Goal: Complete application form

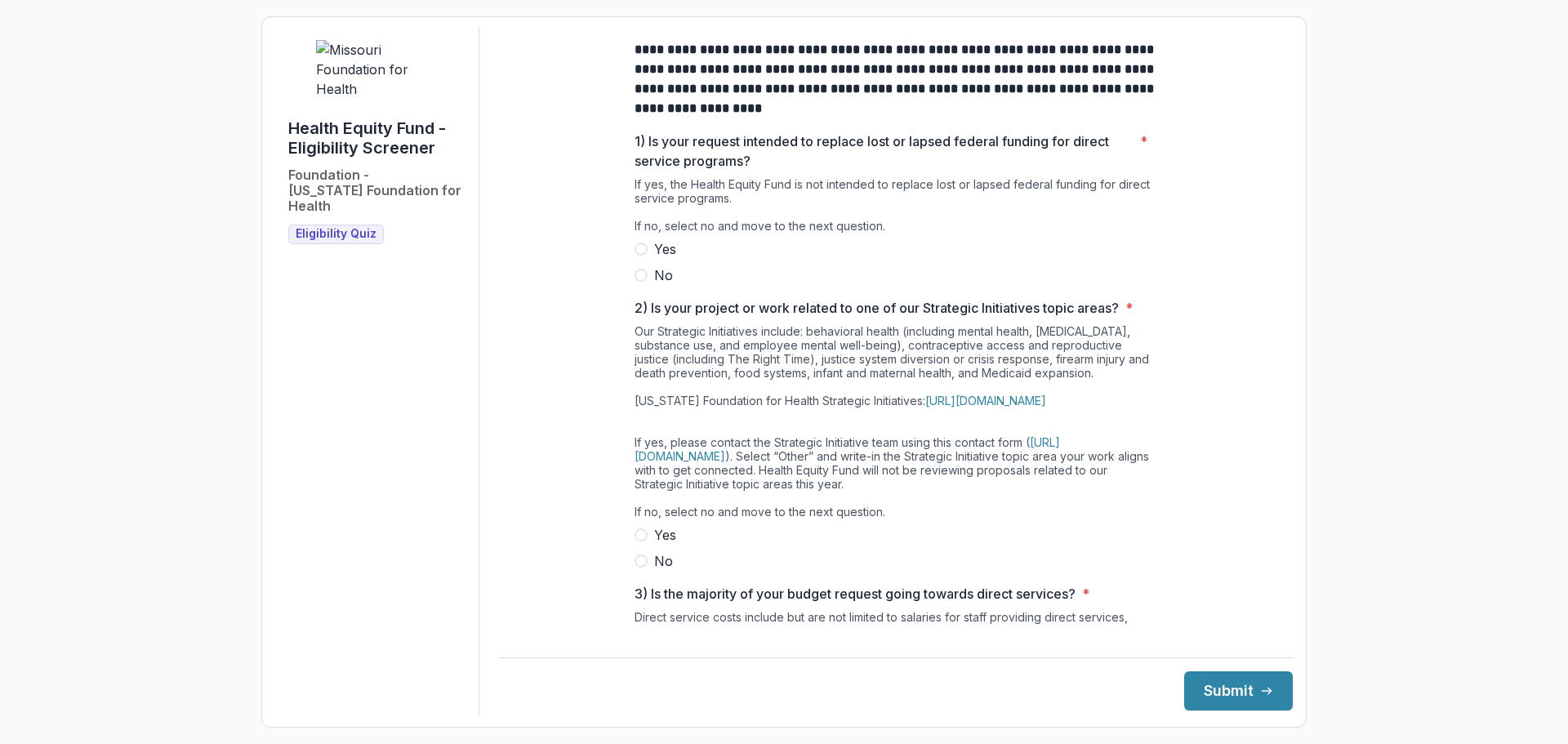
click at [640, 282] on span at bounding box center [641, 275] width 13 height 13
click at [638, 568] on span at bounding box center [641, 561] width 13 height 13
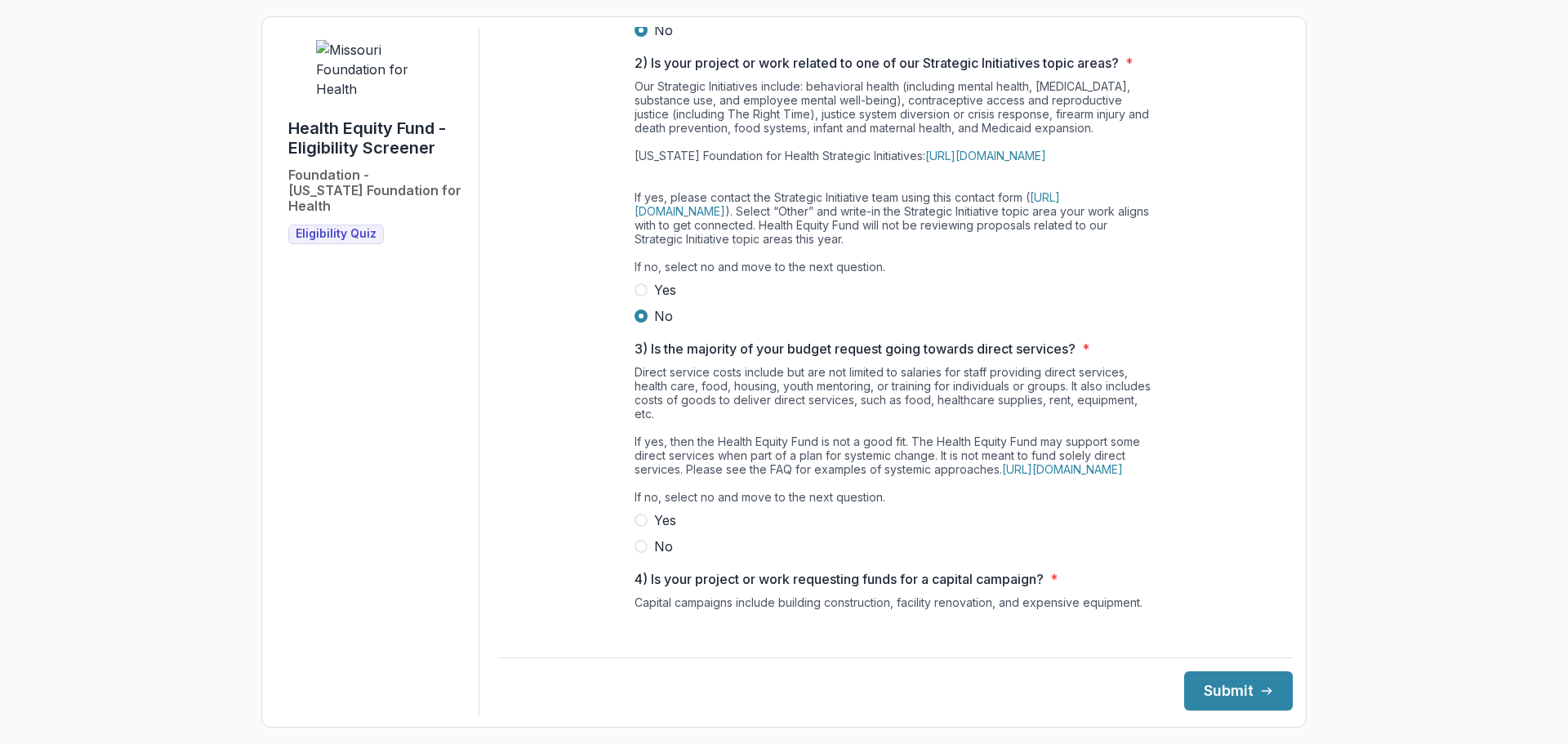
click at [640, 553] on span at bounding box center [641, 546] width 13 height 13
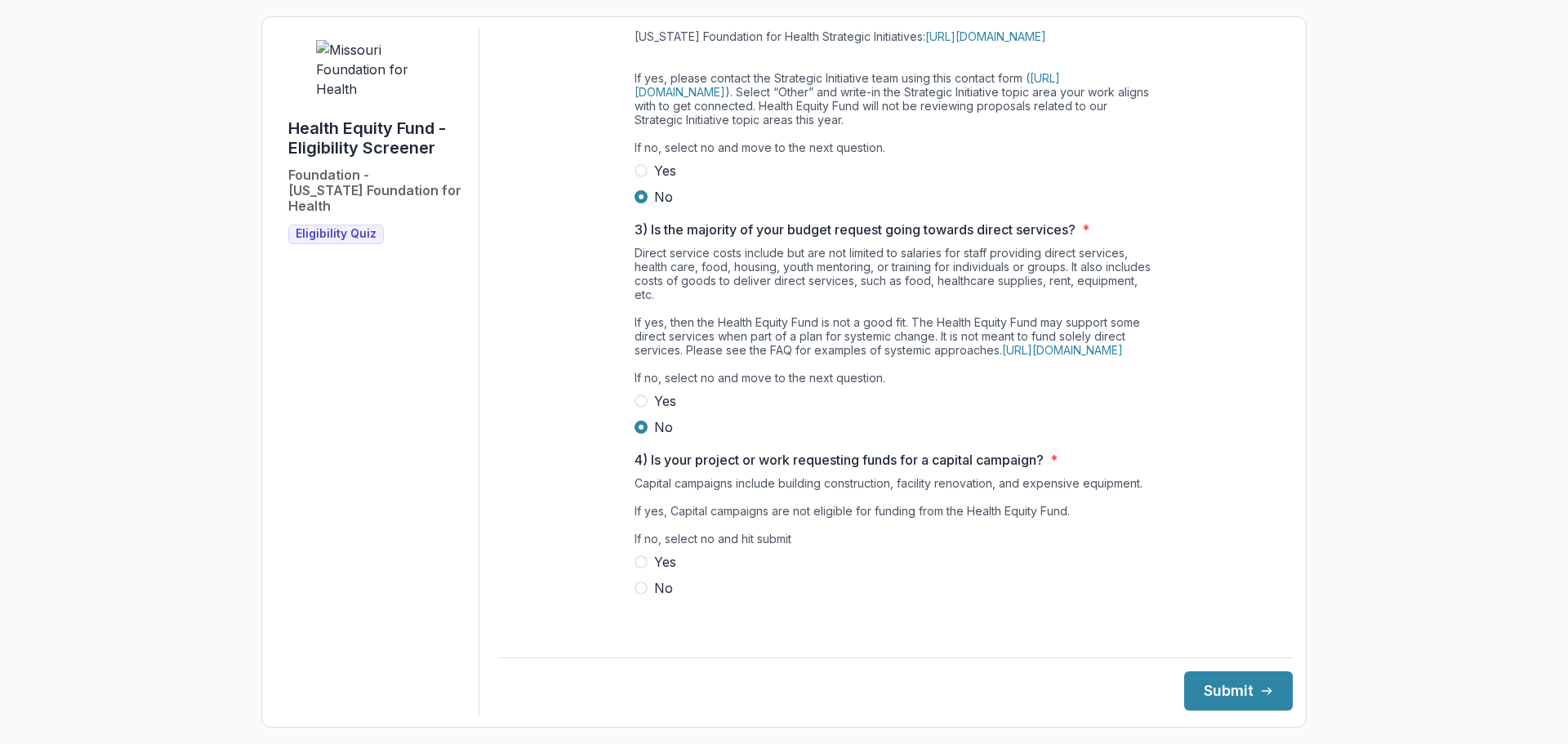
click at [639, 595] on span at bounding box center [641, 588] width 13 height 13
click at [1239, 696] on button "Submit" at bounding box center [1239, 691] width 108 height 39
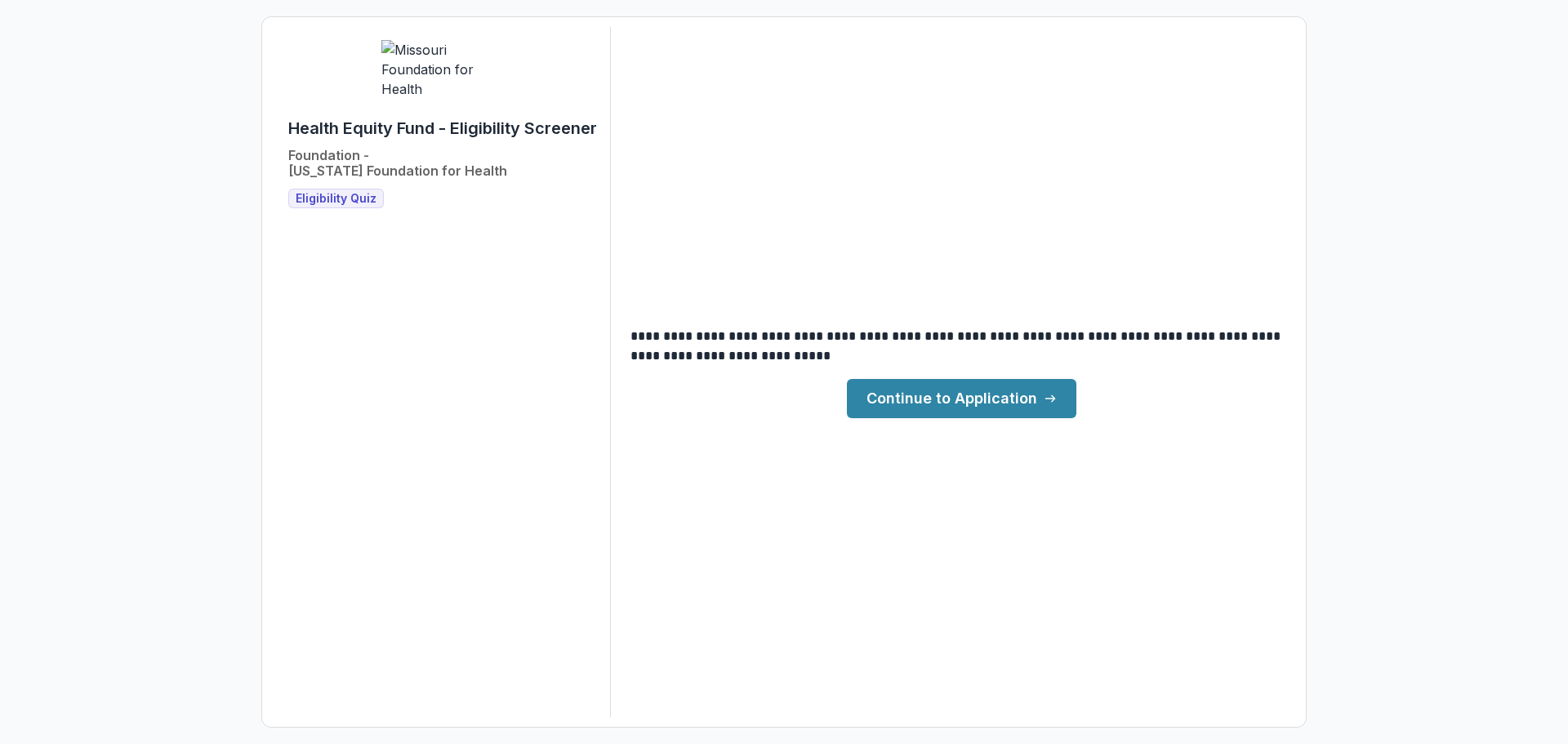
click at [958, 411] on link "Continue to Application" at bounding box center [962, 398] width 230 height 39
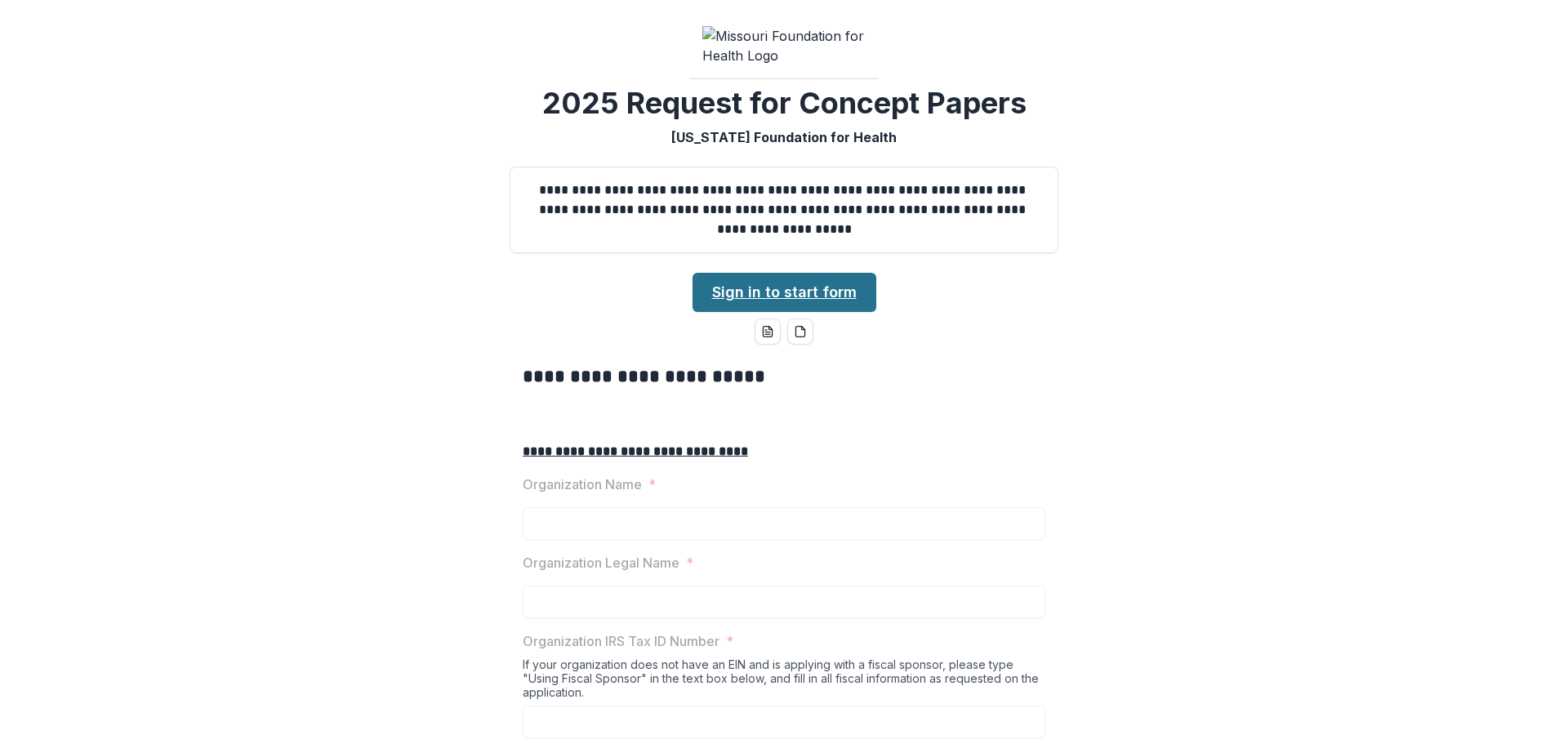
click at [832, 312] on link "Sign in to start form" at bounding box center [784, 292] width 183 height 39
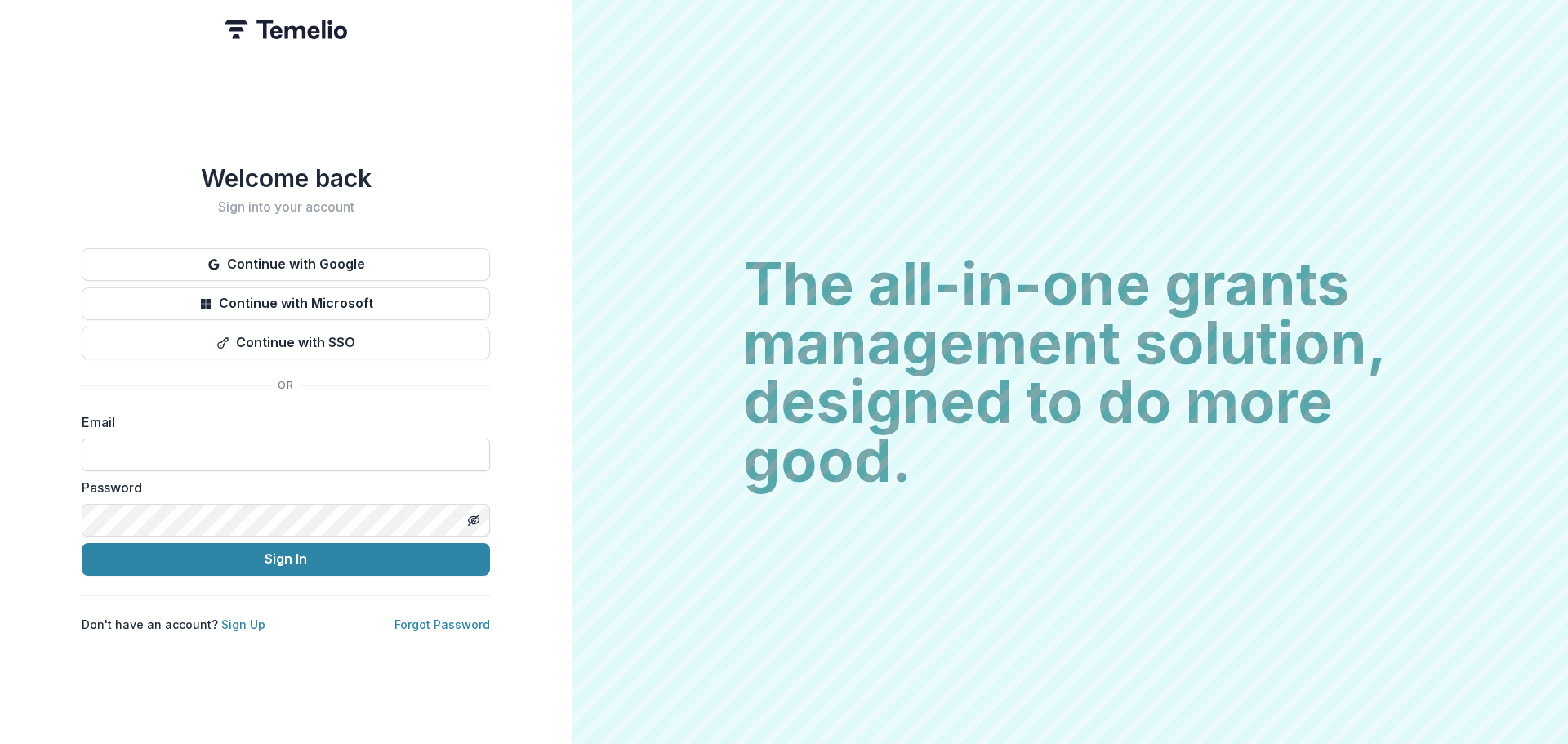
click at [334, 446] on input at bounding box center [287, 454] width 409 height 32
type input "**********"
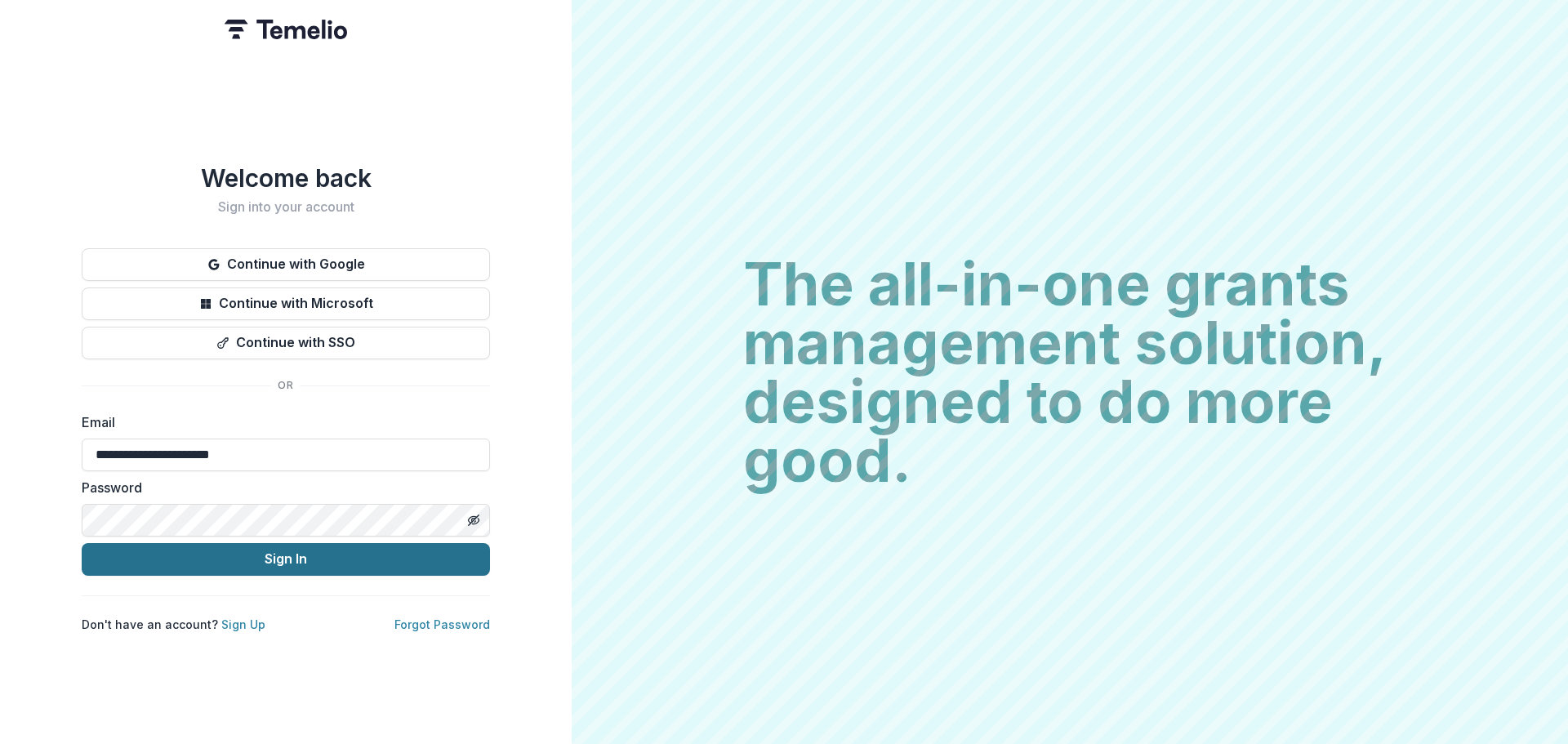
click at [275, 554] on button "Sign In" at bounding box center [287, 559] width 409 height 32
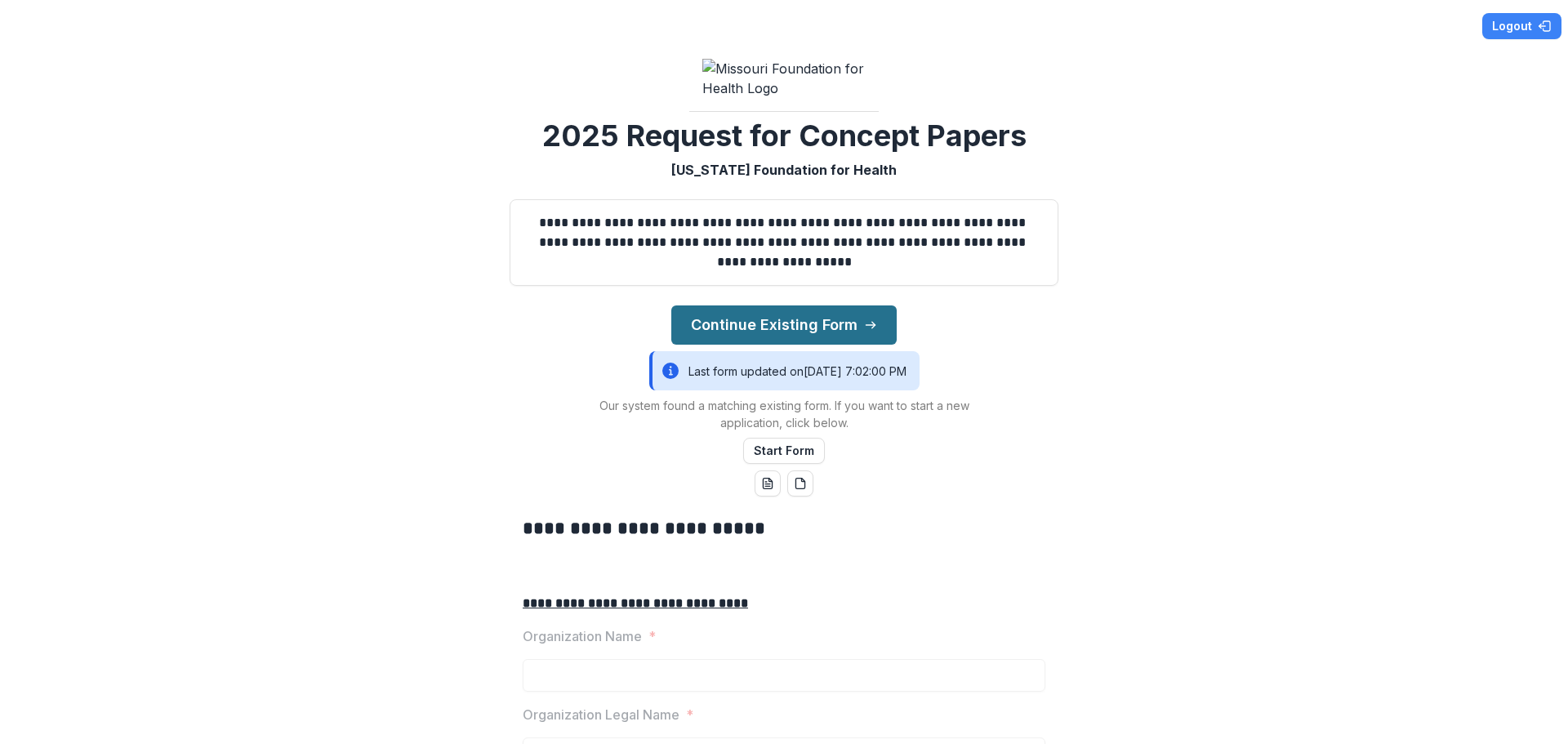
click at [746, 345] on button "Continue Existing Form" at bounding box center [784, 325] width 225 height 39
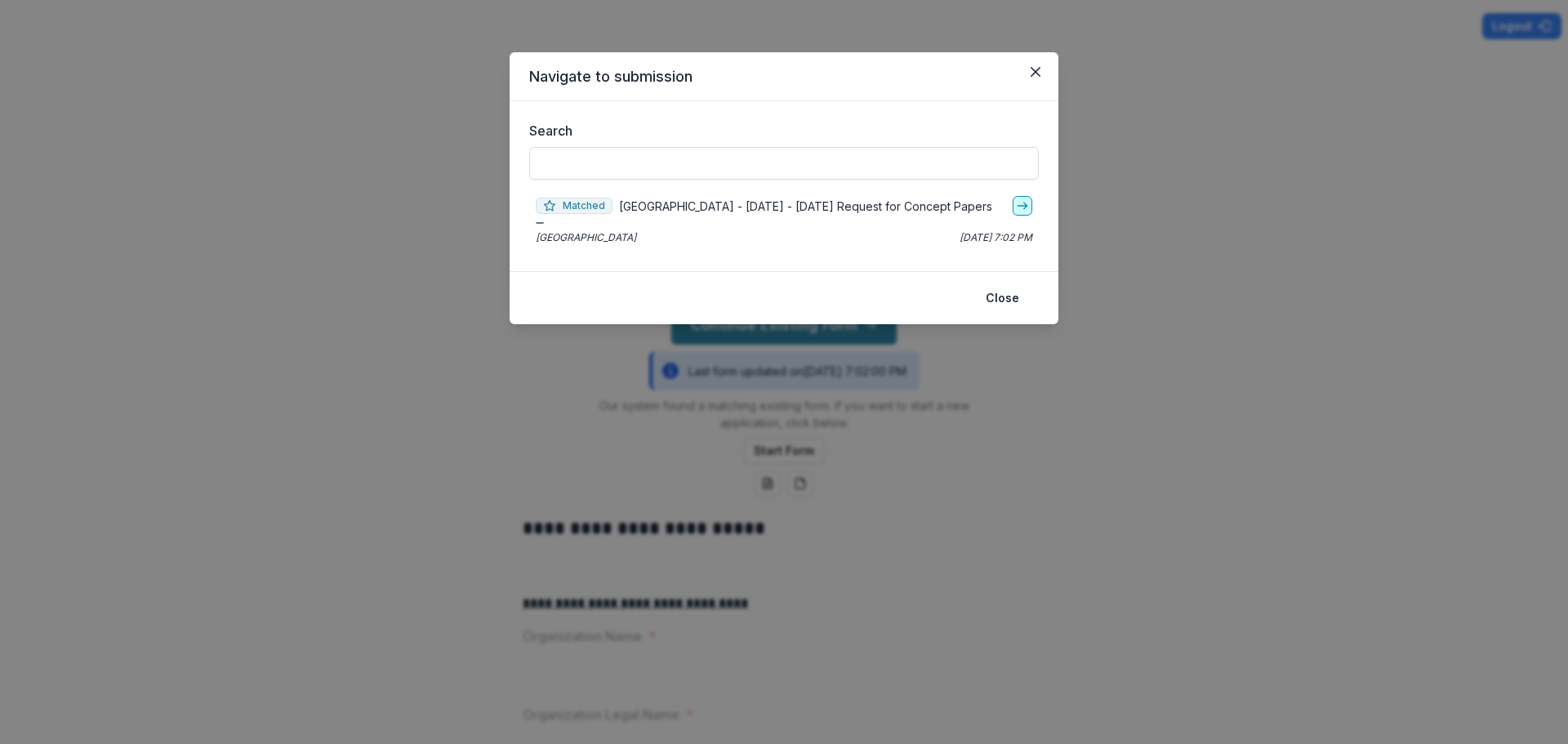
click at [1023, 204] on icon "go-to" at bounding box center [1022, 205] width 13 height 13
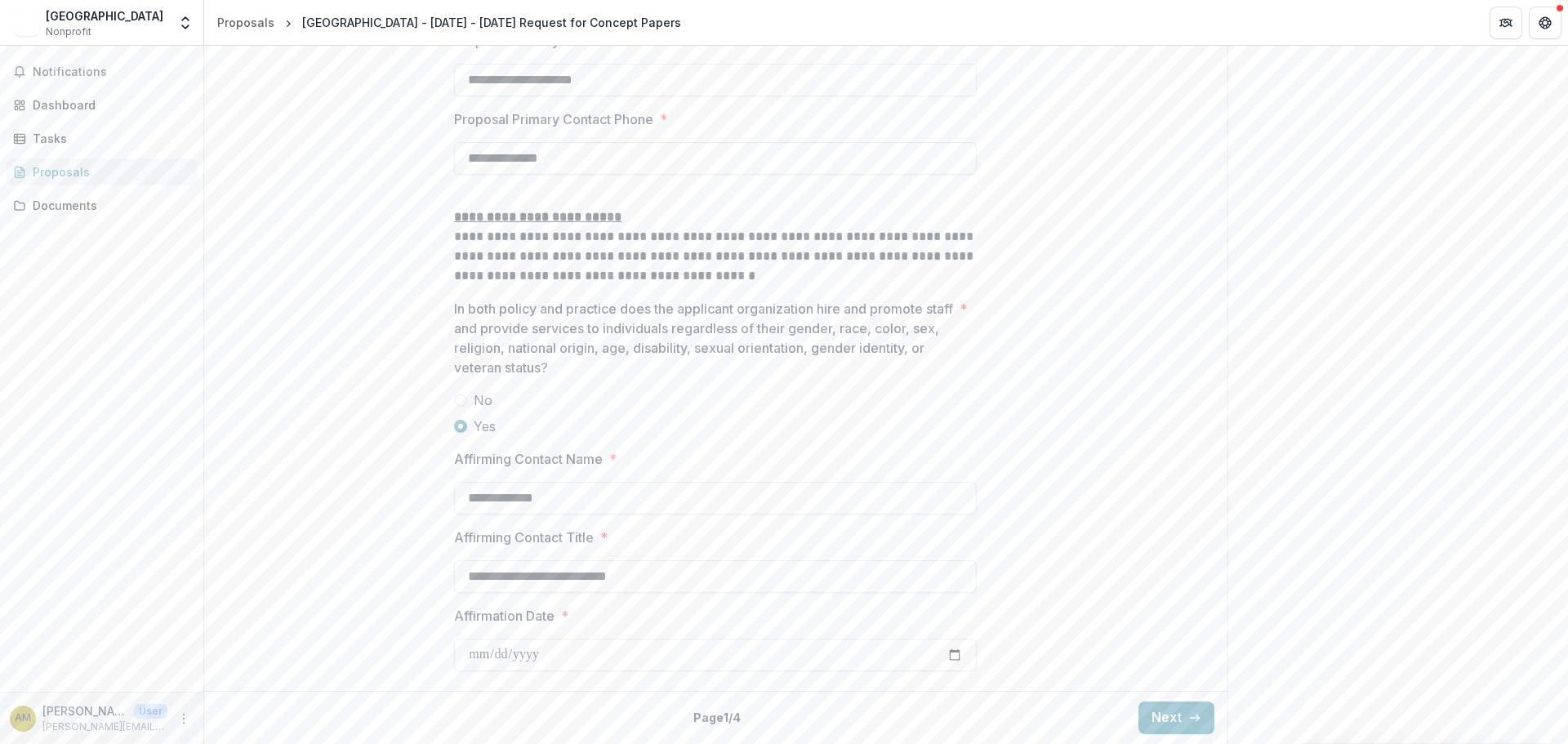
scroll to position [2442, 0]
click at [1176, 722] on button "Next" at bounding box center [1176, 717] width 76 height 32
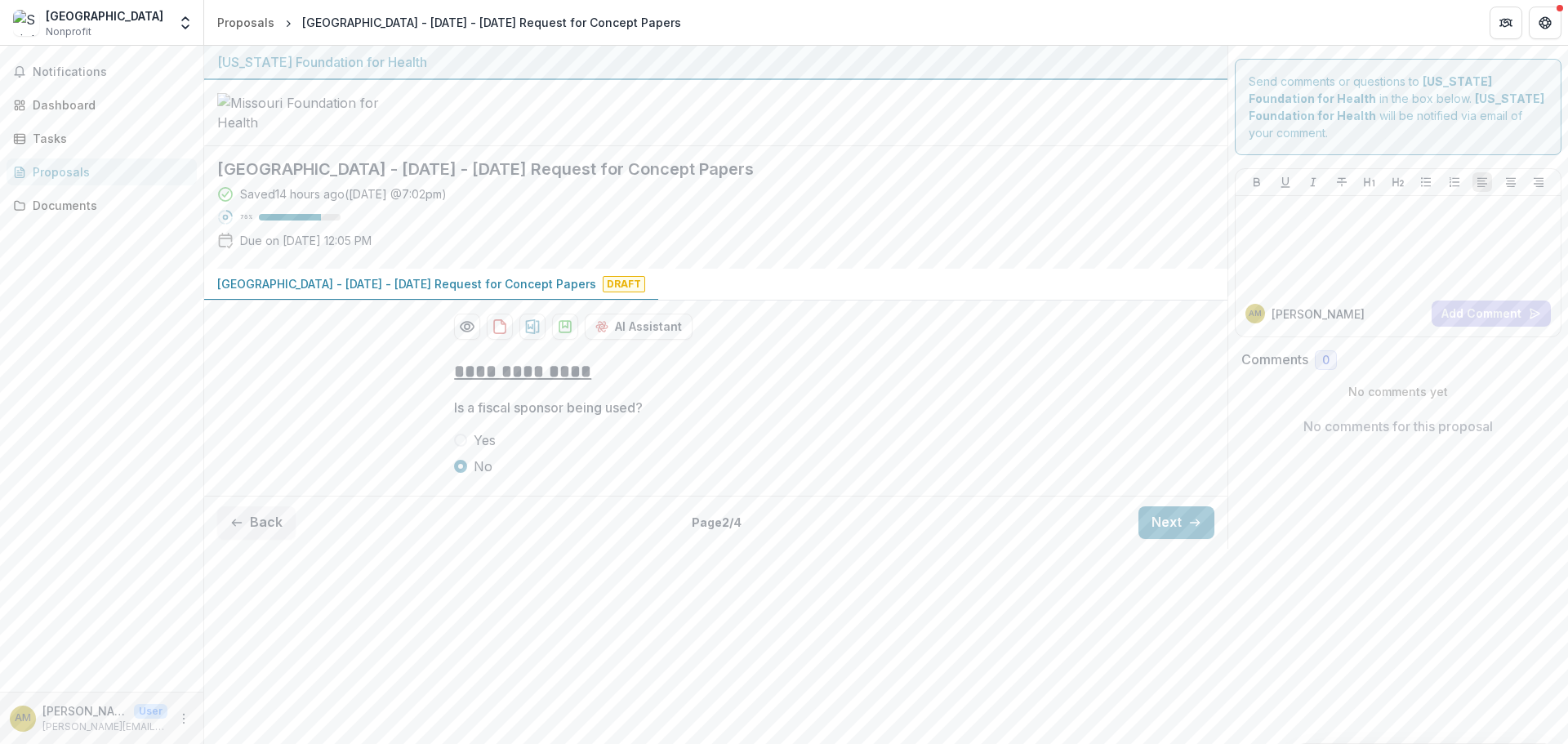
scroll to position [0, 0]
click at [1171, 539] on button "Next" at bounding box center [1176, 522] width 76 height 32
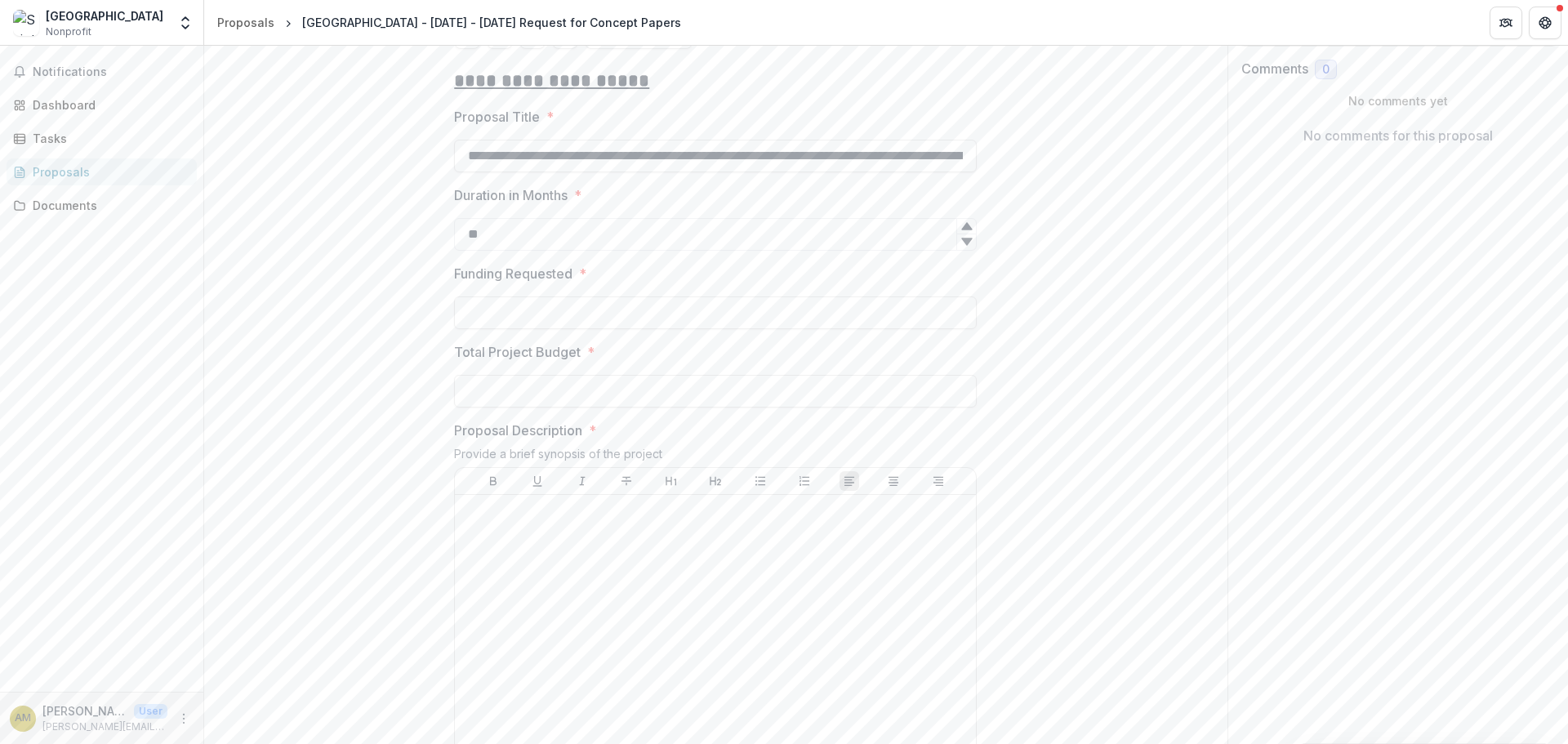
scroll to position [327, 0]
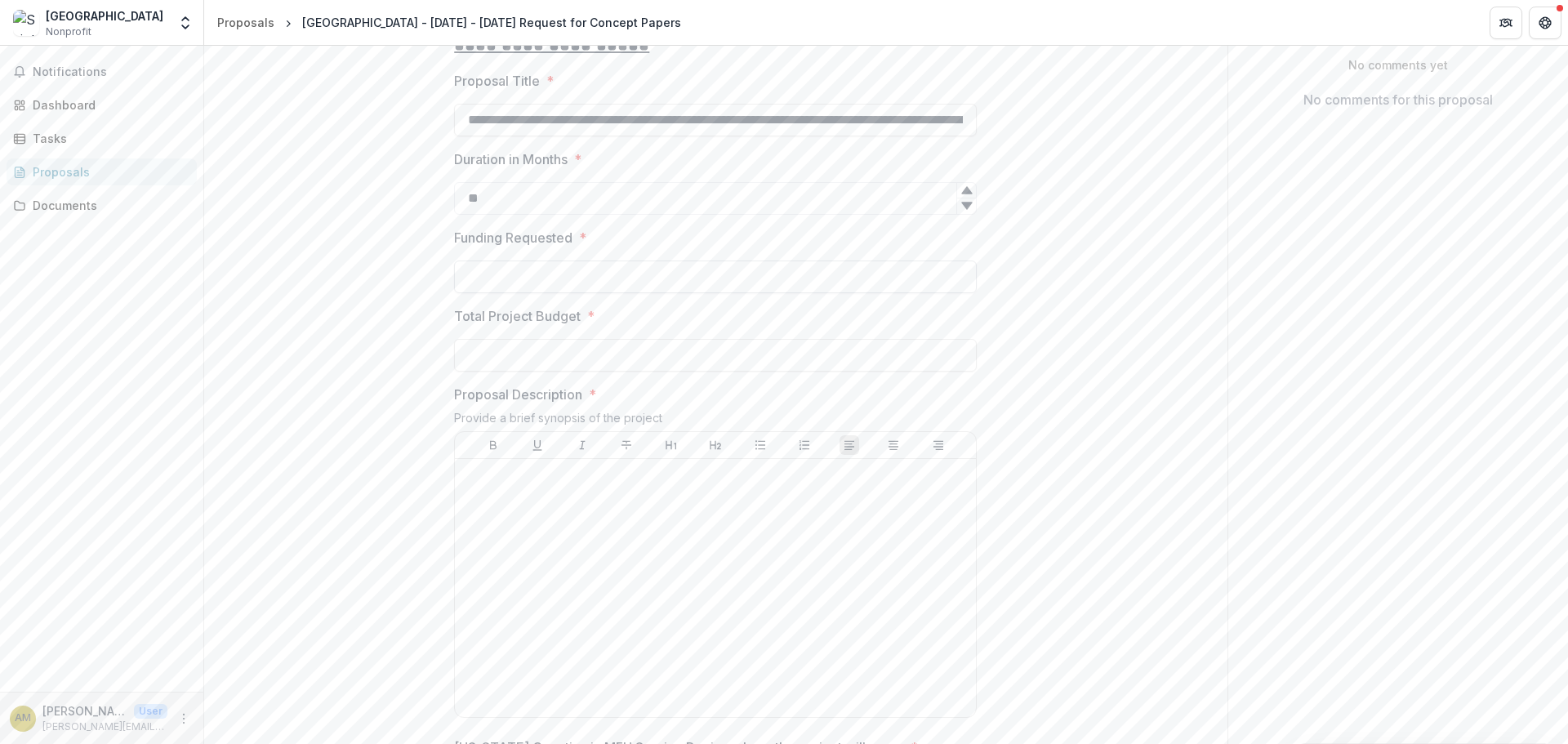
click at [501, 293] on input "Funding Requested *" at bounding box center [715, 276] width 522 height 32
type input "********"
click at [501, 371] on input "Total Project Budget *" at bounding box center [715, 355] width 522 height 32
type input "********"
click at [537, 644] on div at bounding box center [715, 588] width 508 height 245
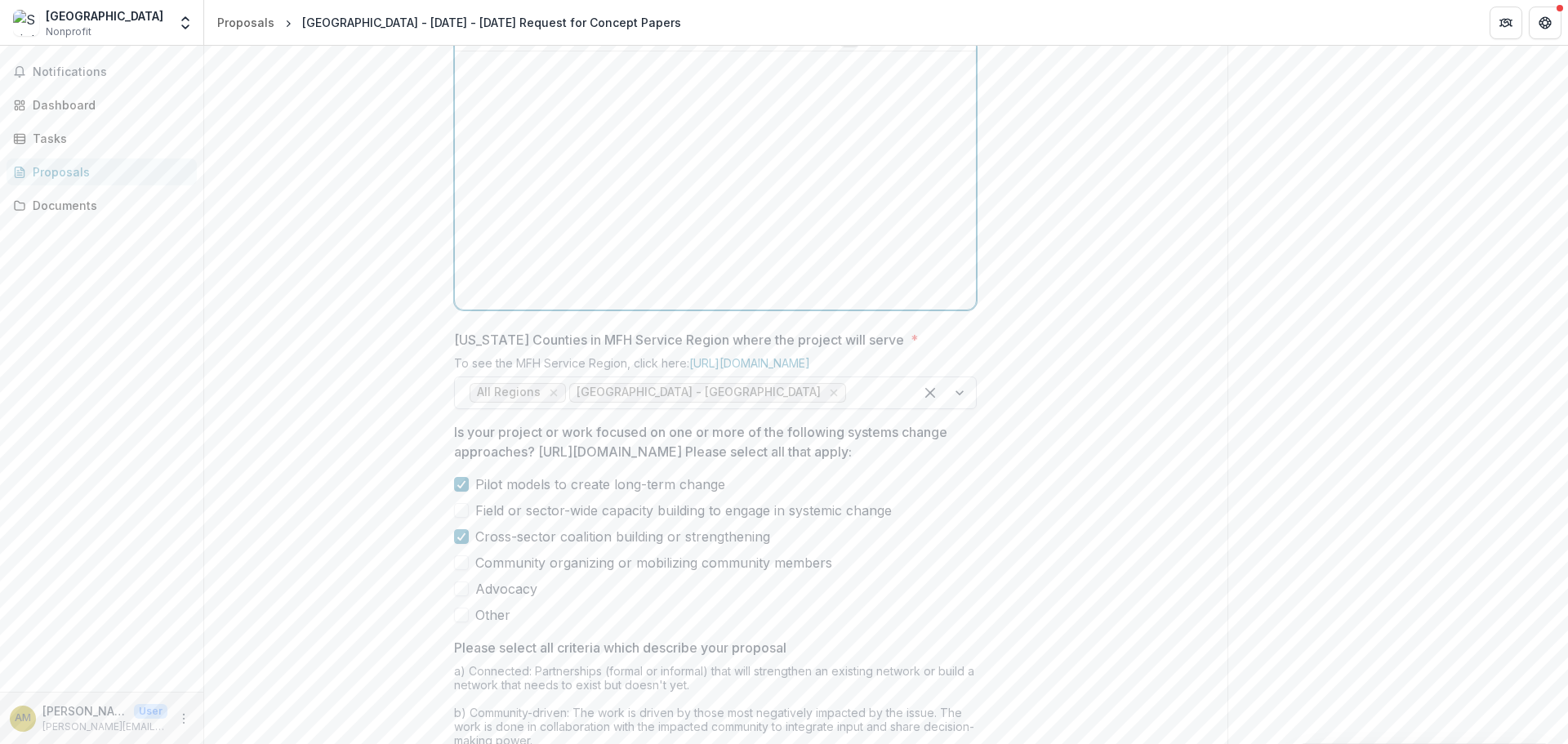
scroll to position [735, 0]
click at [838, 396] on icon "Remove Saint Louis Metropolitan Region - St. Louis City" at bounding box center [834, 392] width 7 height 7
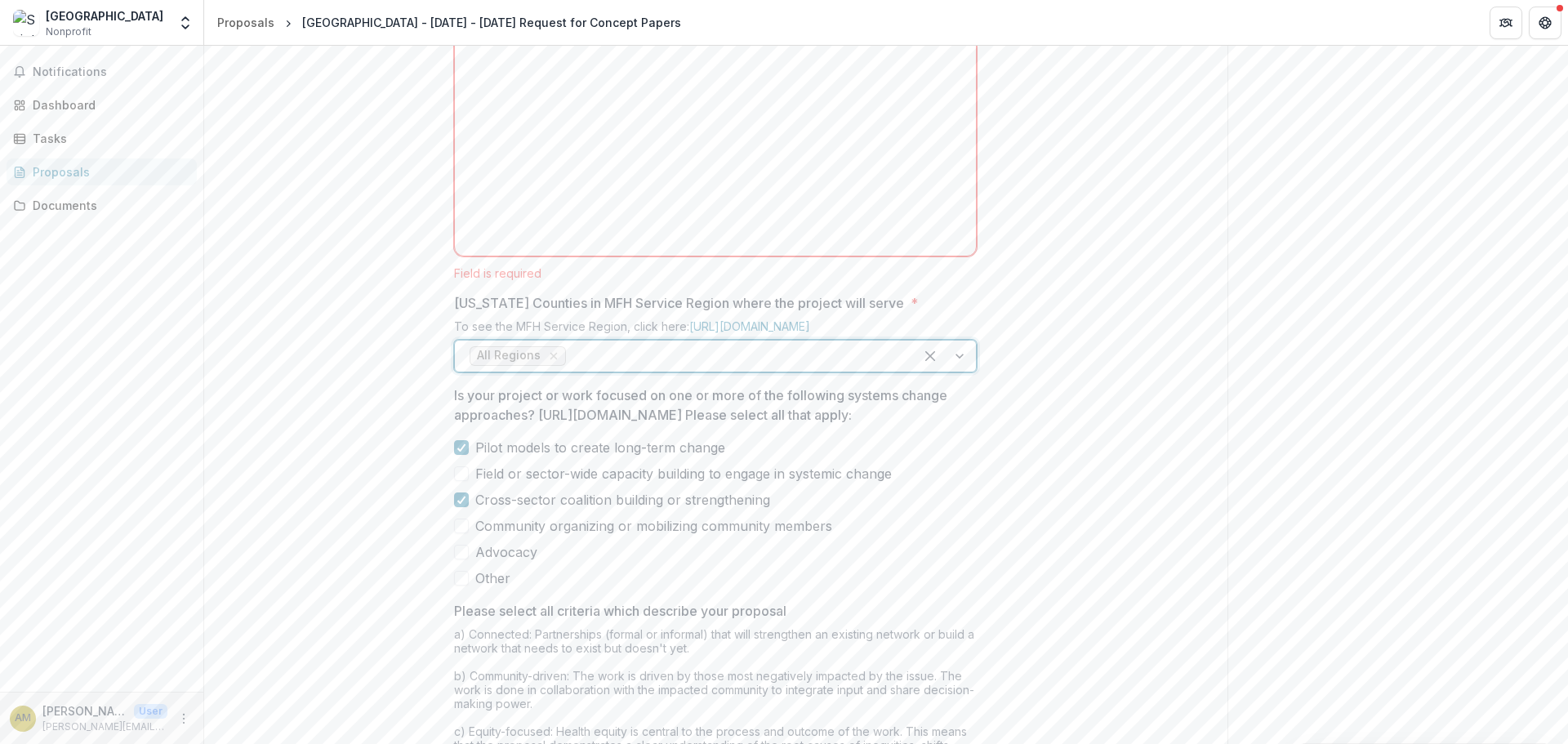
scroll to position [816, 0]
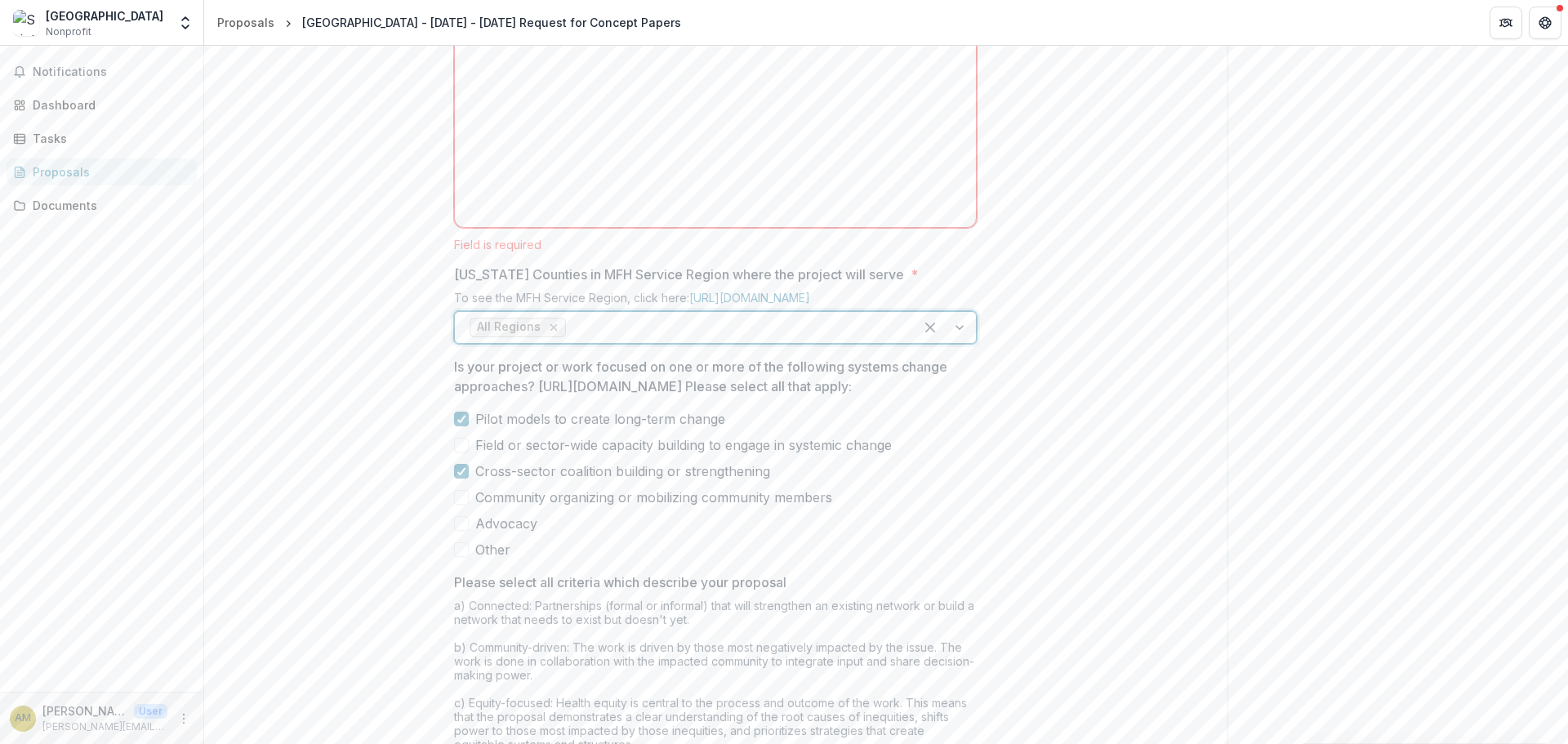
click at [549, 334] on icon "Remove All Regions" at bounding box center [554, 327] width 13 height 13
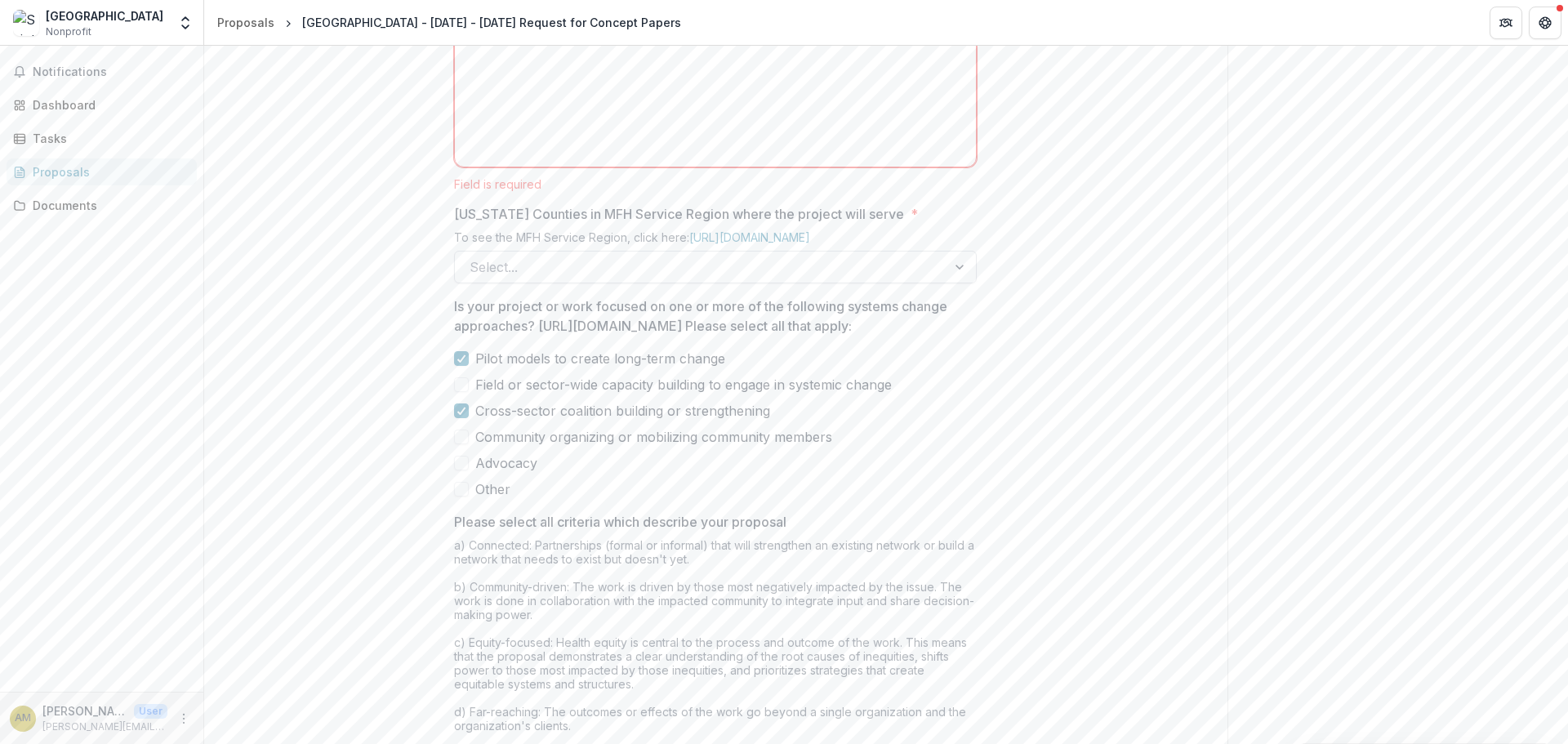
scroll to position [874, 0]
click at [971, 286] on div at bounding box center [962, 271] width 30 height 31
drag, startPoint x: 890, startPoint y: 338, endPoint x: 456, endPoint y: 333, distance: 434.0
click at [456, 227] on label "[US_STATE] Counties in MFH Service Region where the project will serve *" at bounding box center [710, 217] width 513 height 19
copy p "[US_STATE] Counties in MFH Service Region where the project will serve"
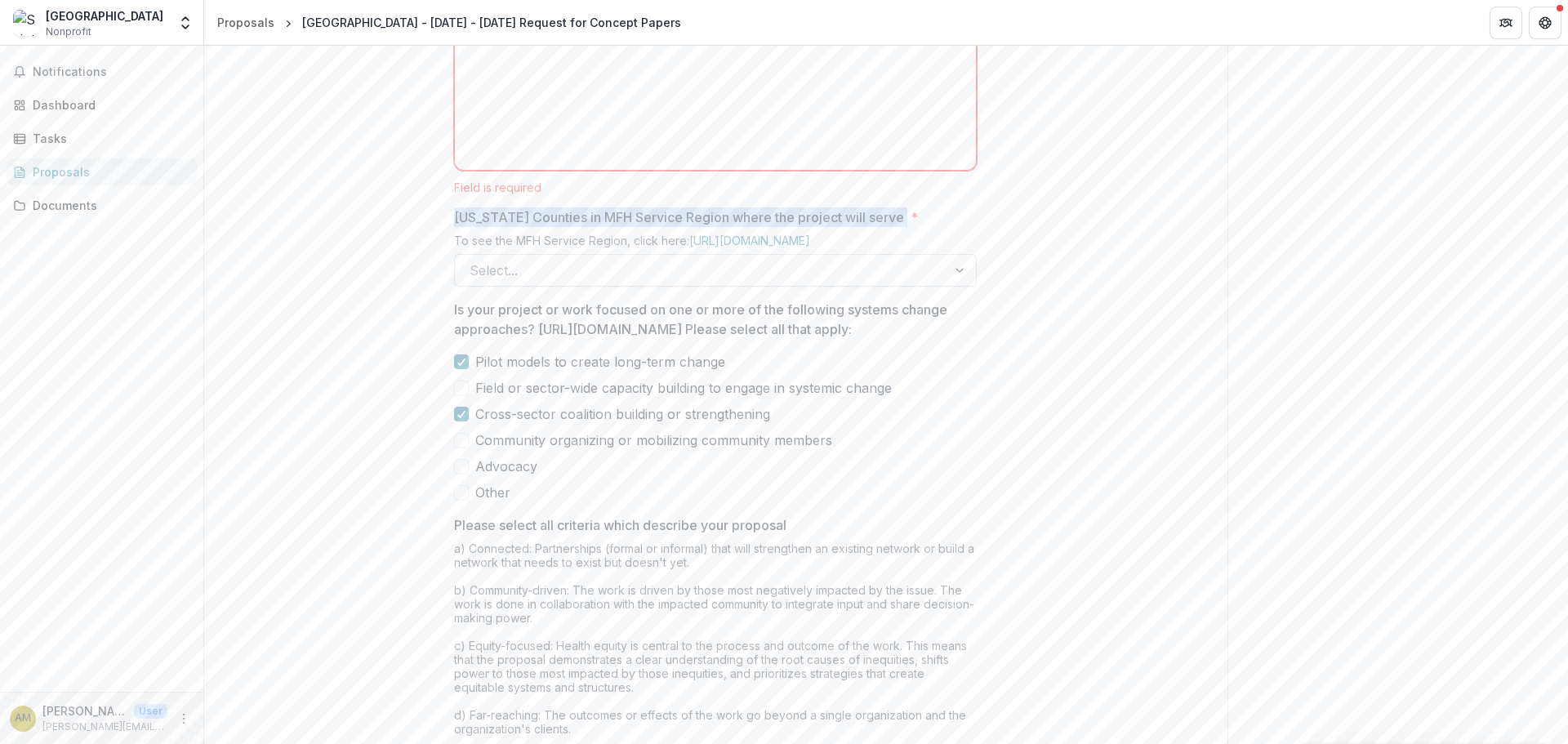
click at [952, 286] on div at bounding box center [962, 271] width 30 height 31
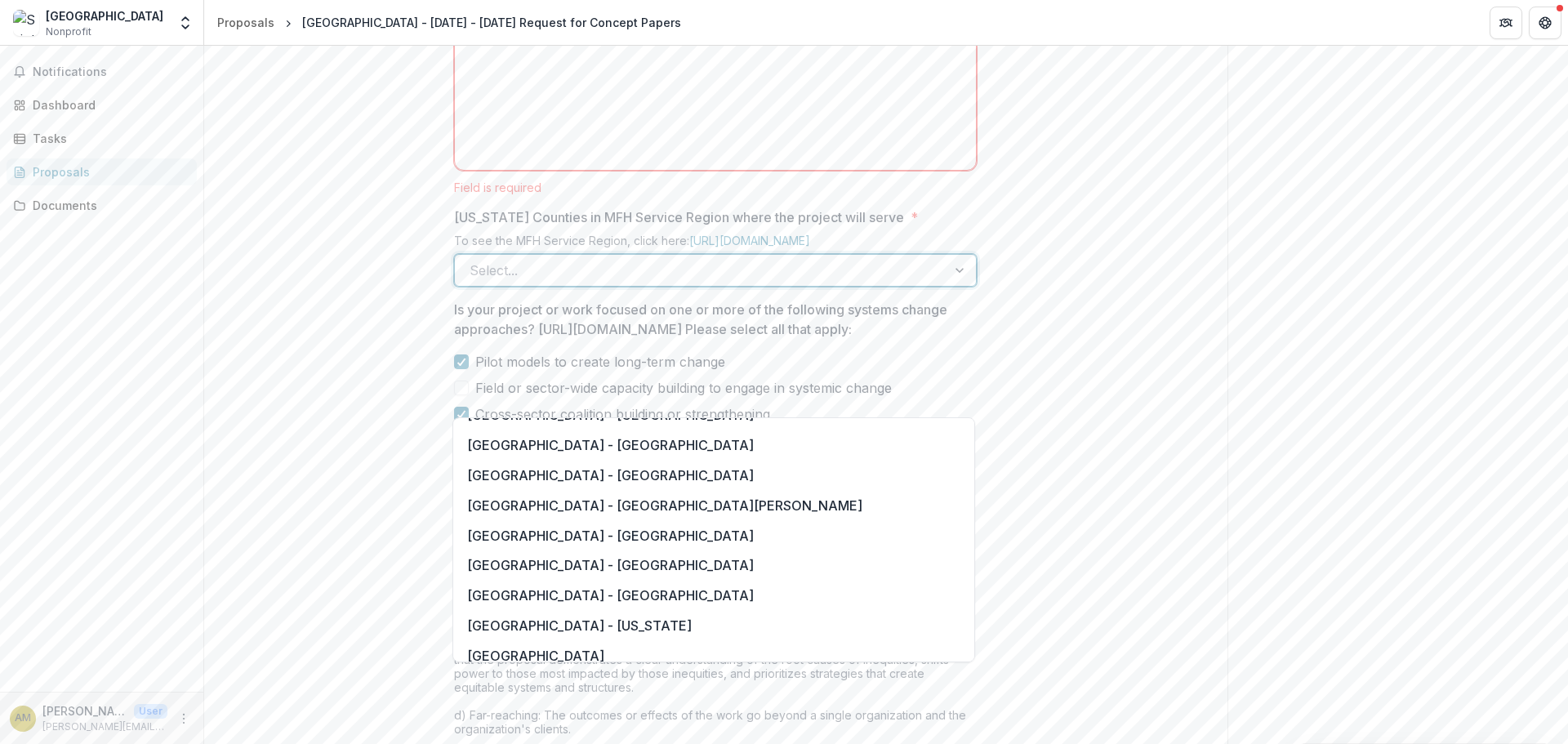
scroll to position [1225, 0]
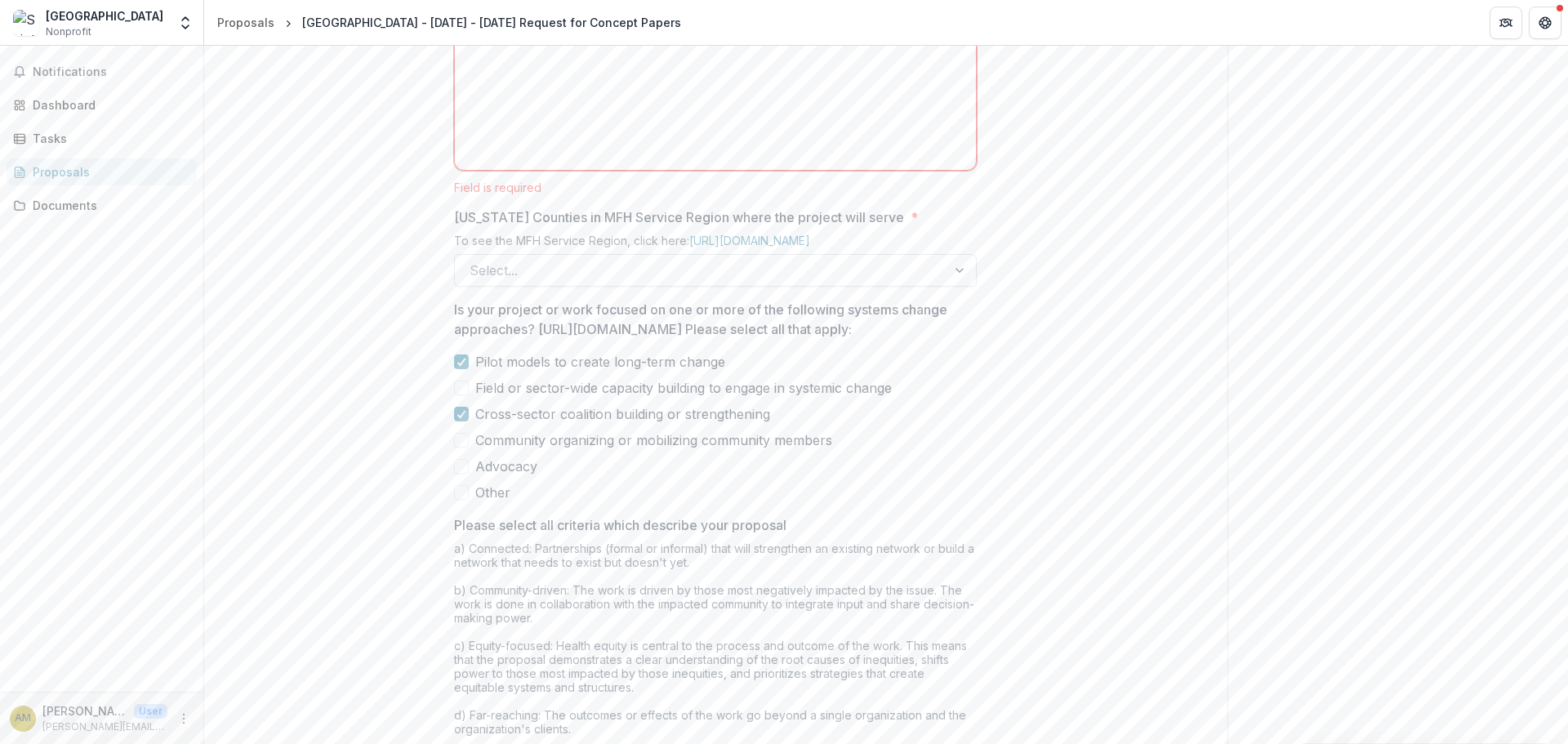
click at [951, 286] on div at bounding box center [962, 271] width 30 height 31
click at [956, 286] on div at bounding box center [962, 271] width 30 height 31
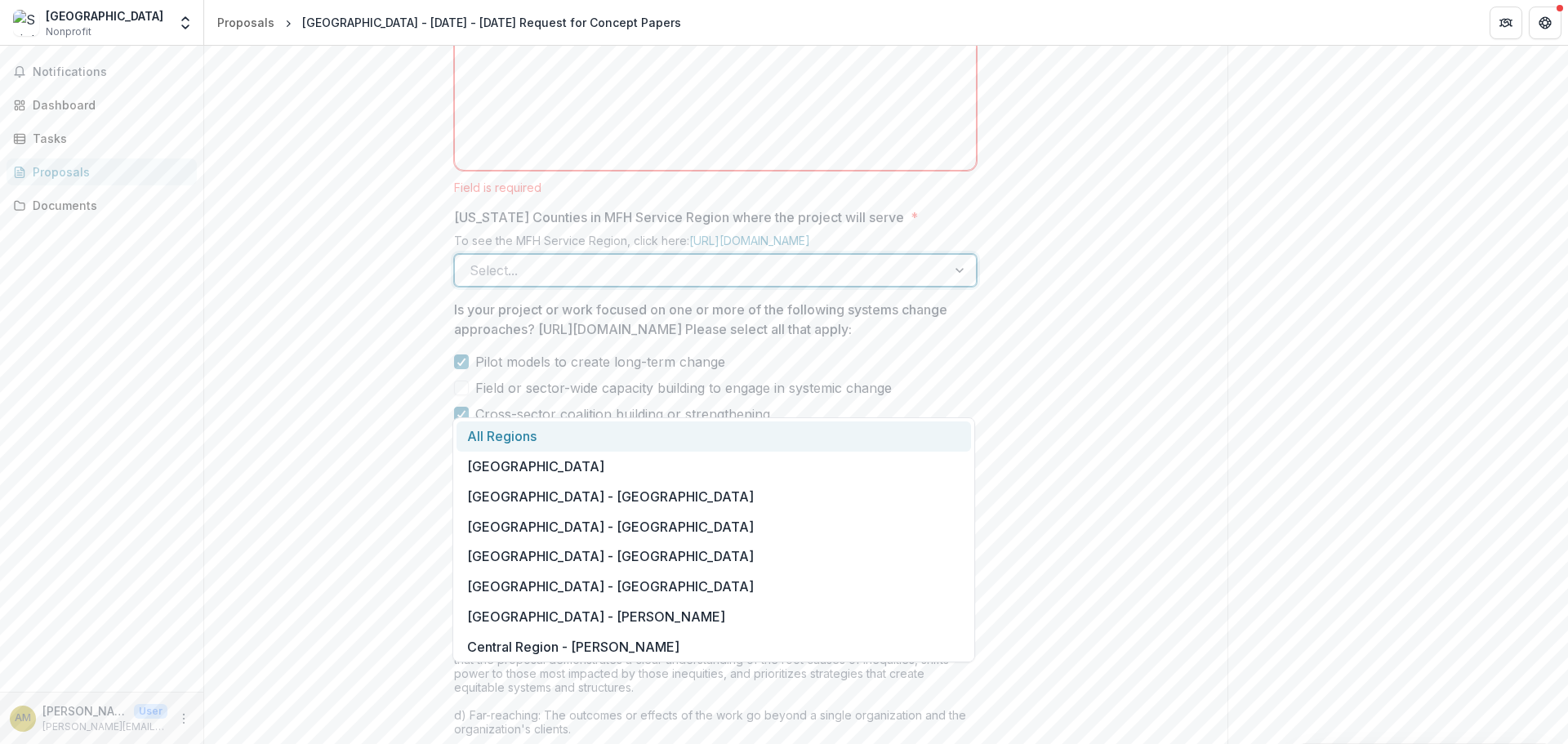
click at [520, 441] on div "All Regions" at bounding box center [714, 437] width 515 height 31
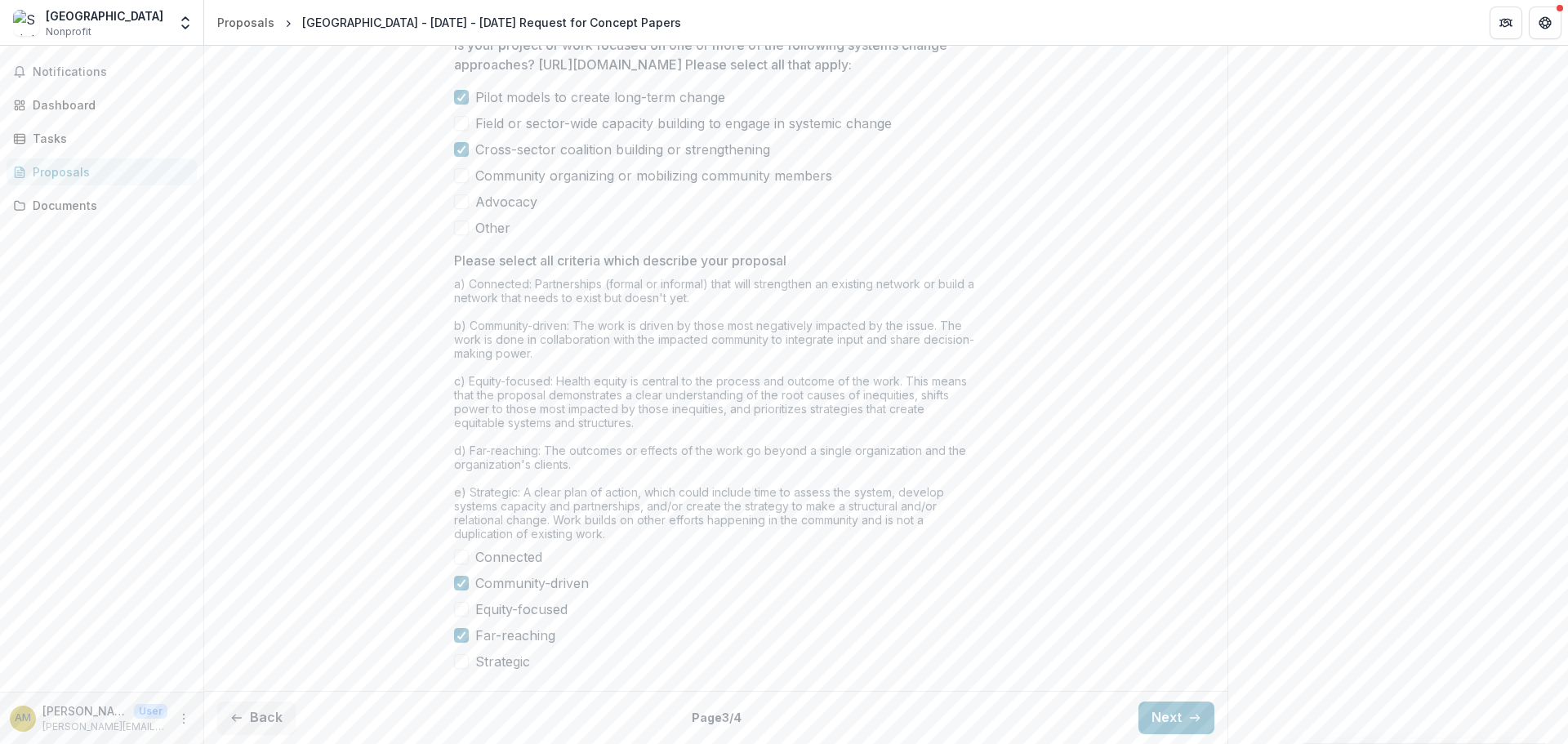
scroll to position [1282, 0]
click at [456, 660] on span at bounding box center [461, 661] width 15 height 15
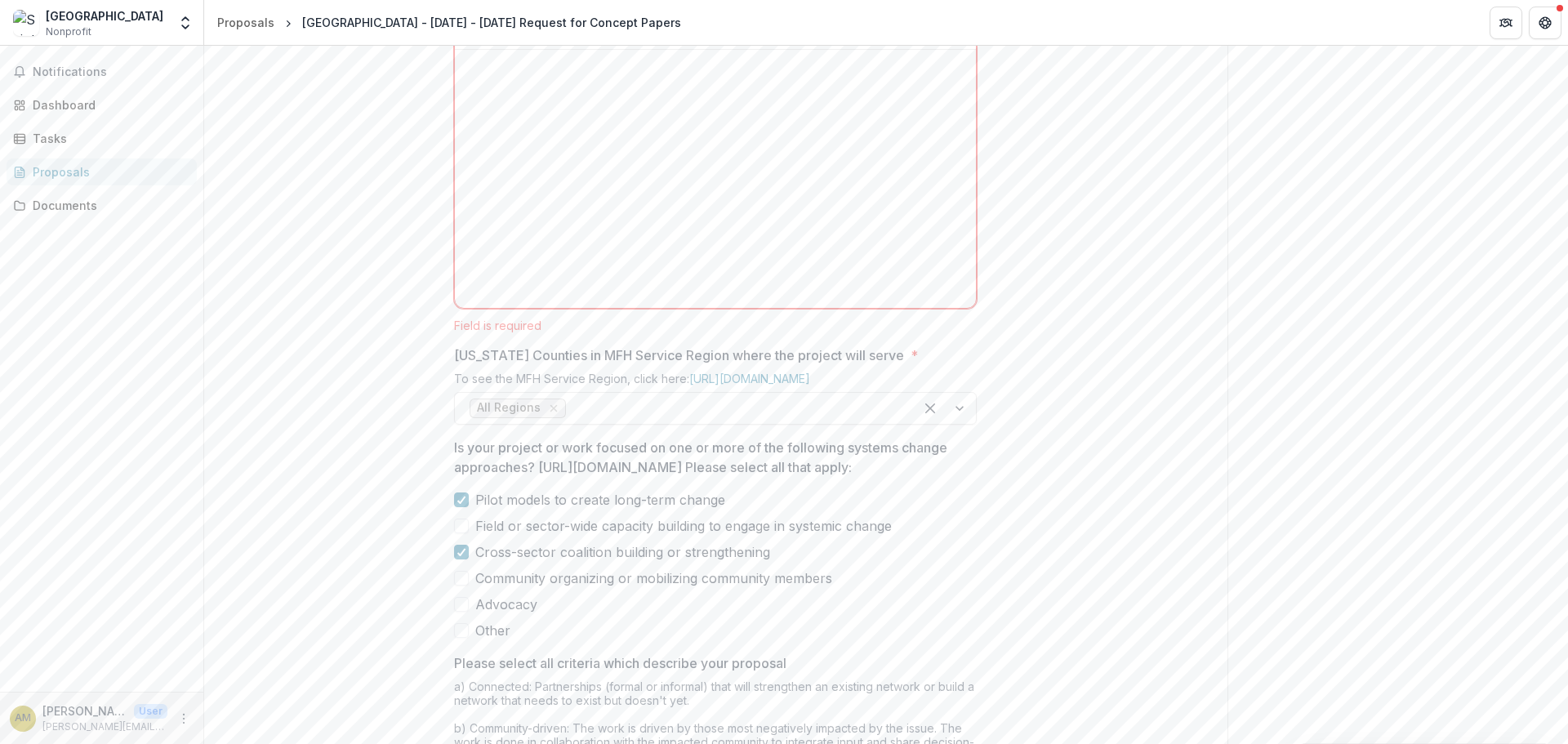
scroll to position [792, 0]
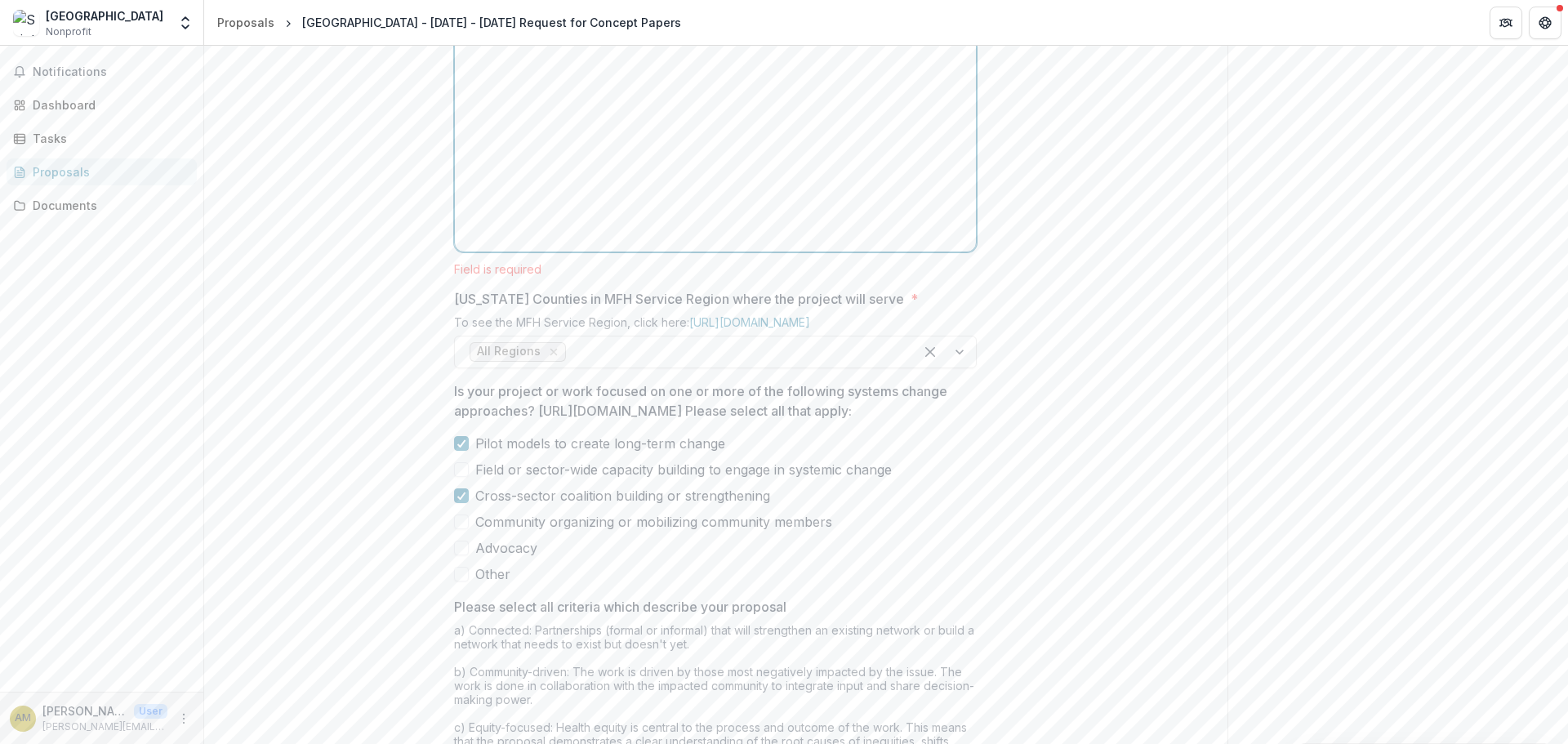
click at [518, 182] on div at bounding box center [715, 122] width 508 height 245
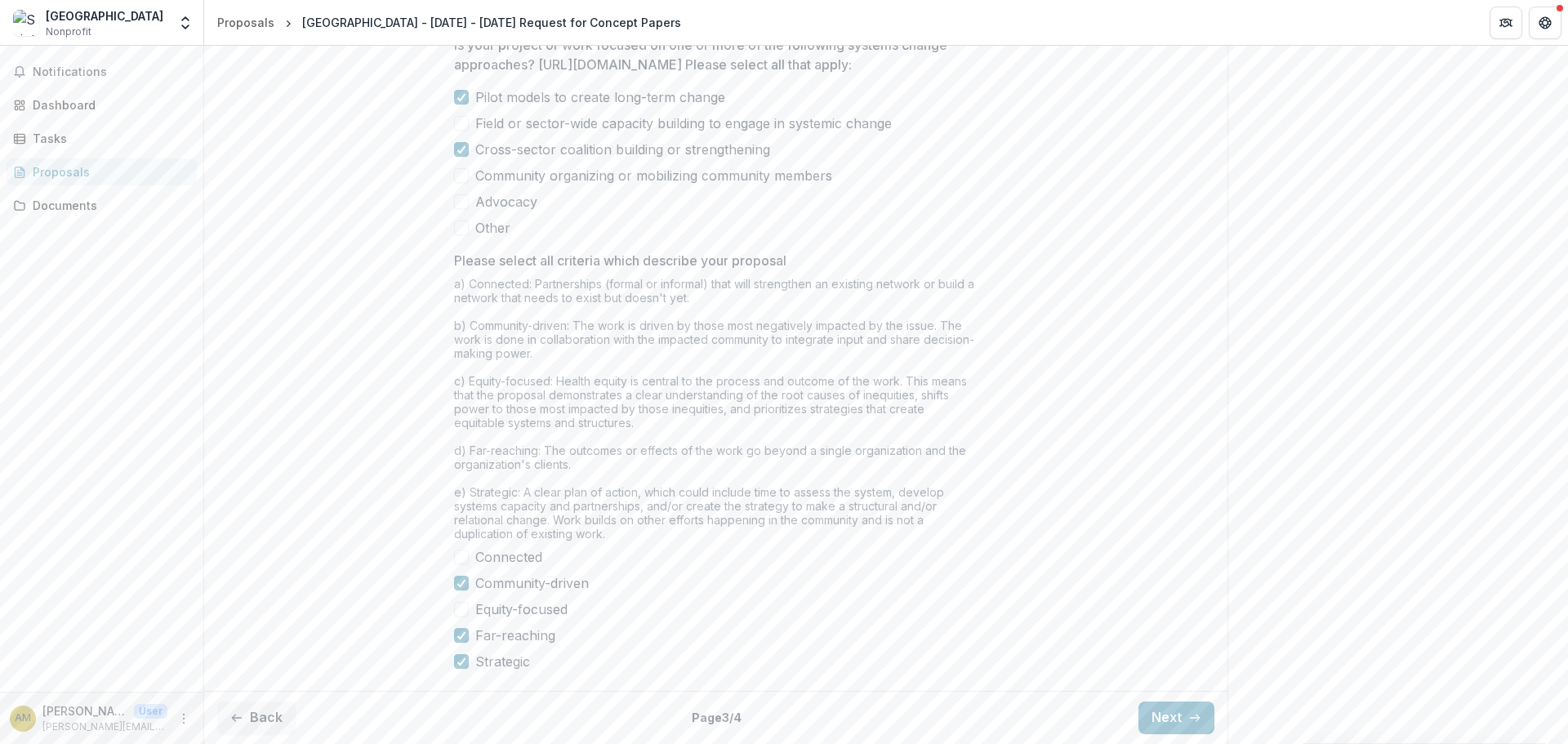
scroll to position [1325, 0]
click at [1161, 717] on button "Next" at bounding box center [1176, 717] width 76 height 32
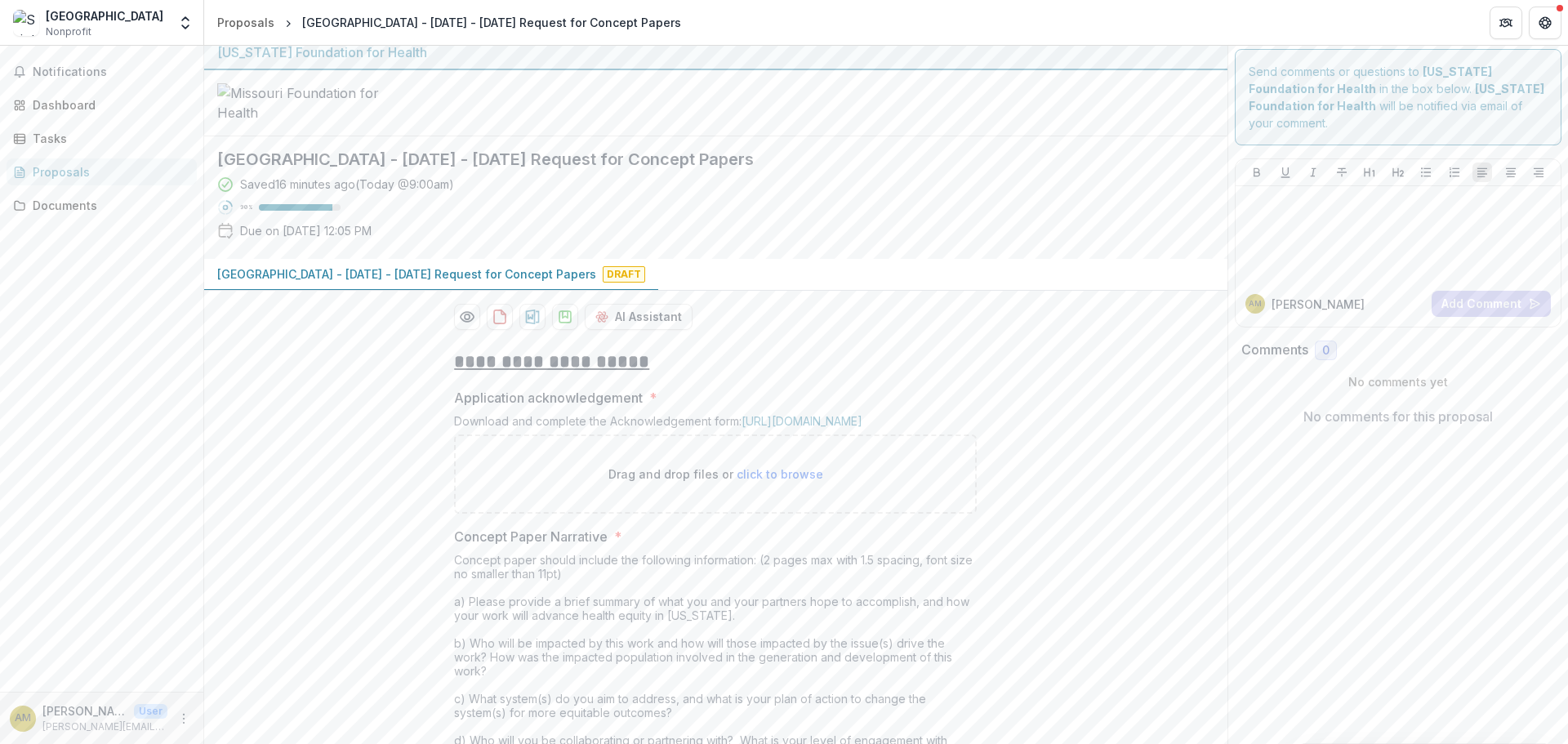
scroll to position [0, 0]
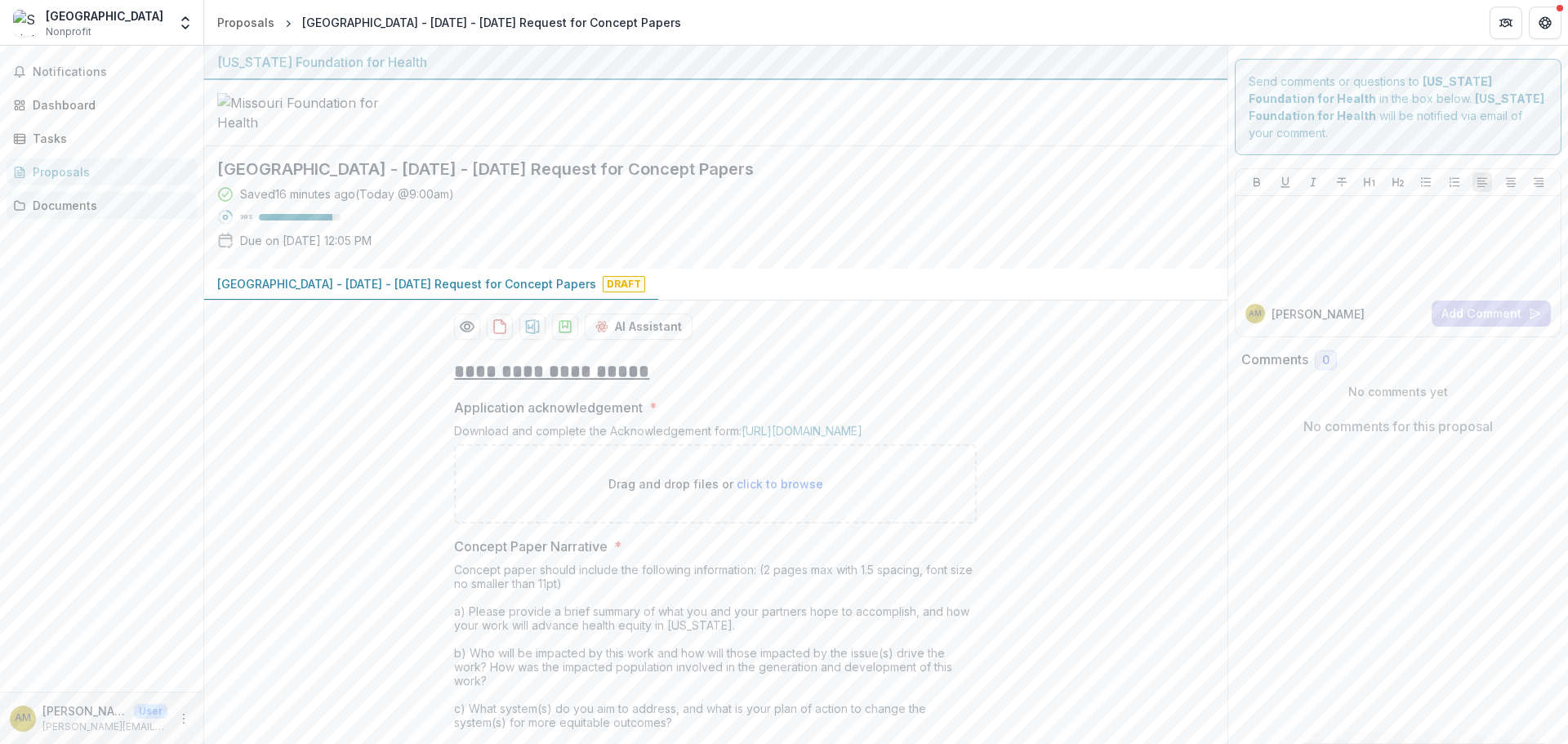
click at [72, 208] on div "Documents" at bounding box center [107, 205] width 151 height 17
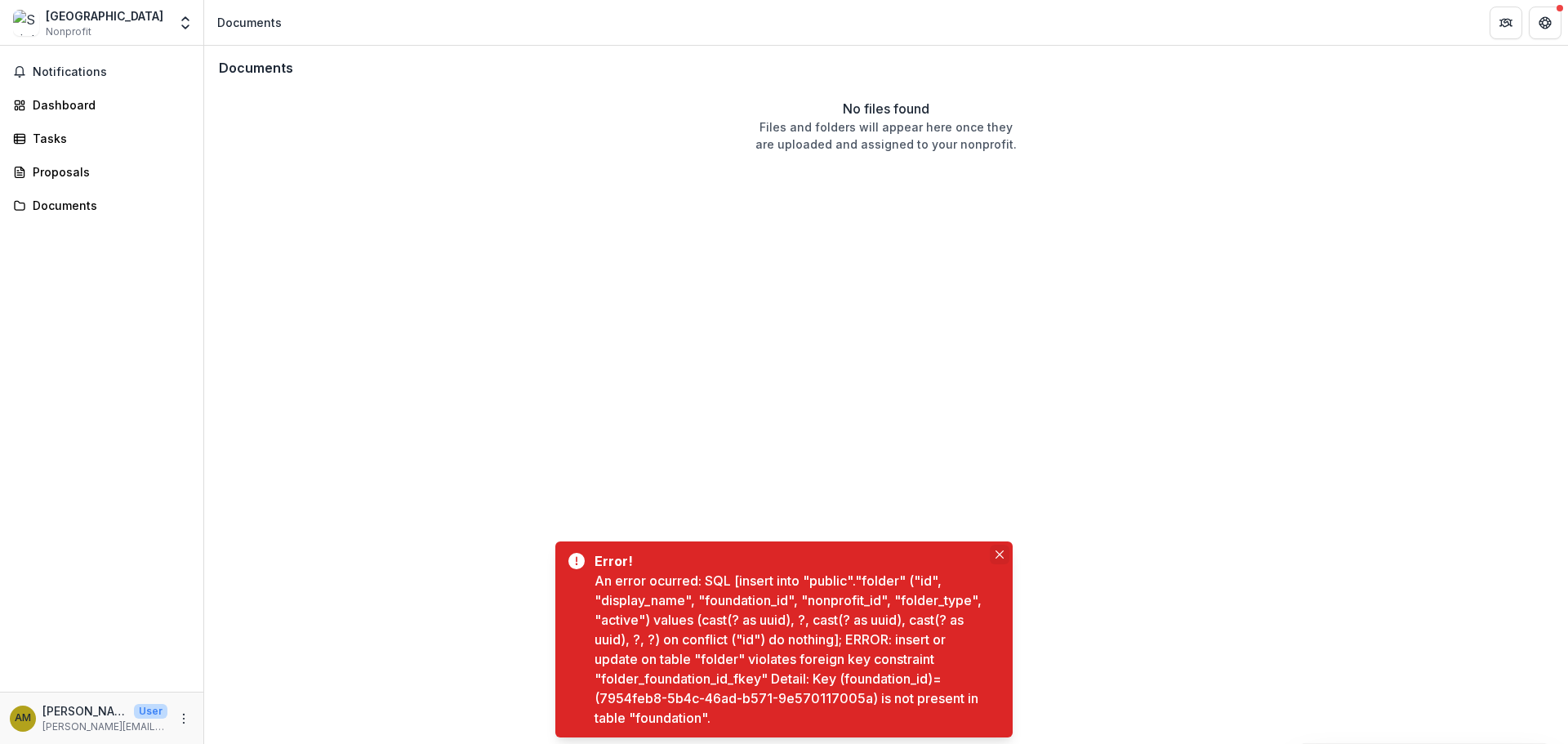
click at [1002, 559] on button "Close" at bounding box center [999, 555] width 19 height 19
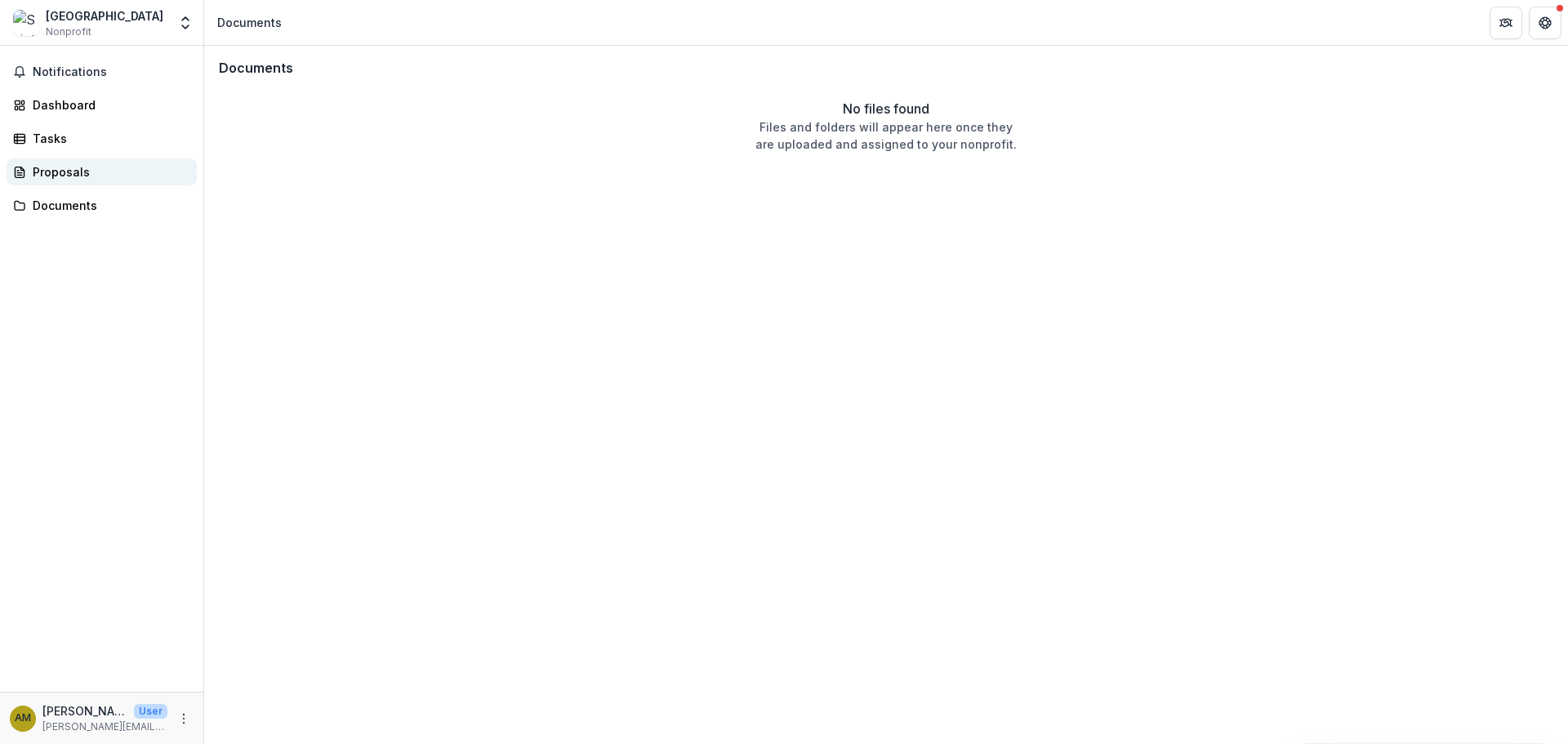
click at [63, 168] on div "Proposals" at bounding box center [107, 172] width 151 height 17
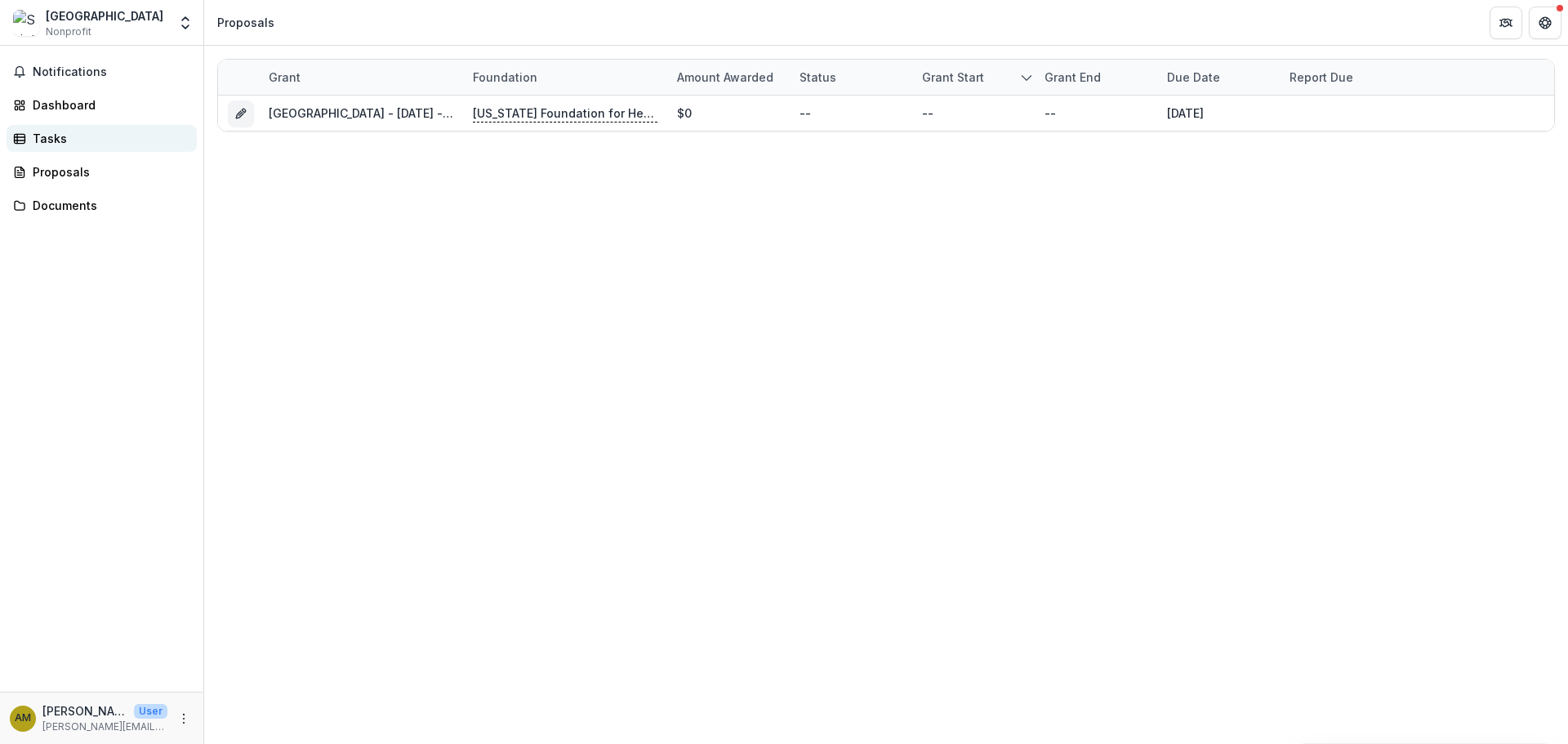
click at [64, 141] on div "Tasks" at bounding box center [107, 139] width 151 height 17
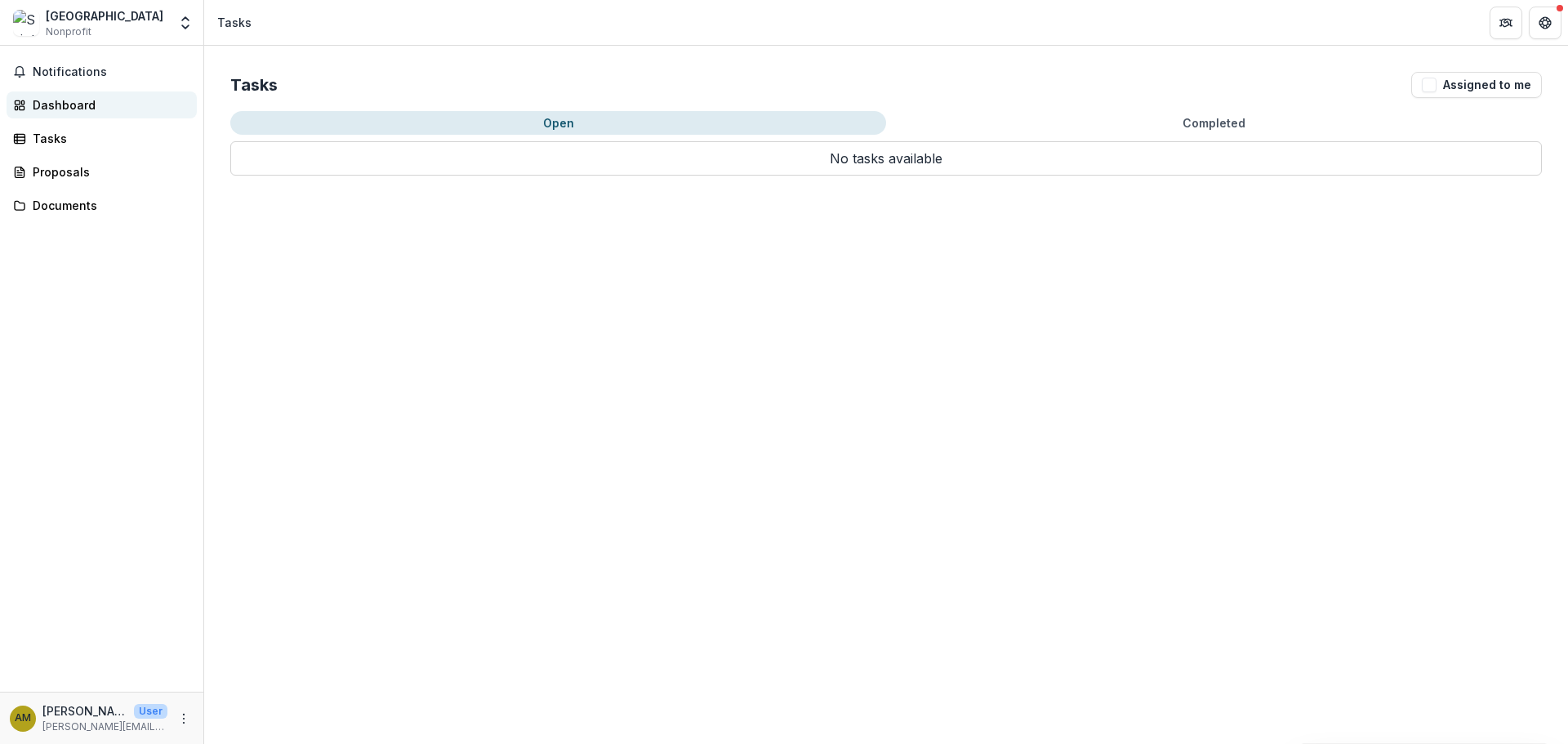
click at [66, 102] on div "Dashboard" at bounding box center [107, 105] width 151 height 17
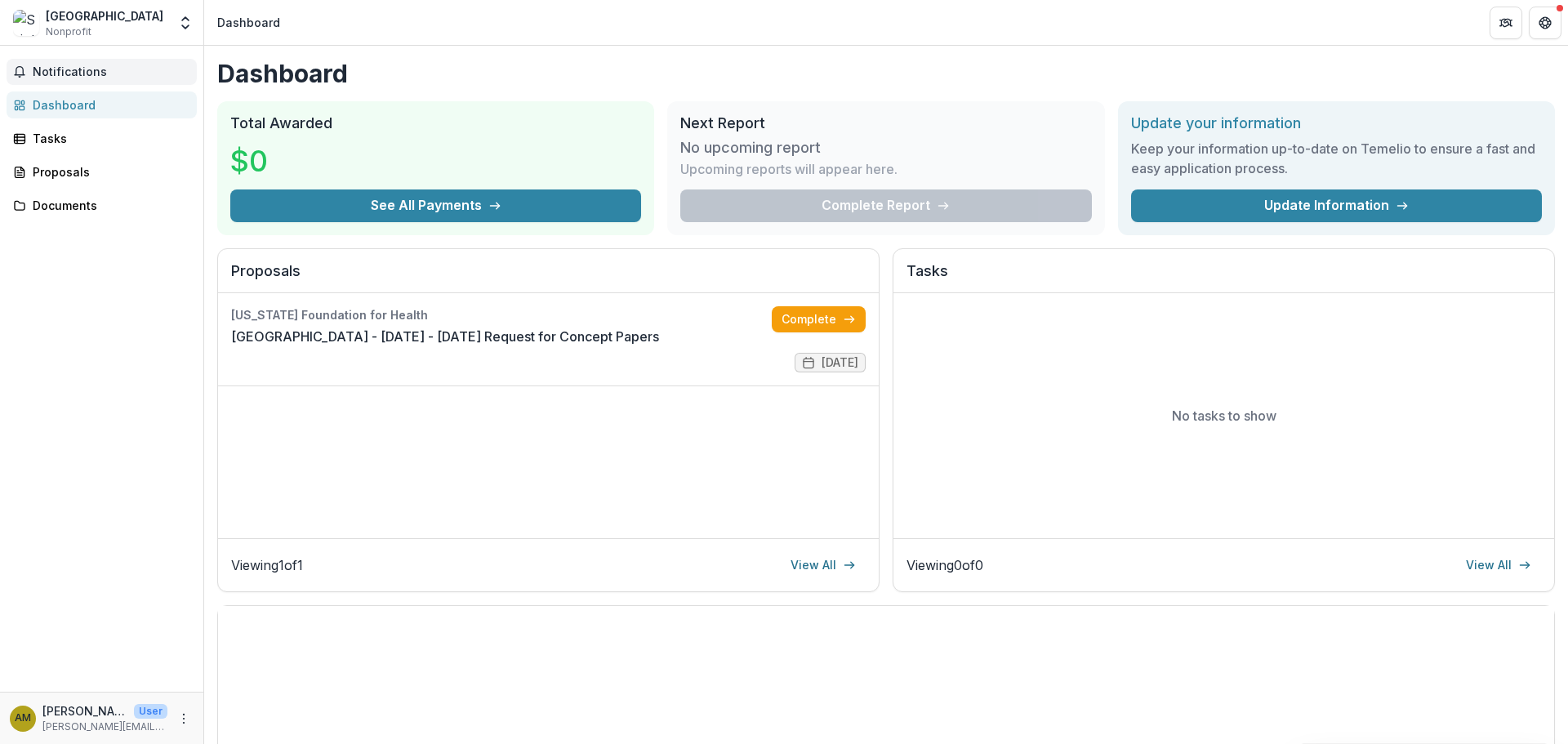
click at [80, 72] on span "Notifications" at bounding box center [111, 72] width 157 height 14
click at [101, 19] on div "[GEOGRAPHIC_DATA]" at bounding box center [104, 16] width 118 height 17
click at [24, 22] on img at bounding box center [26, 23] width 26 height 26
click at [182, 27] on icon "Open entity switcher" at bounding box center [185, 23] width 17 height 17
click at [94, 65] on link "Team Settings" at bounding box center [102, 63] width 196 height 27
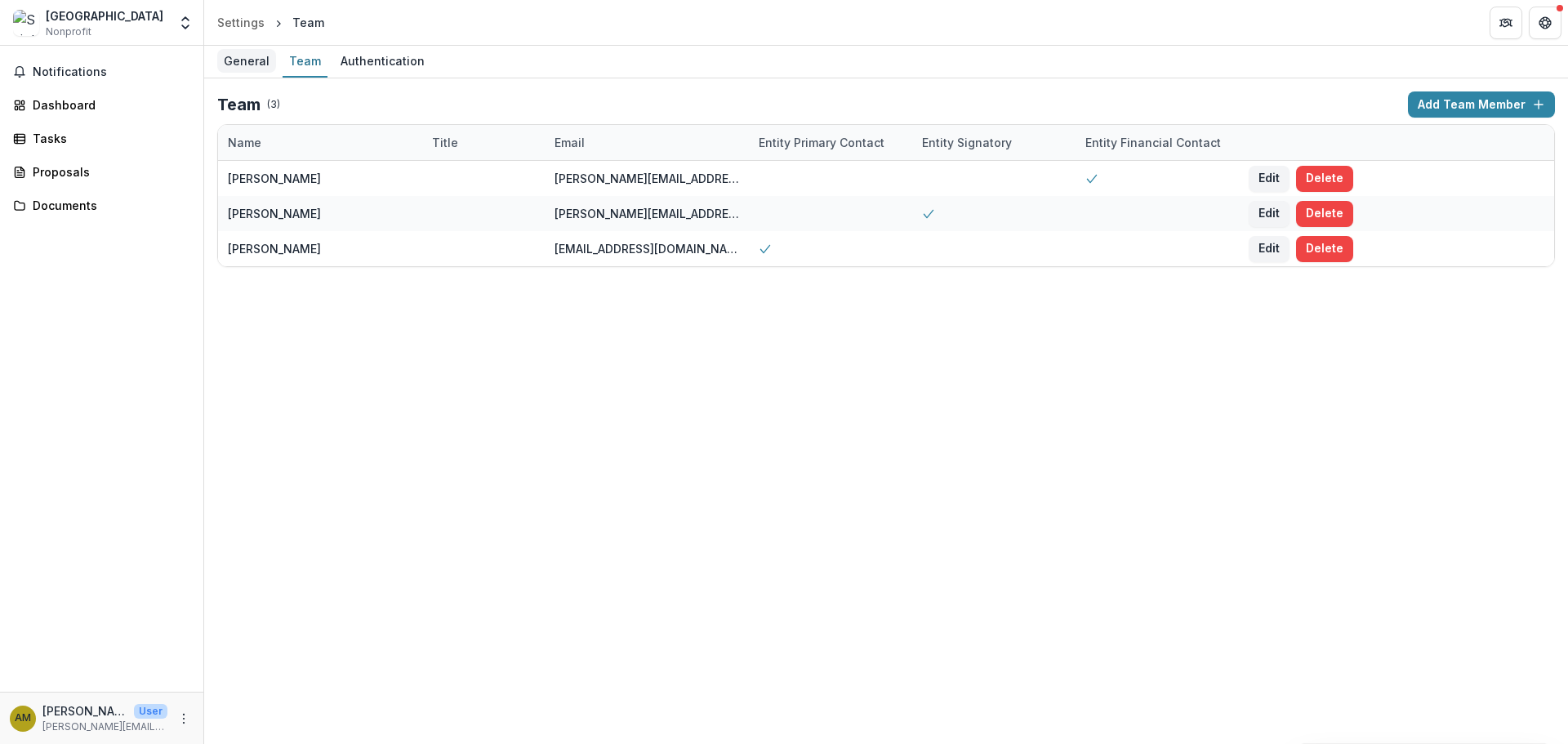
click at [263, 69] on div "General" at bounding box center [246, 60] width 59 height 24
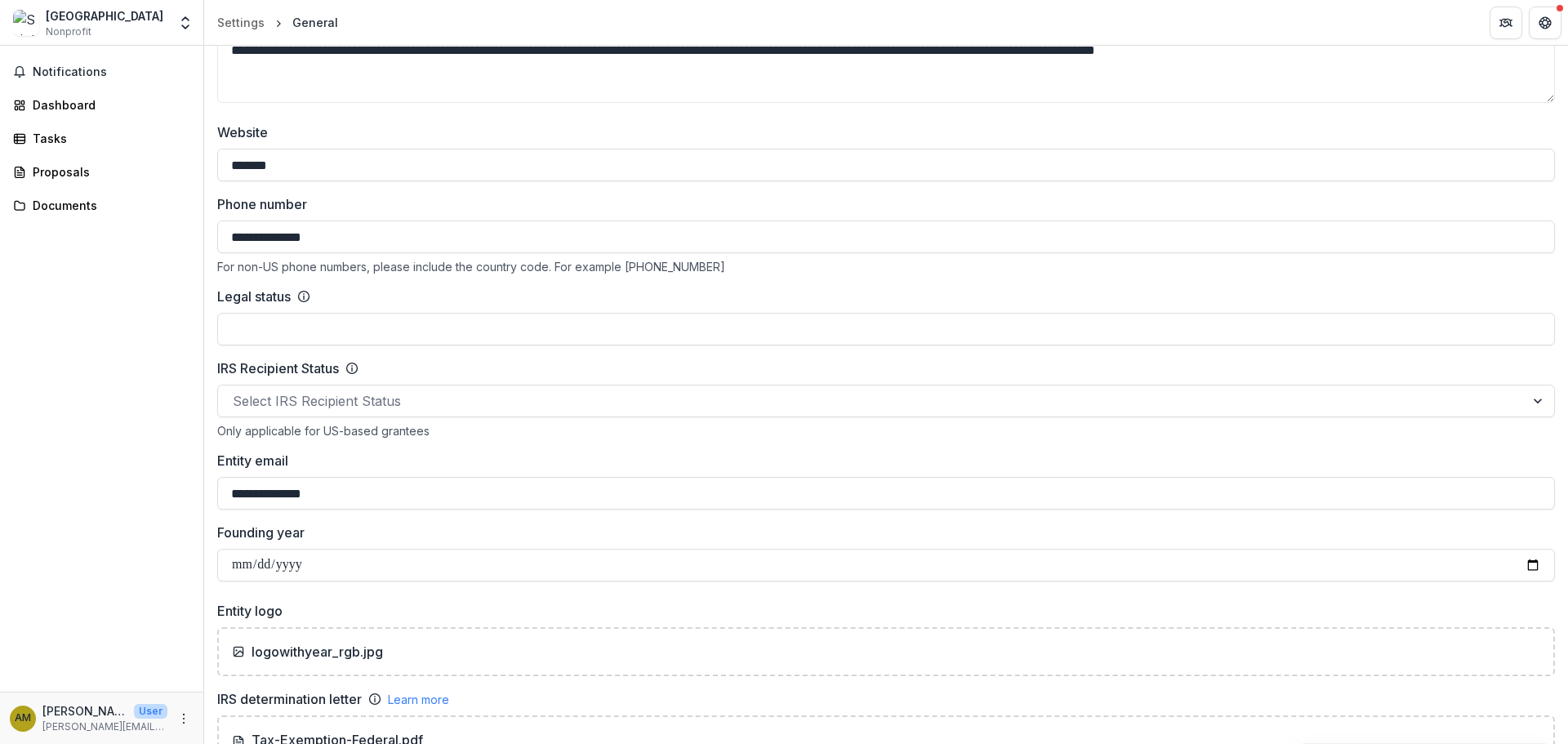
scroll to position [572, 0]
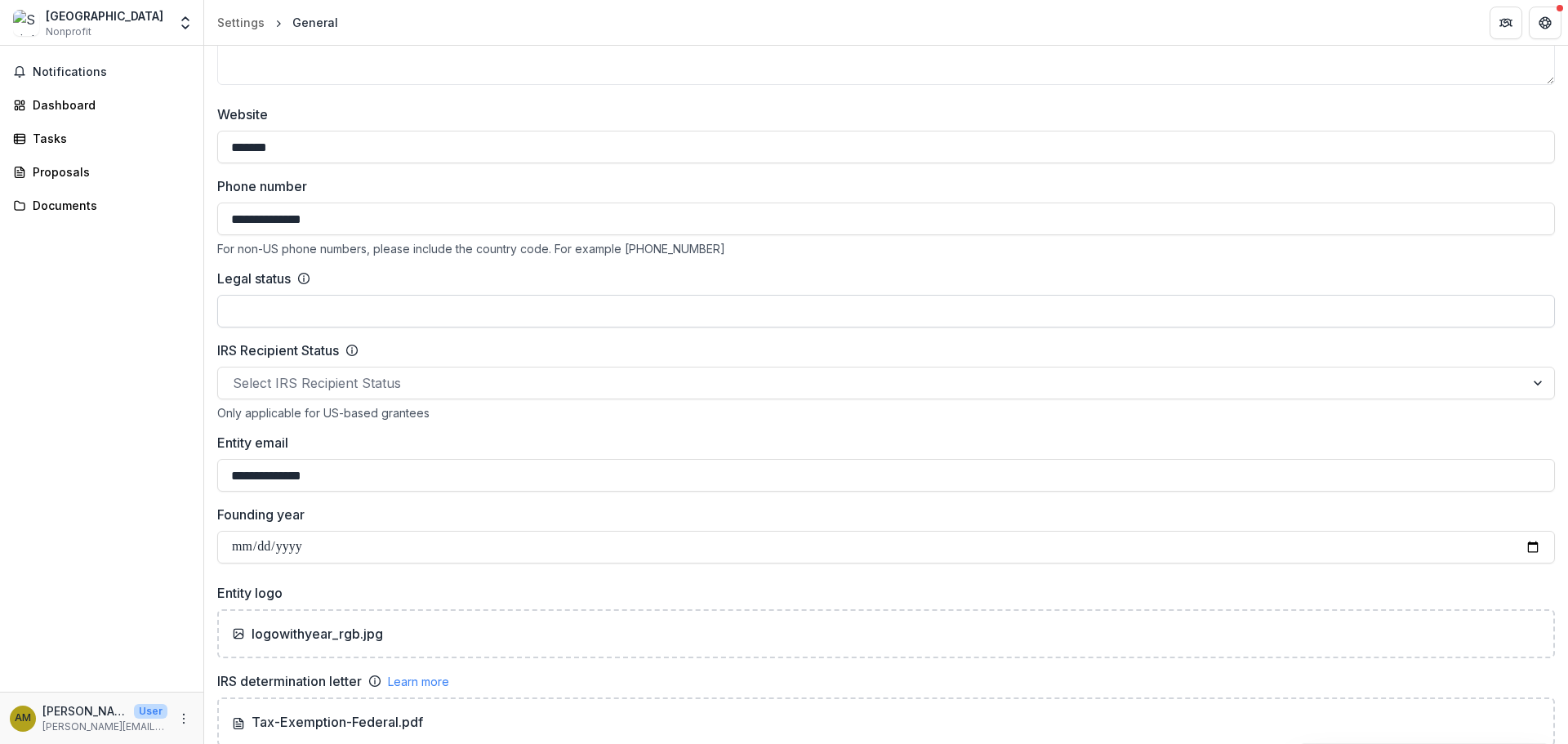
click at [274, 305] on input "Legal status" at bounding box center [887, 311] width 1338 height 32
type input "*****"
click at [179, 423] on div "Notifications Dashboard Tasks Proposals Documents" at bounding box center [101, 369] width 204 height 646
click at [321, 375] on div at bounding box center [871, 382] width 1277 height 23
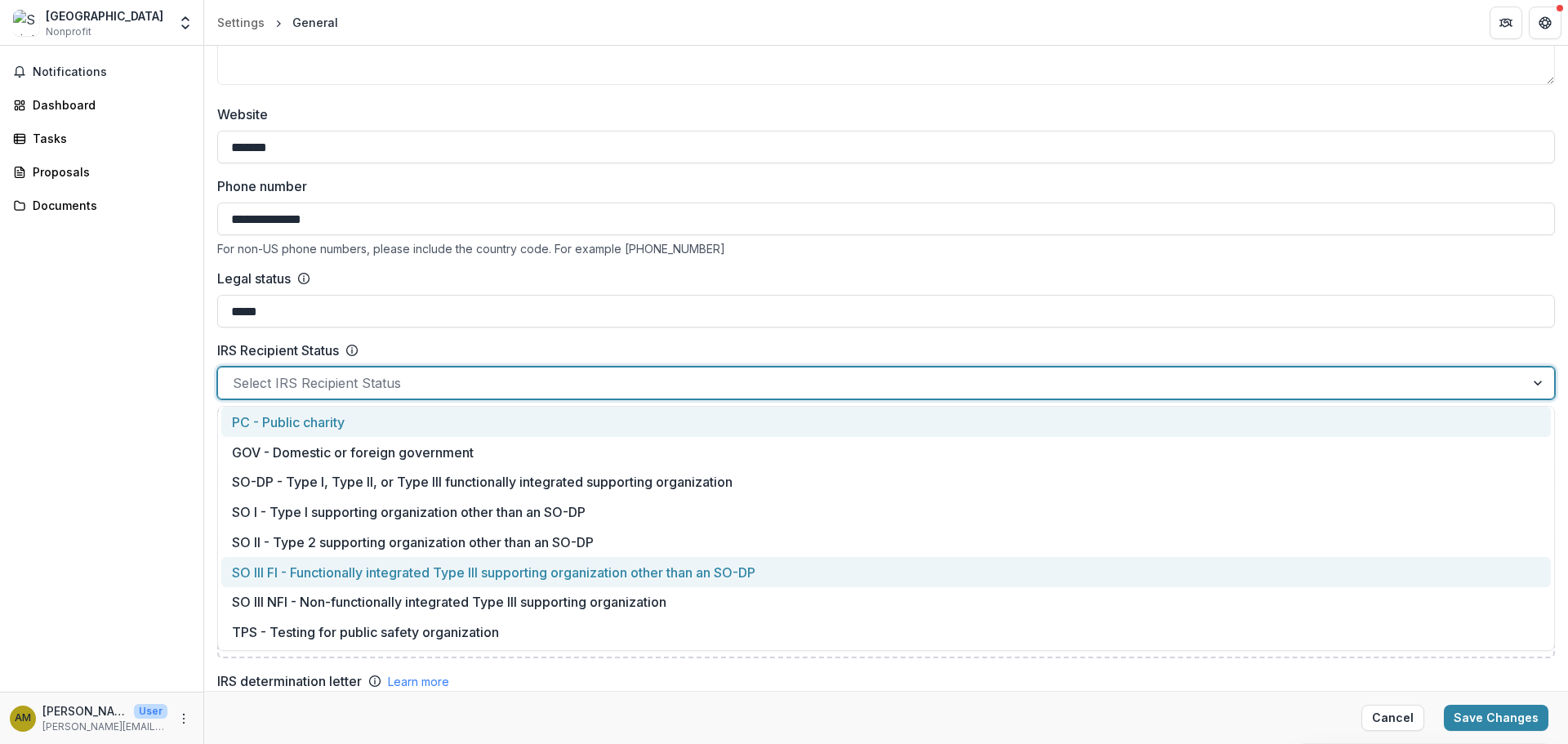
scroll to position [0, 0]
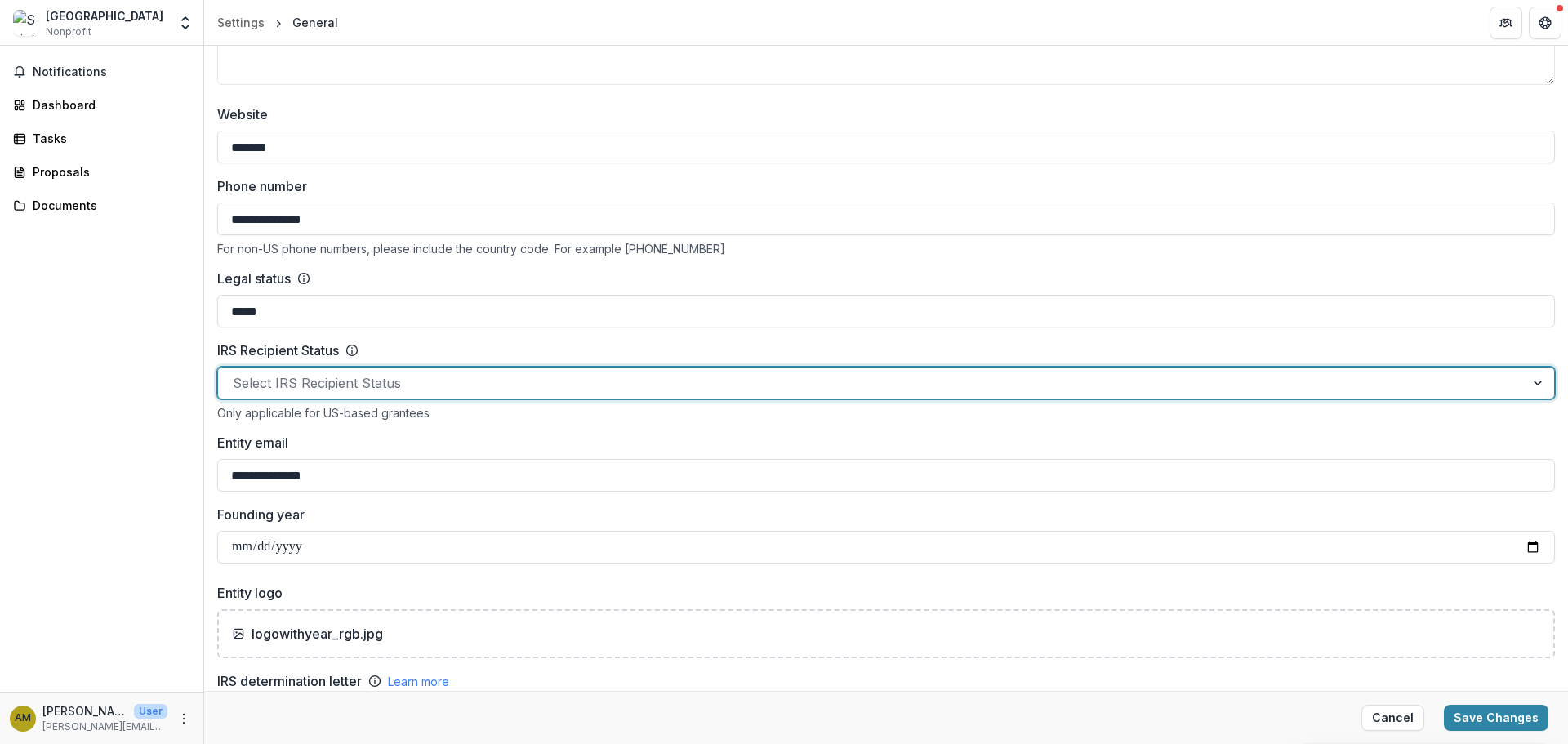
click at [1525, 383] on div at bounding box center [1540, 383] width 30 height 31
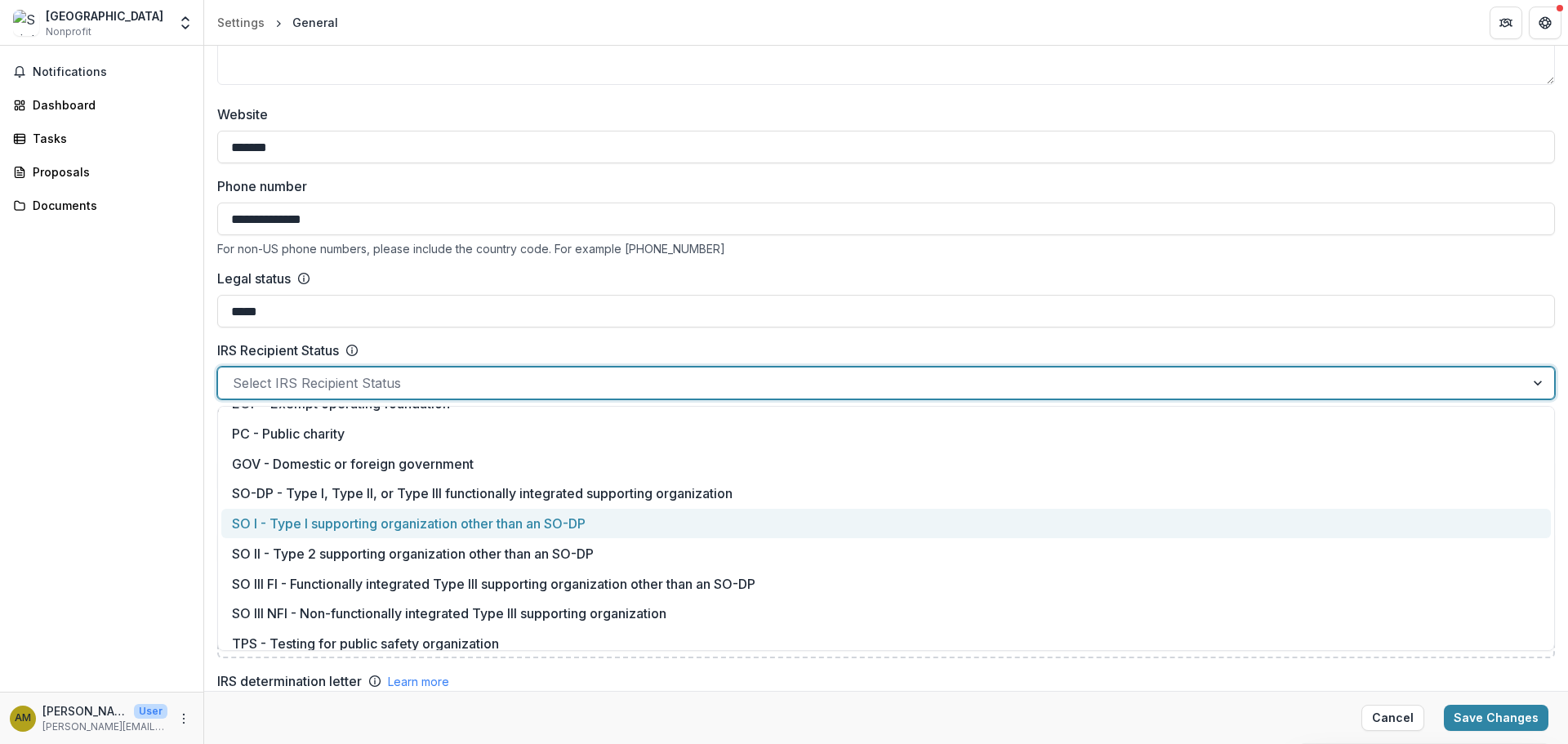
scroll to position [154, 0]
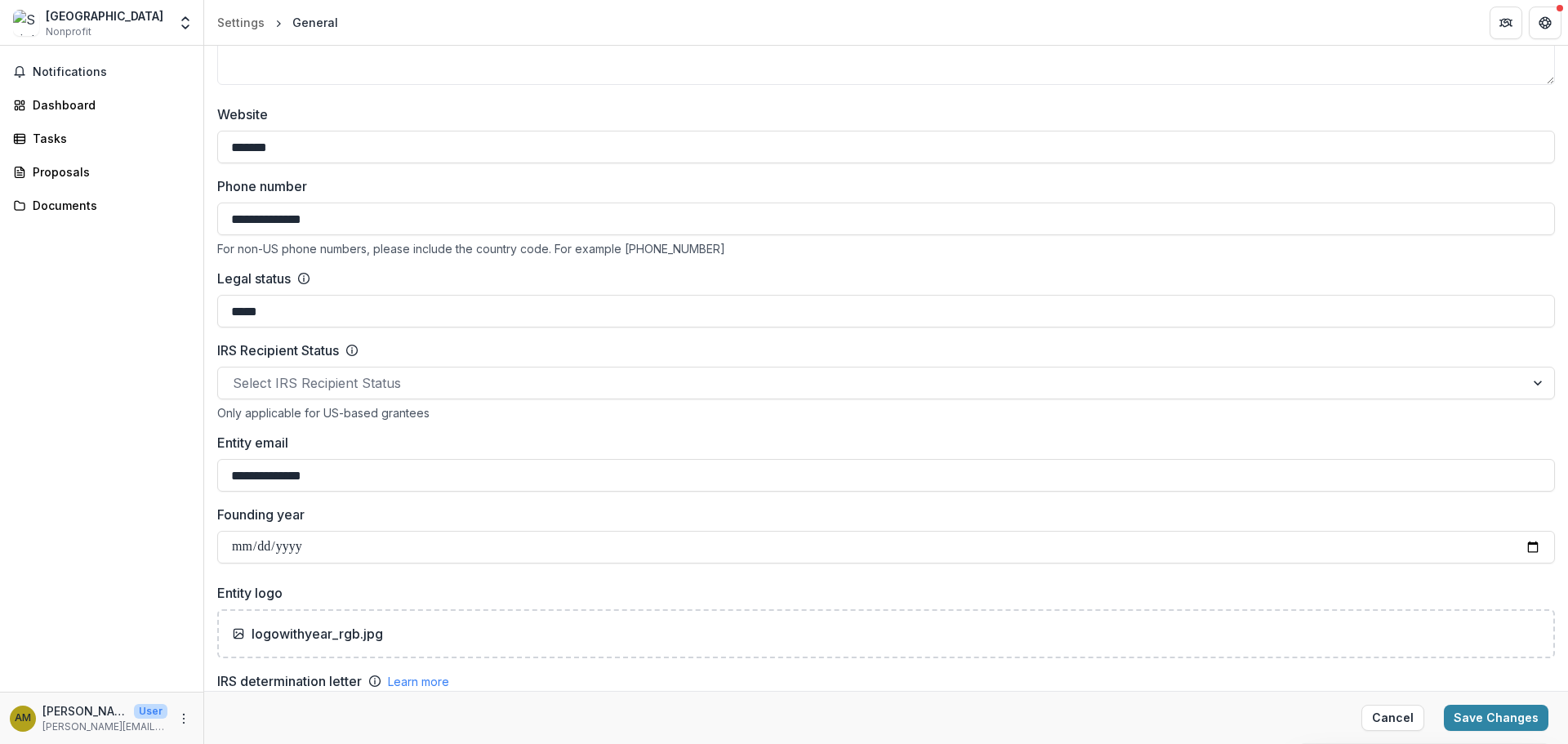
click at [85, 436] on div "Notifications Dashboard Tasks Proposals Documents" at bounding box center [101, 369] width 204 height 646
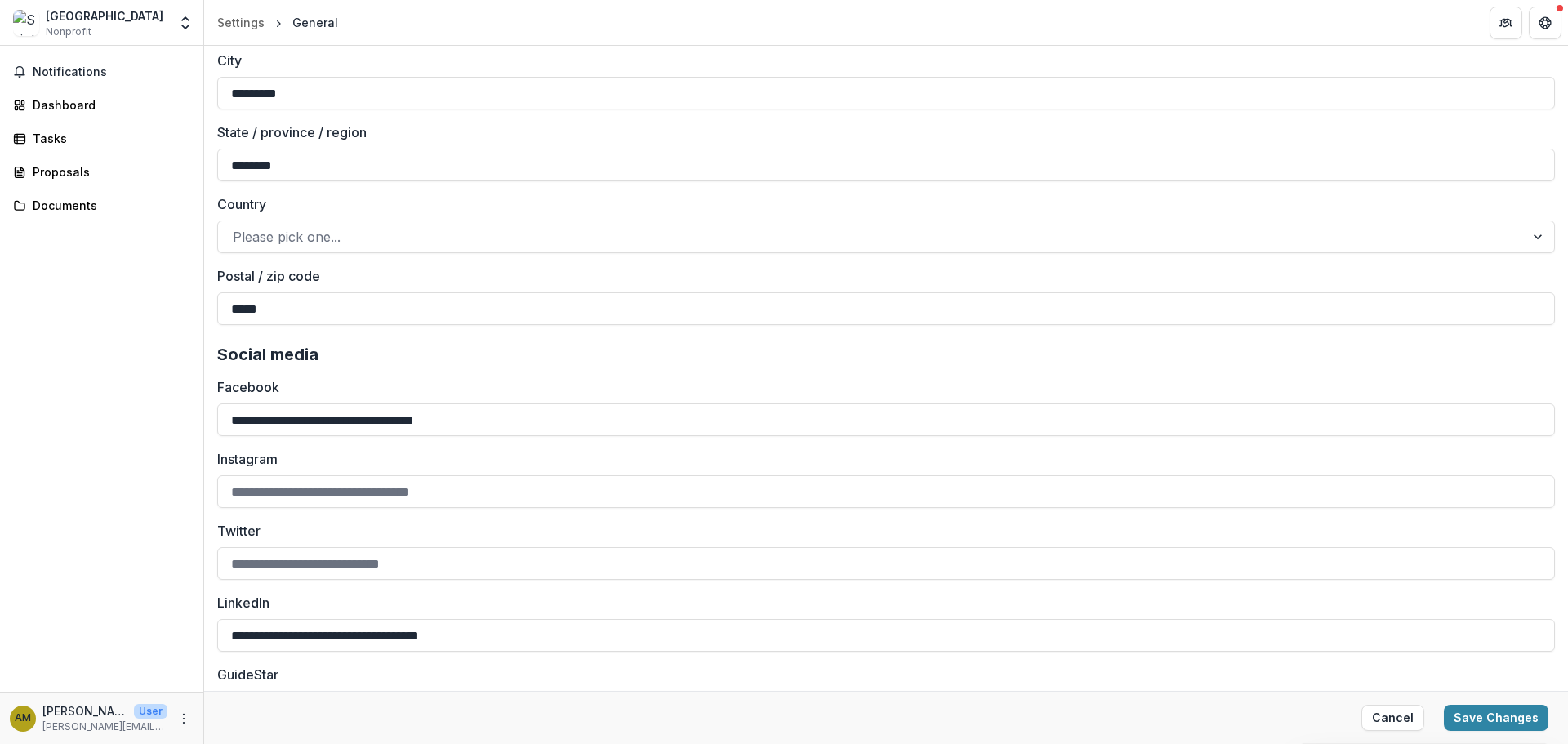
scroll to position [1969, 0]
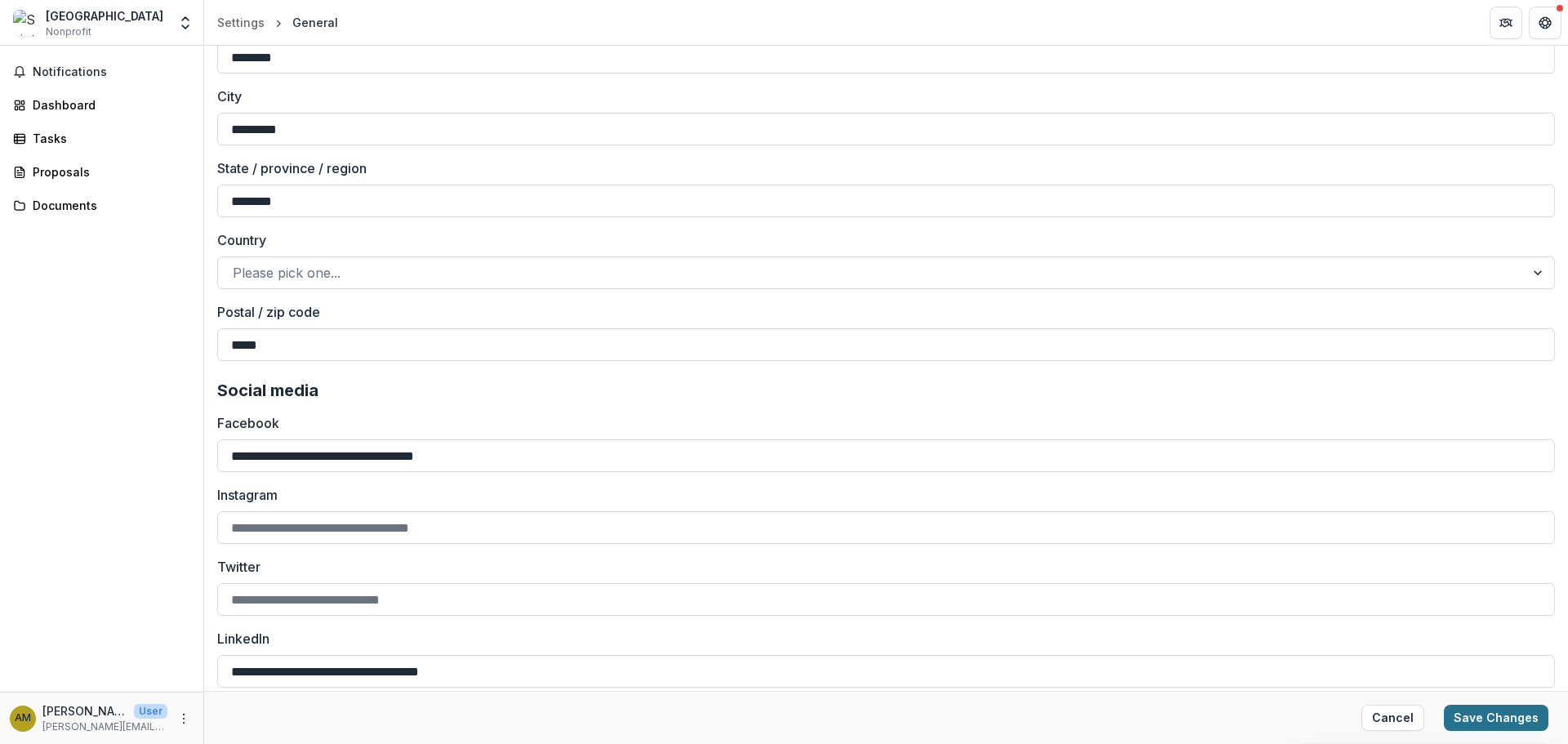
click at [1509, 709] on button "Save Changes" at bounding box center [1496, 718] width 105 height 26
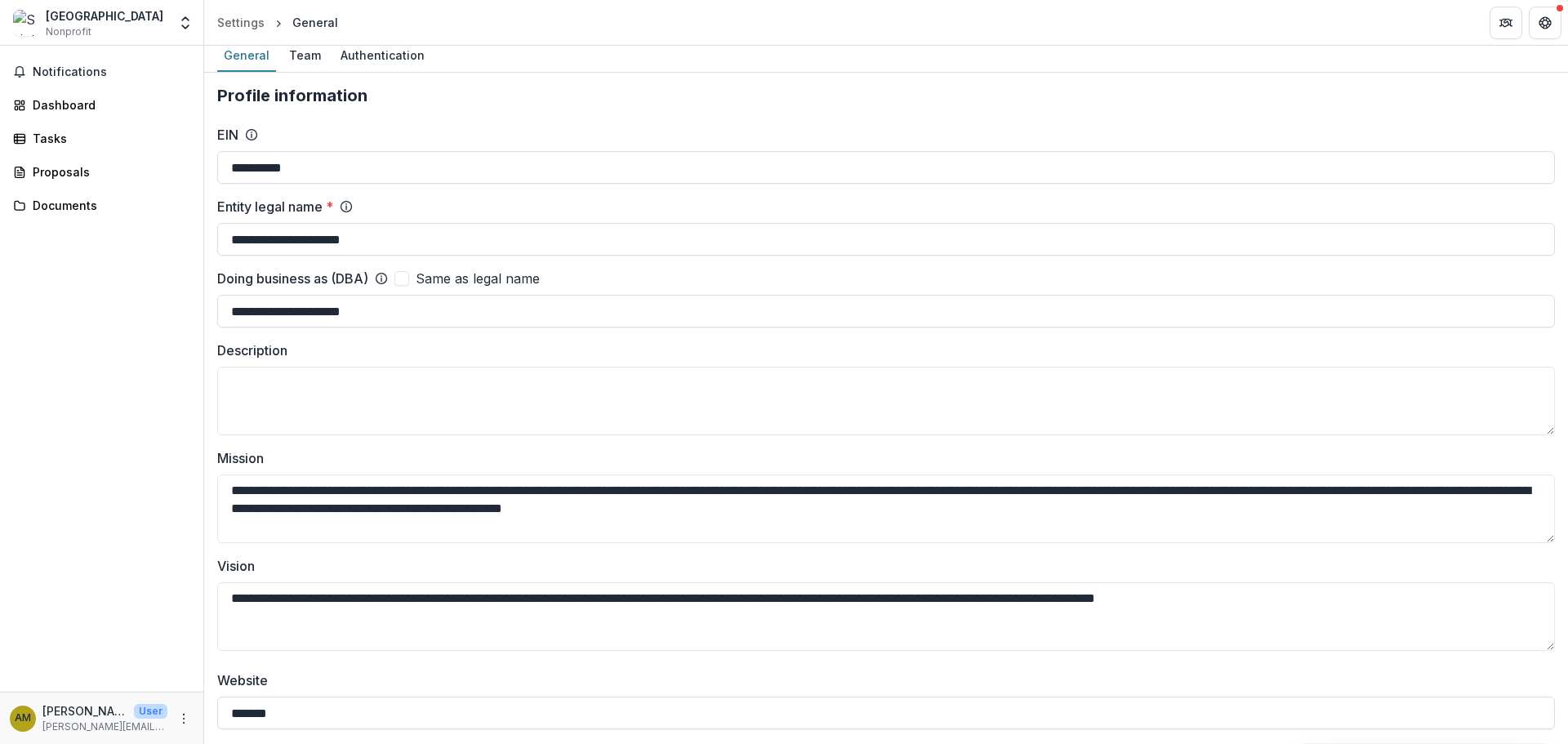
scroll to position [0, 0]
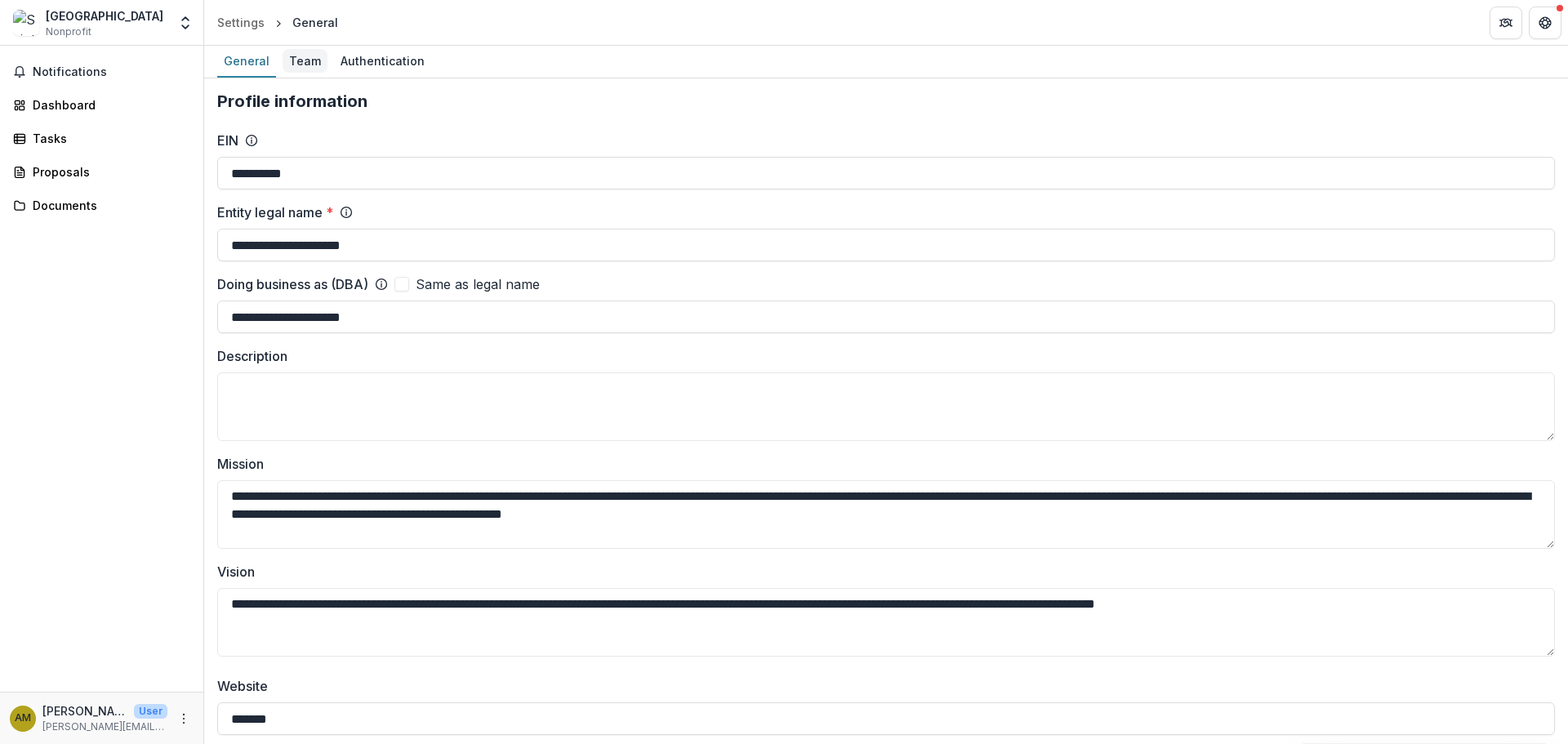
click at [292, 65] on div "Team" at bounding box center [305, 60] width 45 height 24
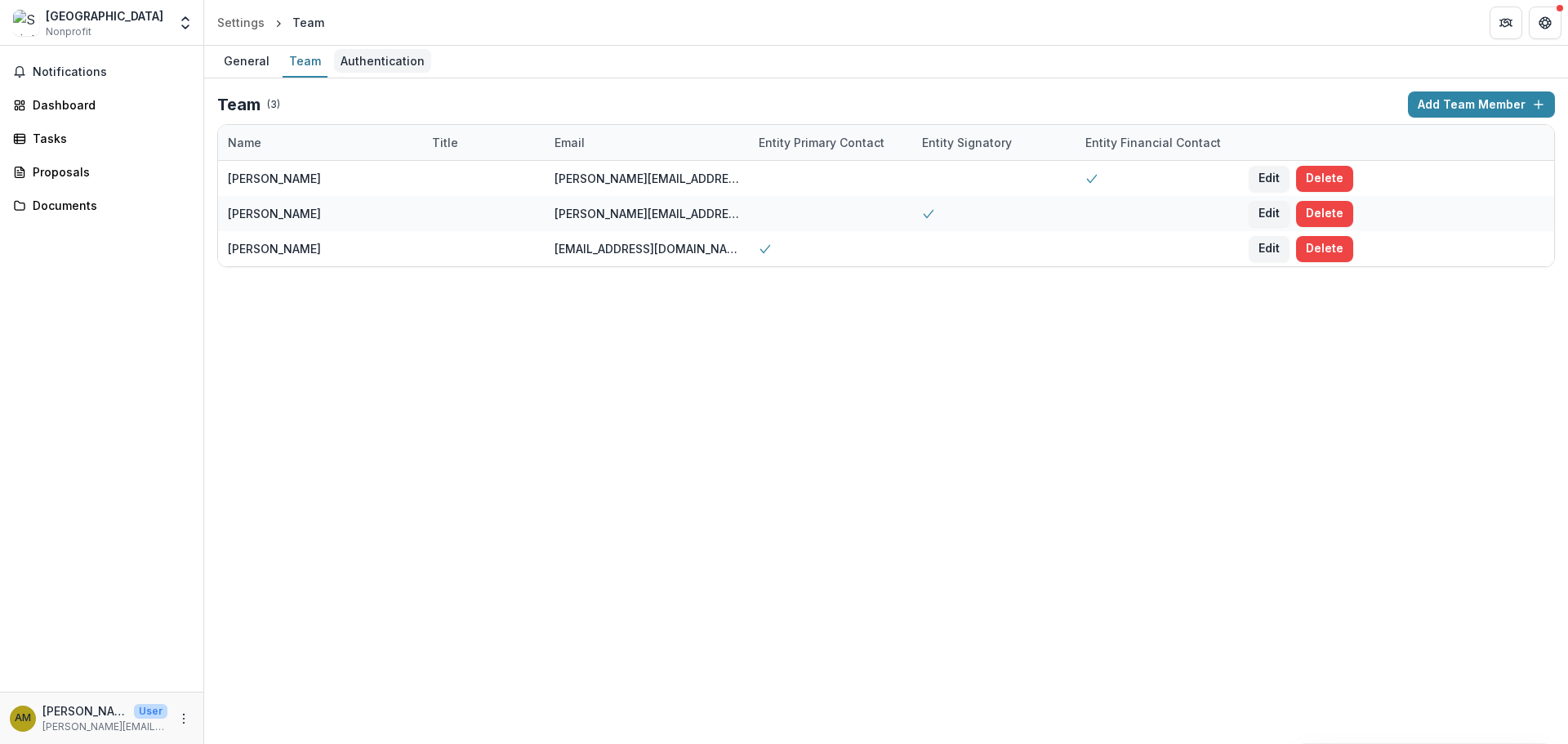
click at [370, 62] on div "Authentication" at bounding box center [382, 60] width 97 height 24
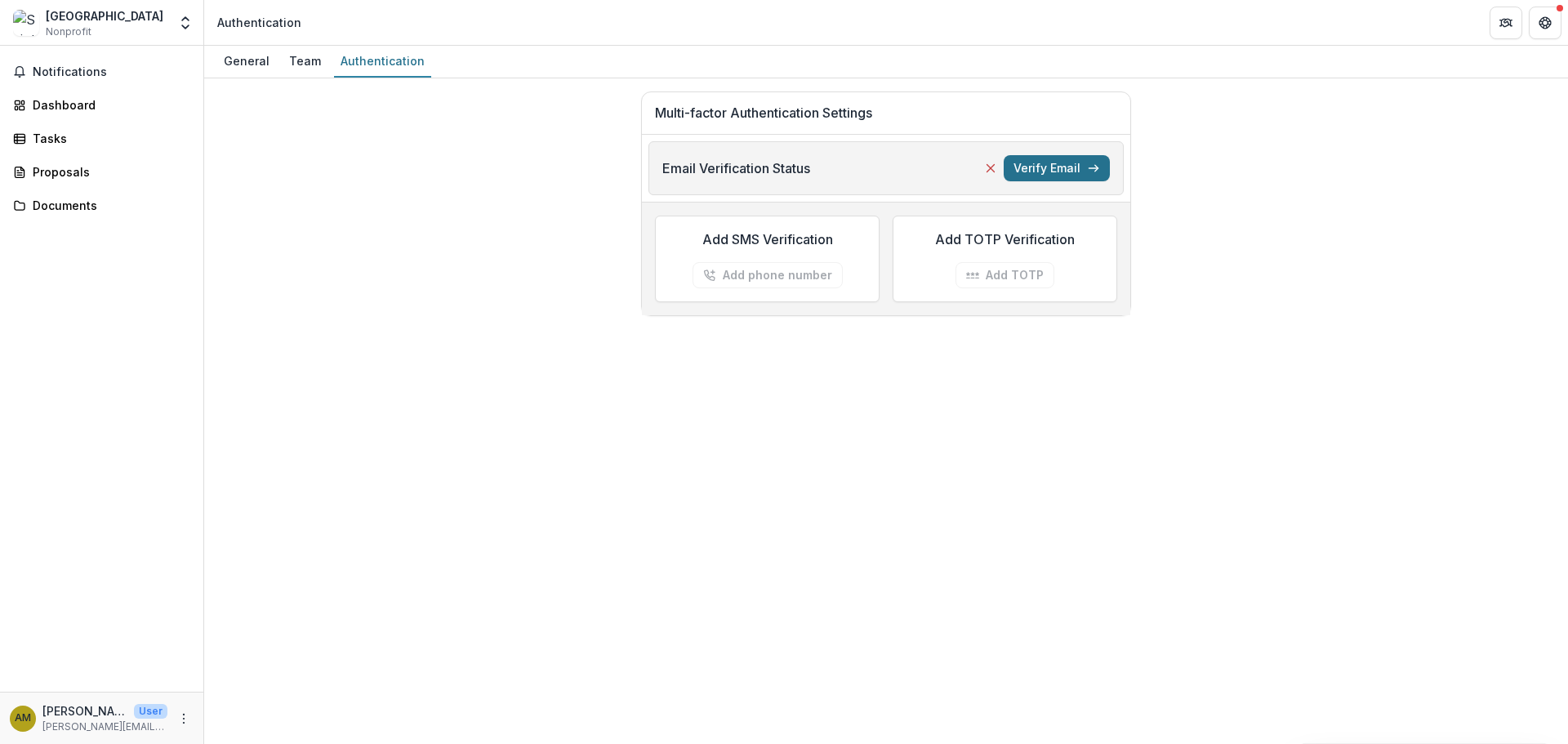
click at [1051, 171] on button "Verify Email" at bounding box center [1057, 169] width 107 height 26
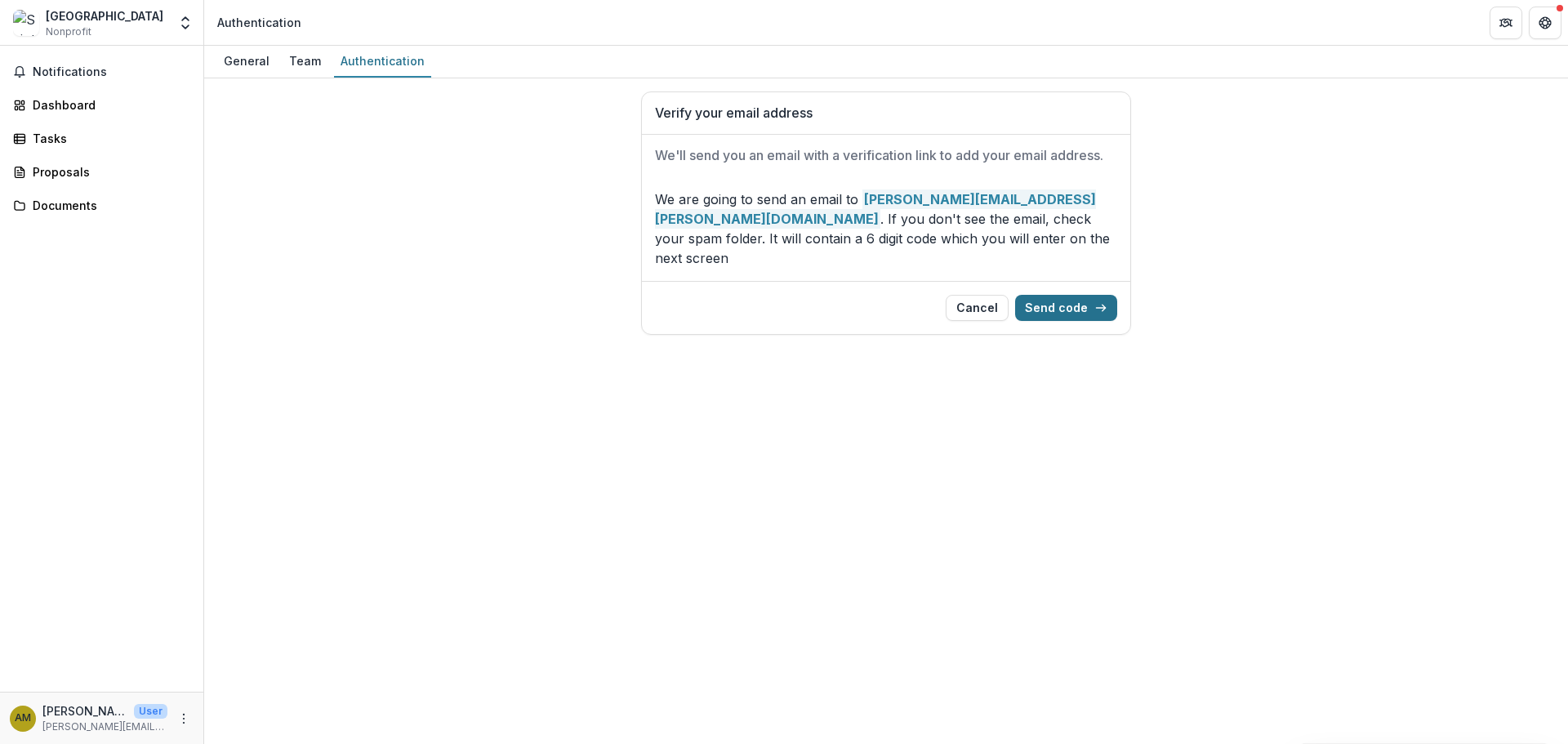
click at [1060, 295] on button "Send code" at bounding box center [1066, 308] width 102 height 26
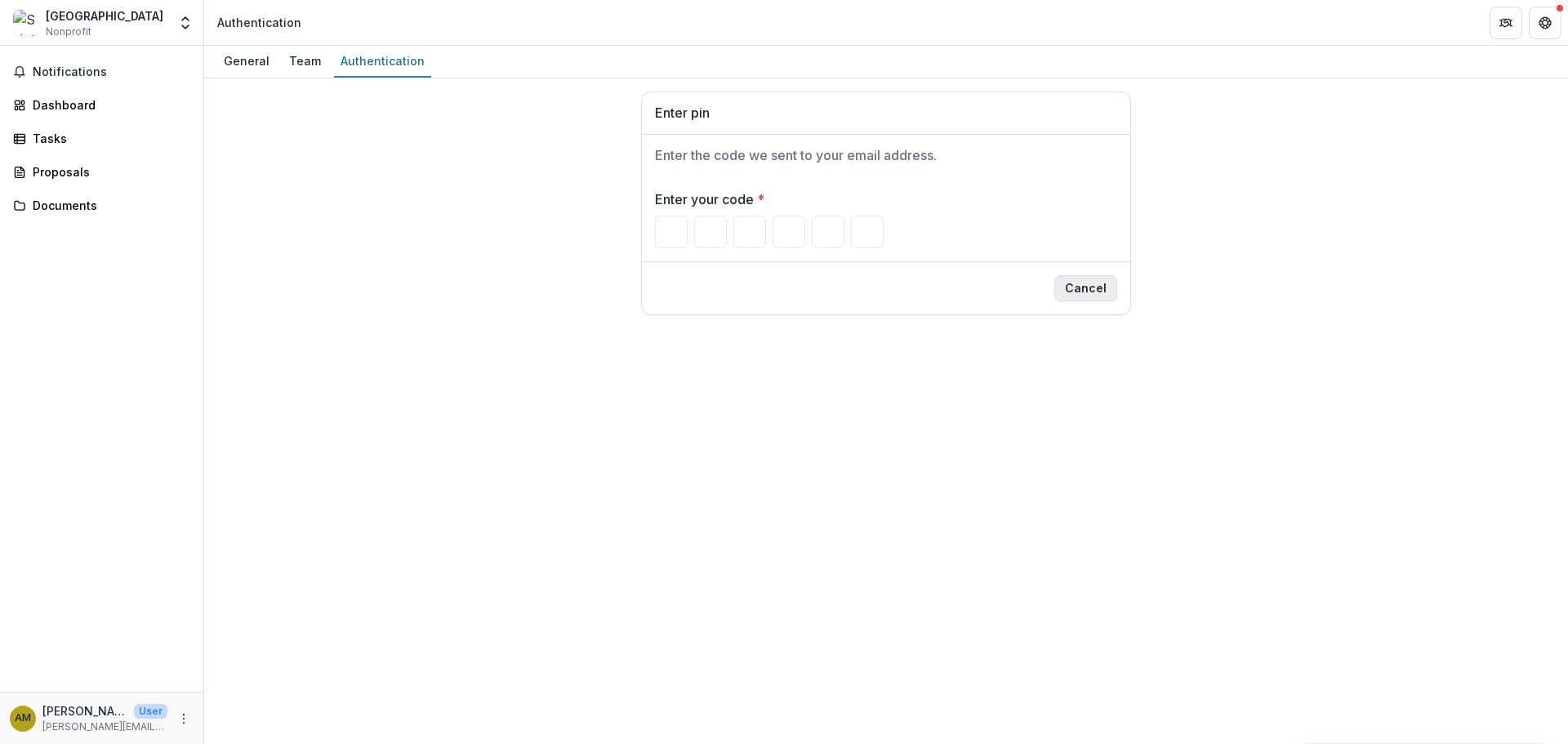
click at [1078, 293] on button "Cancel" at bounding box center [1086, 288] width 63 height 26
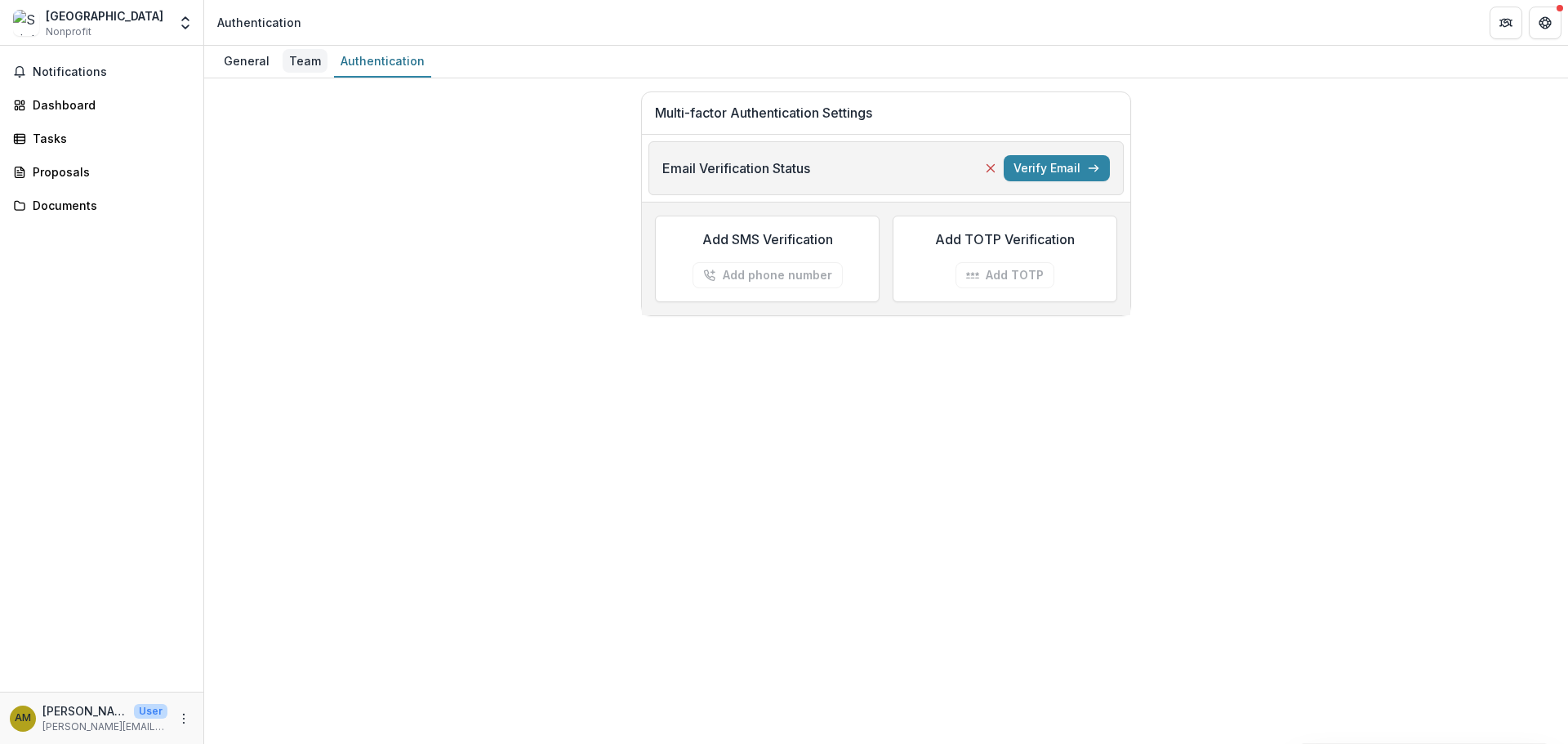
click at [299, 58] on div "Team" at bounding box center [305, 60] width 45 height 24
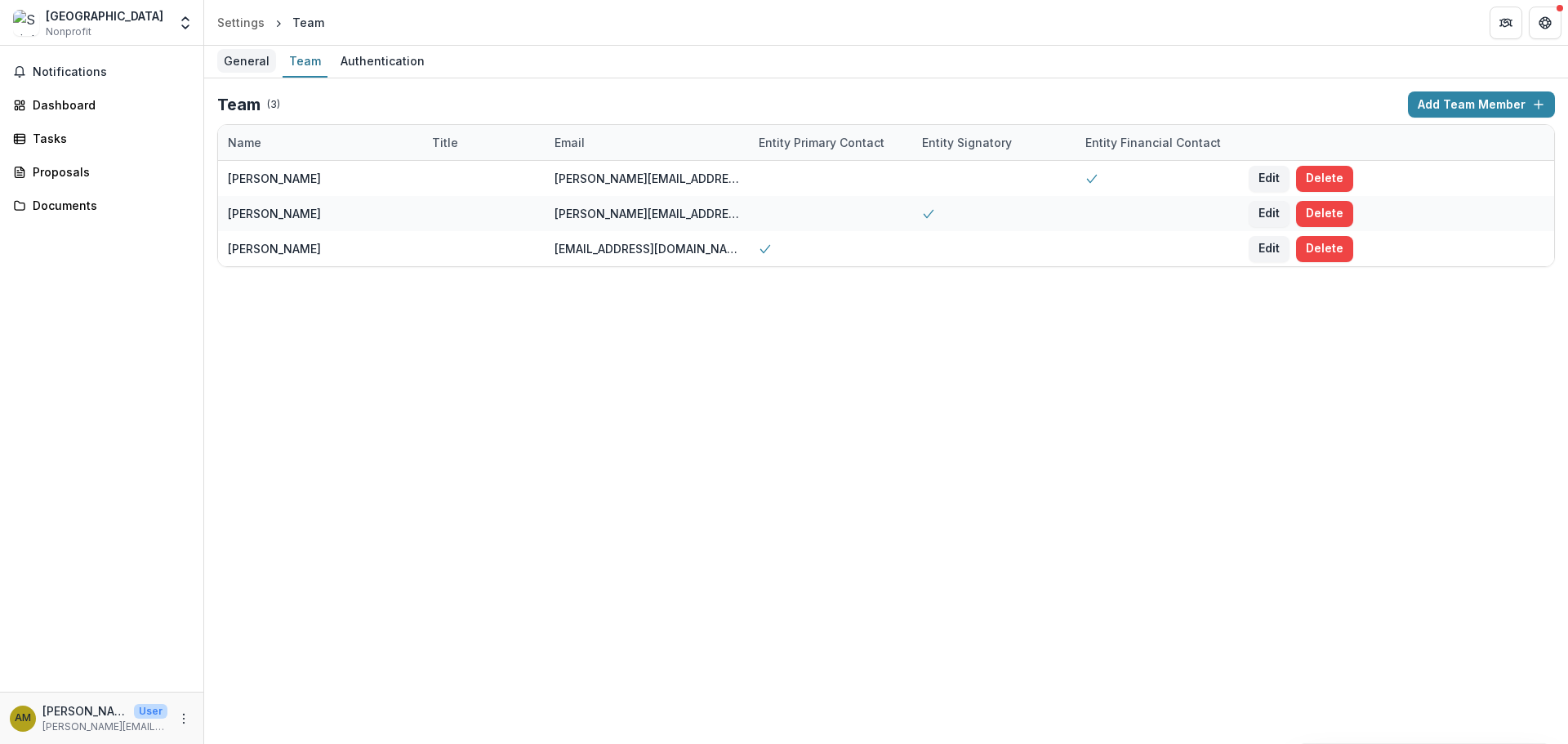
click at [248, 61] on div "General" at bounding box center [246, 60] width 59 height 24
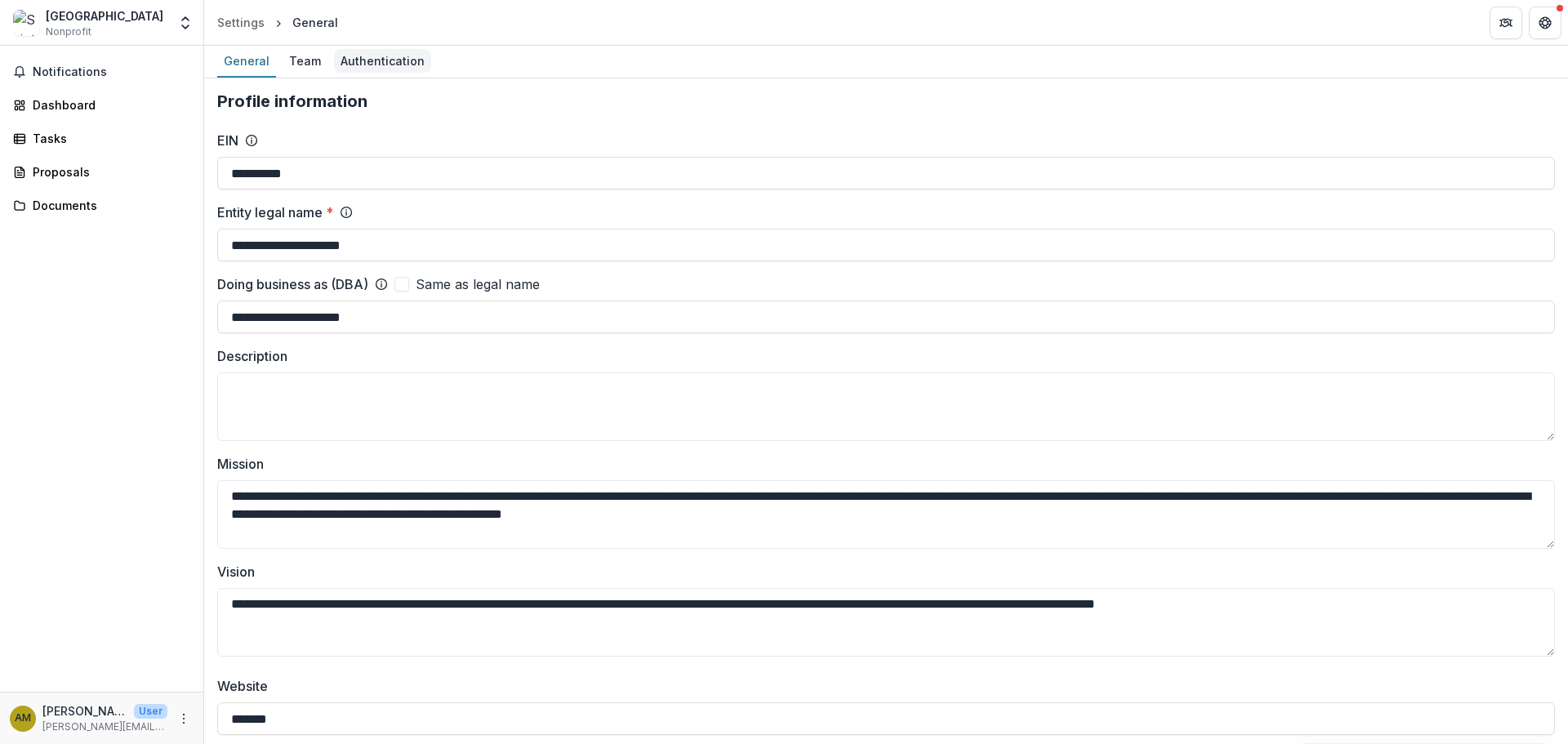
click at [371, 63] on div "Authentication" at bounding box center [382, 60] width 97 height 24
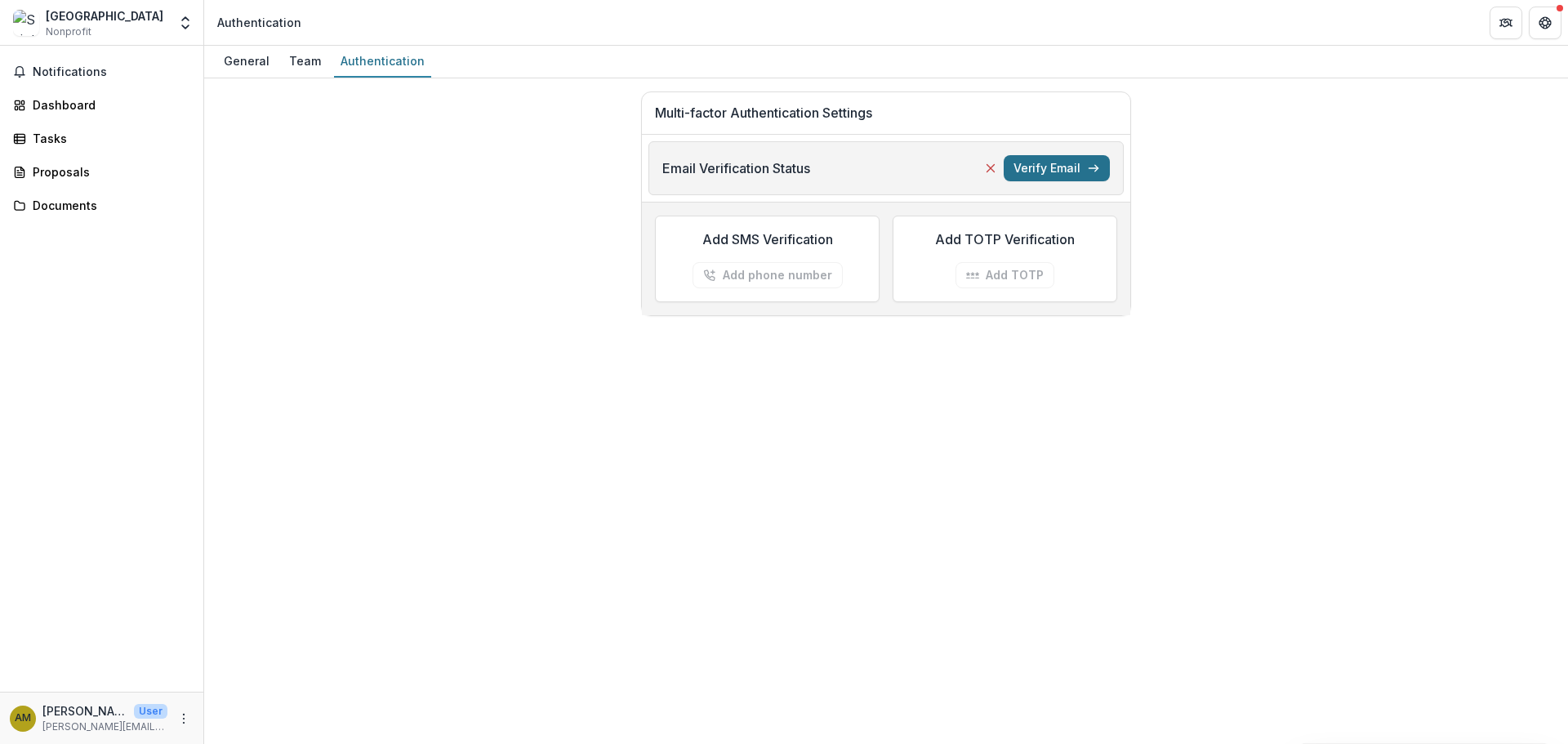
click at [1034, 169] on button "Verify Email" at bounding box center [1057, 169] width 107 height 26
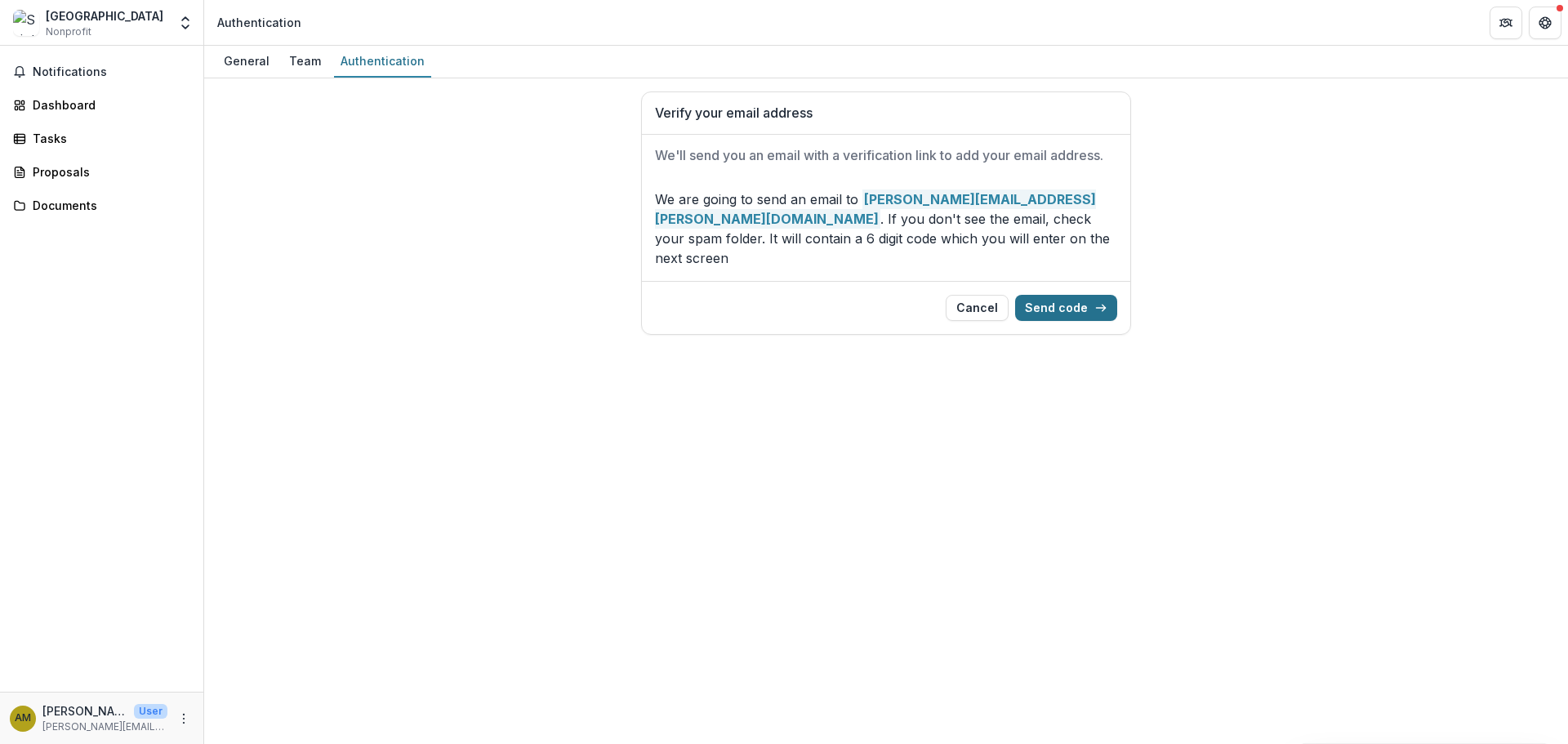
click at [1057, 295] on button "Send code" at bounding box center [1066, 308] width 102 height 26
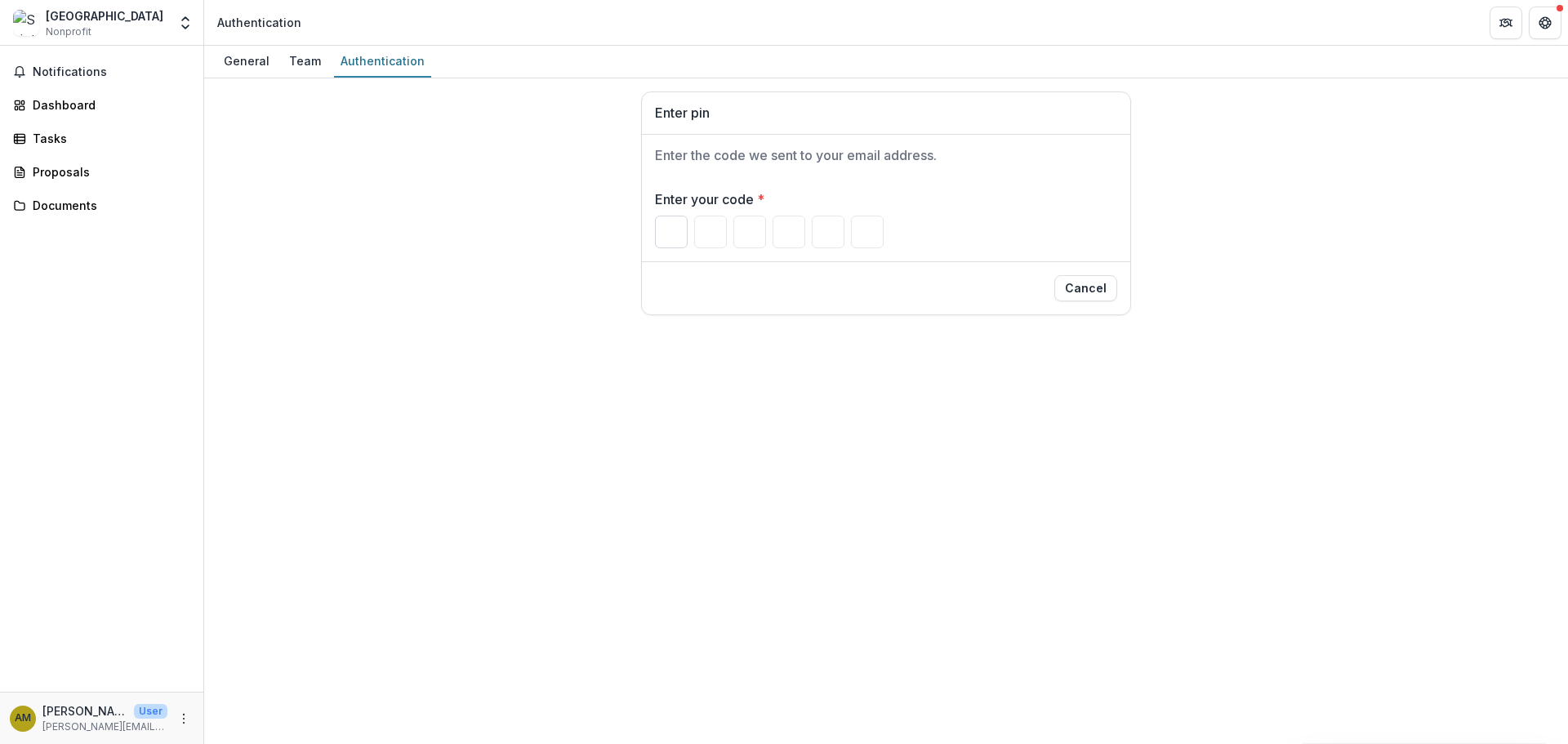
click at [673, 226] on input "Please enter your pin code" at bounding box center [671, 231] width 32 height 32
type input "*"
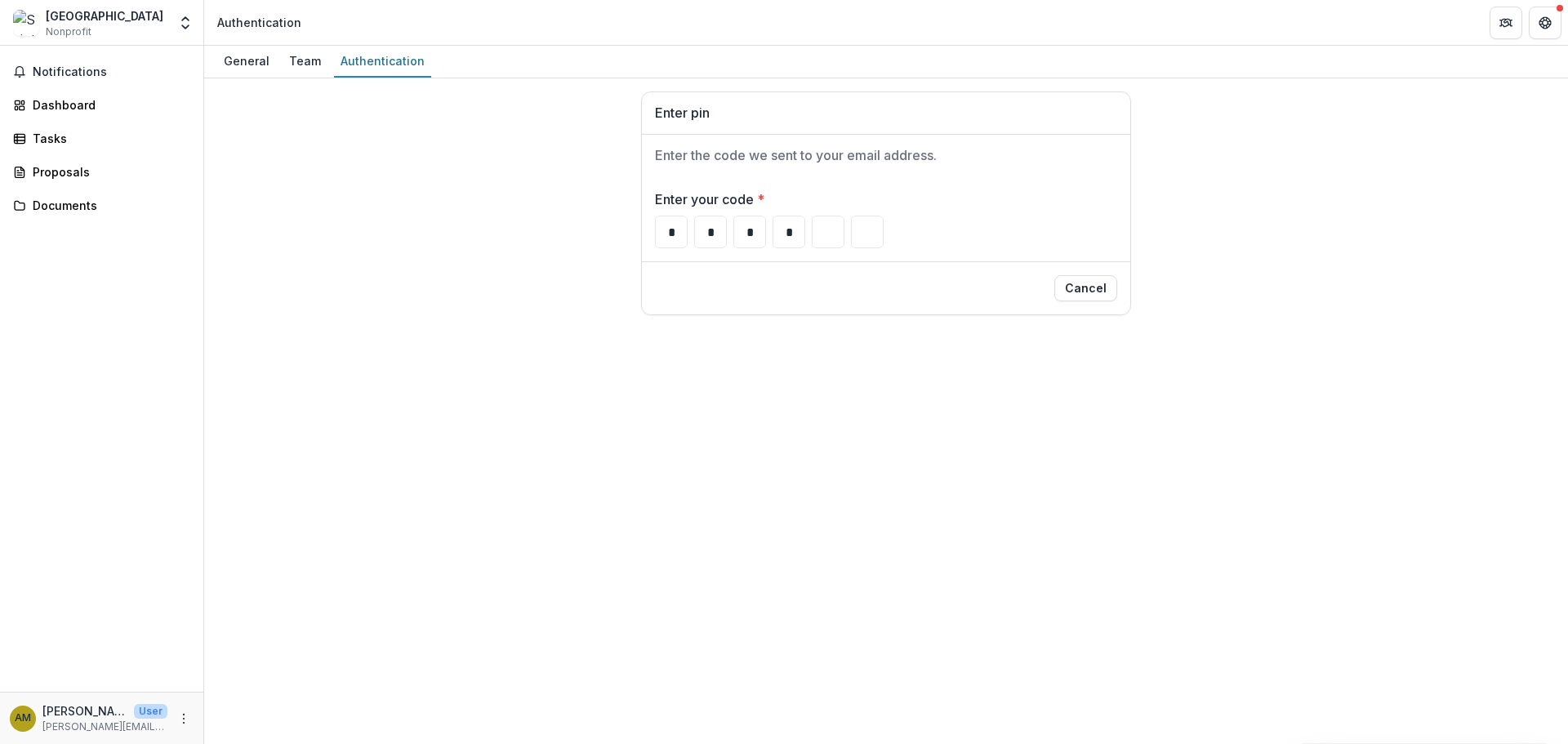
type input "*"
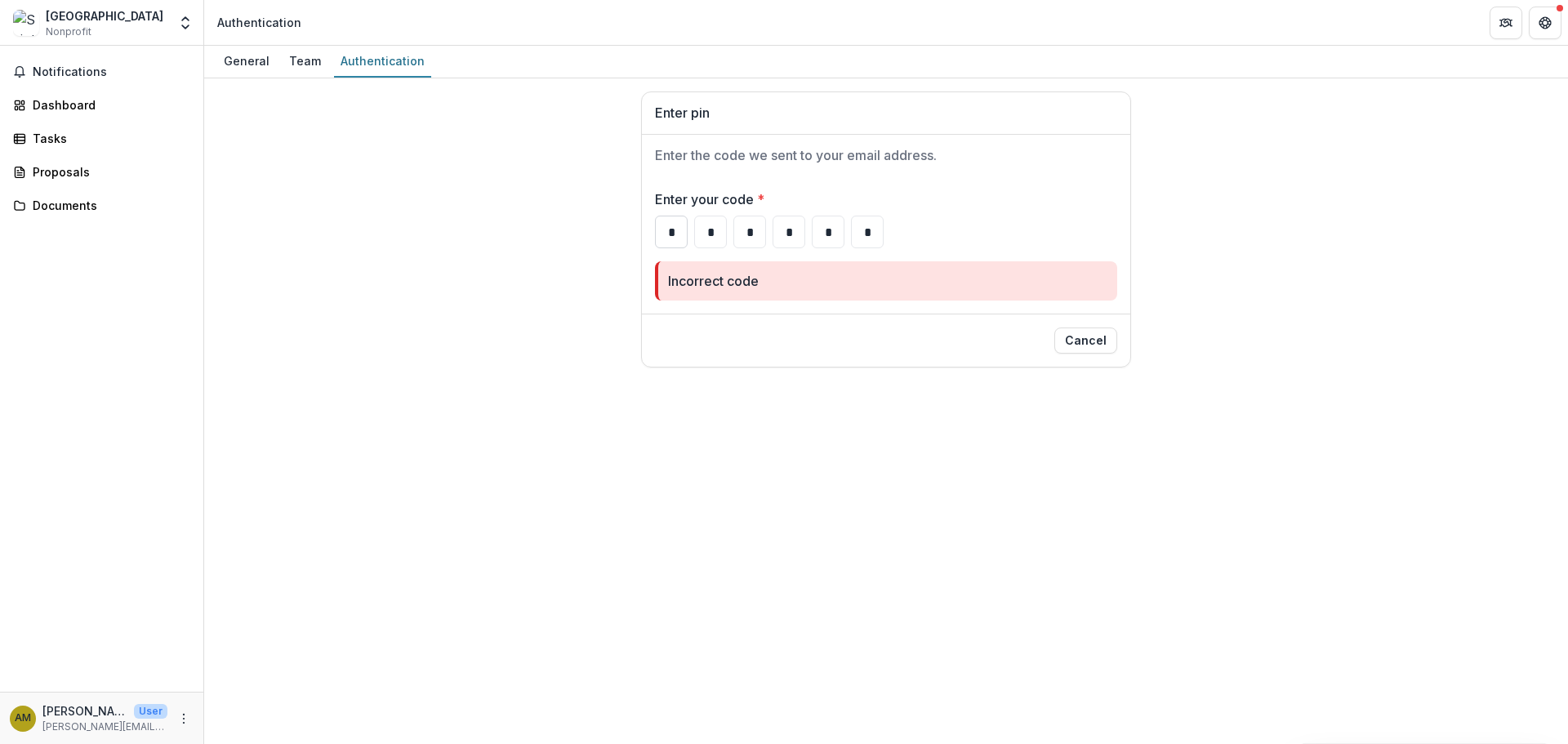
click at [669, 232] on input "*" at bounding box center [671, 231] width 32 height 32
type input "*"
drag, startPoint x: 877, startPoint y: 231, endPoint x: 848, endPoint y: 231, distance: 29.0
click at [848, 231] on div "* * * * * *" at bounding box center [886, 231] width 462 height 32
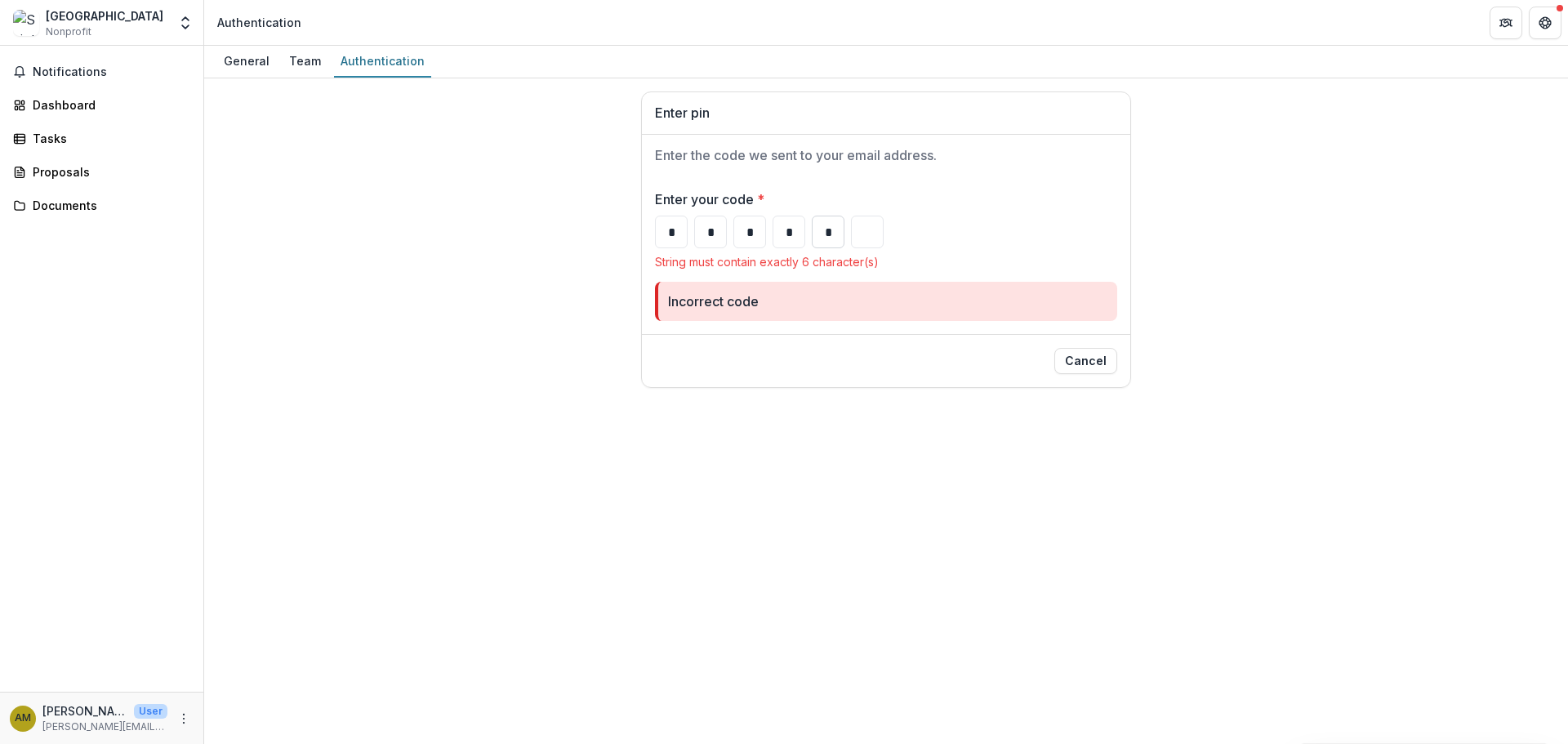
click at [823, 221] on input "*" at bounding box center [827, 231] width 32 height 32
click at [780, 232] on input "*" at bounding box center [789, 231] width 32 height 32
click at [739, 237] on input "*" at bounding box center [749, 231] width 32 height 32
click at [708, 236] on input "*" at bounding box center [710, 231] width 32 height 32
click at [662, 229] on input "*" at bounding box center [671, 231] width 32 height 32
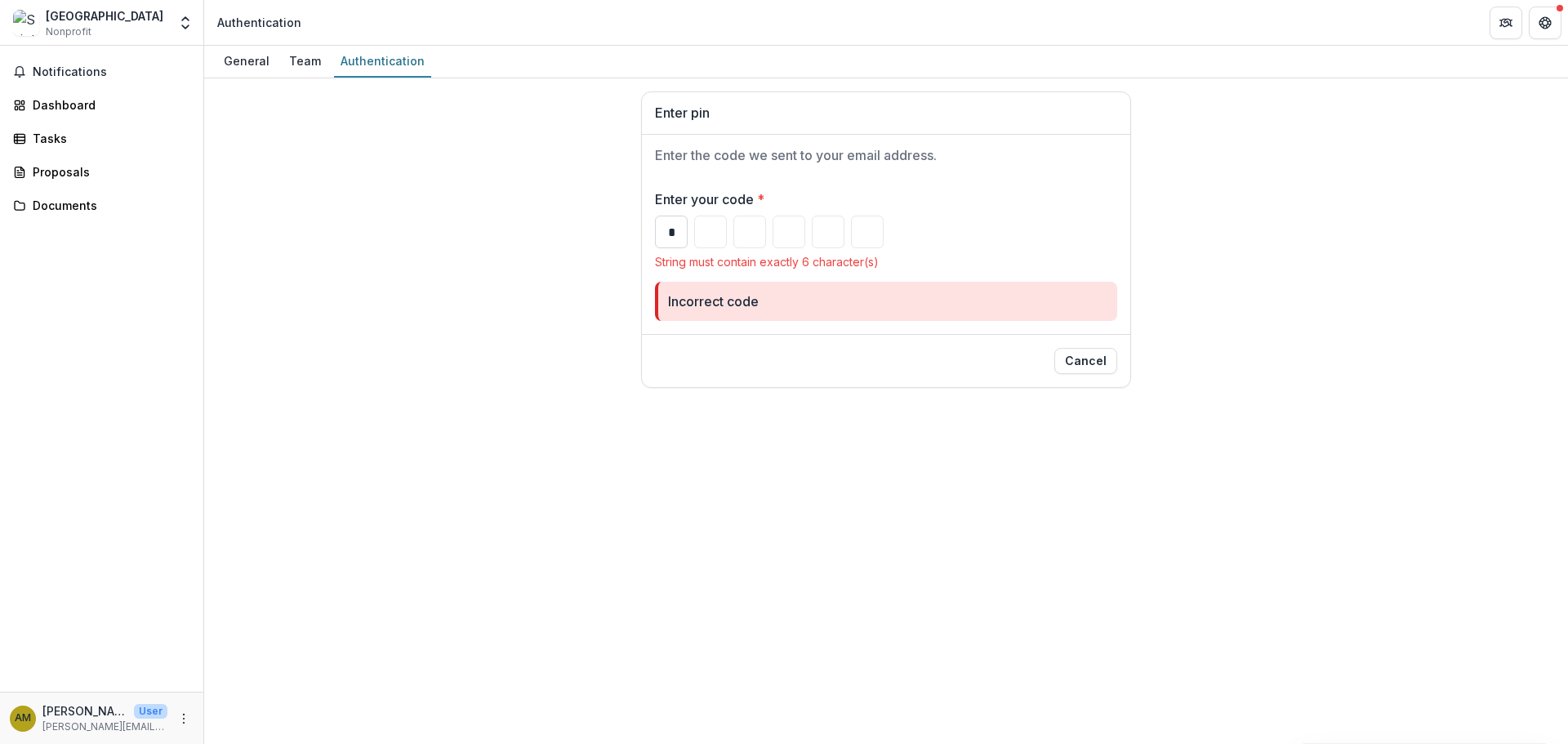
type input "*"
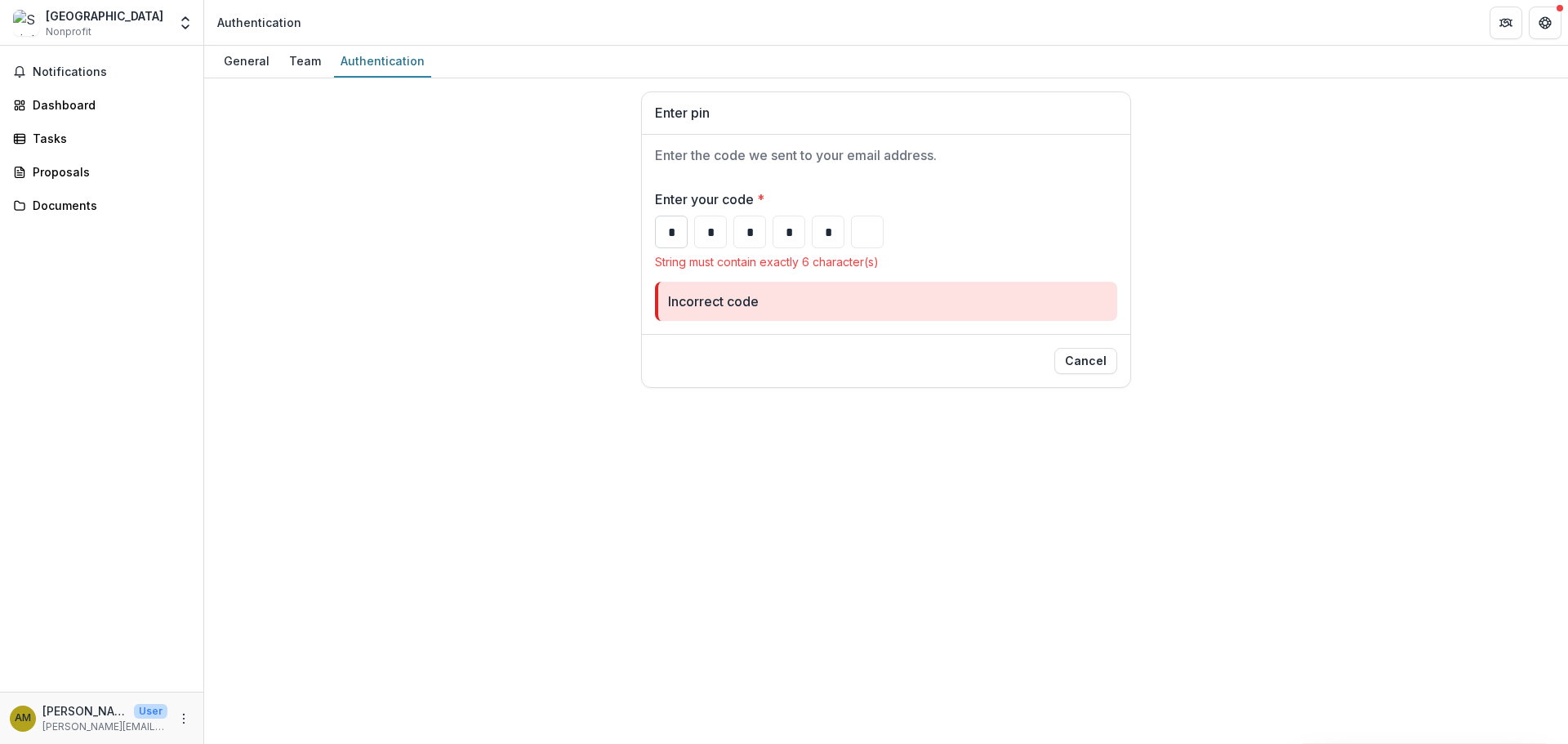
type input "*"
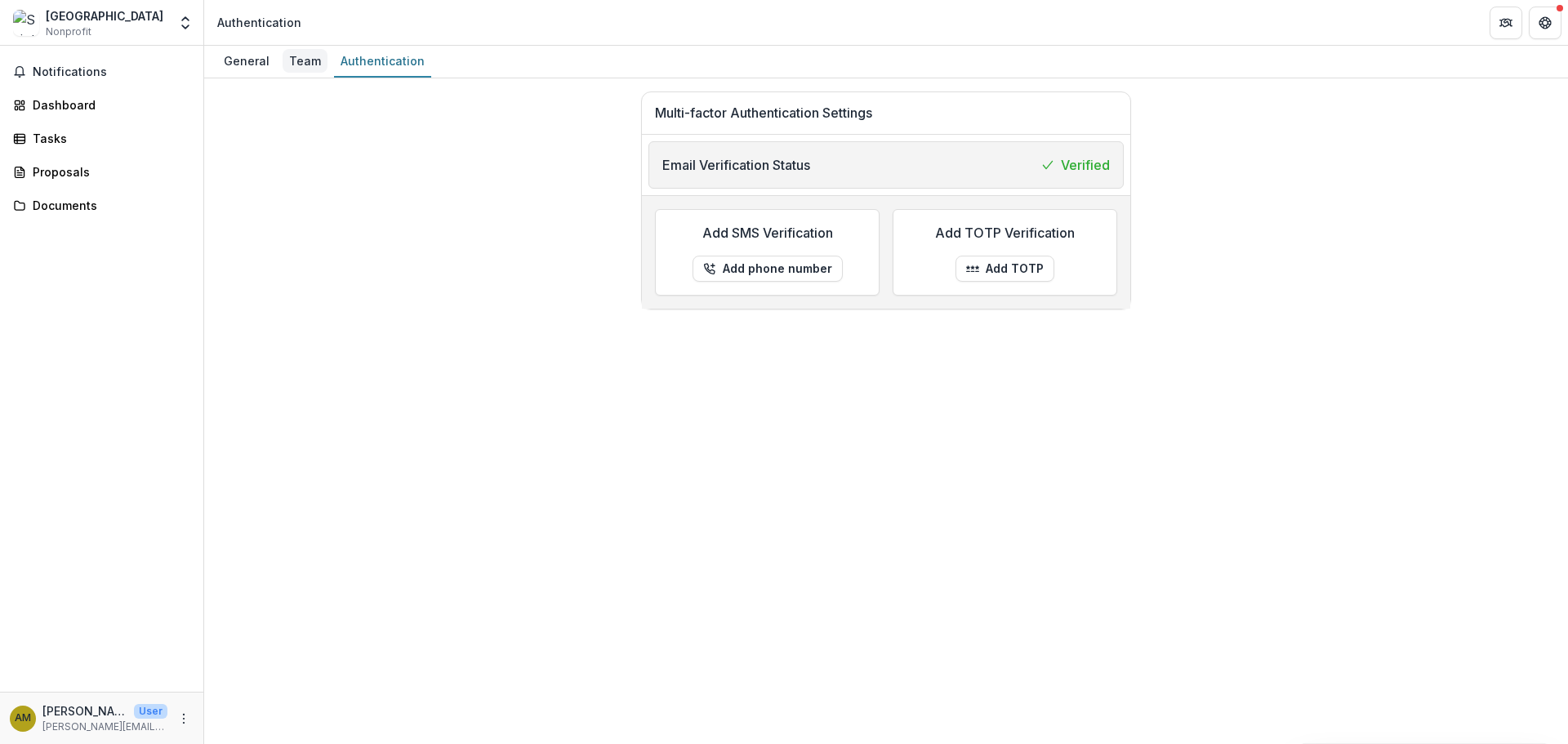
click at [305, 66] on div "Team" at bounding box center [305, 60] width 45 height 24
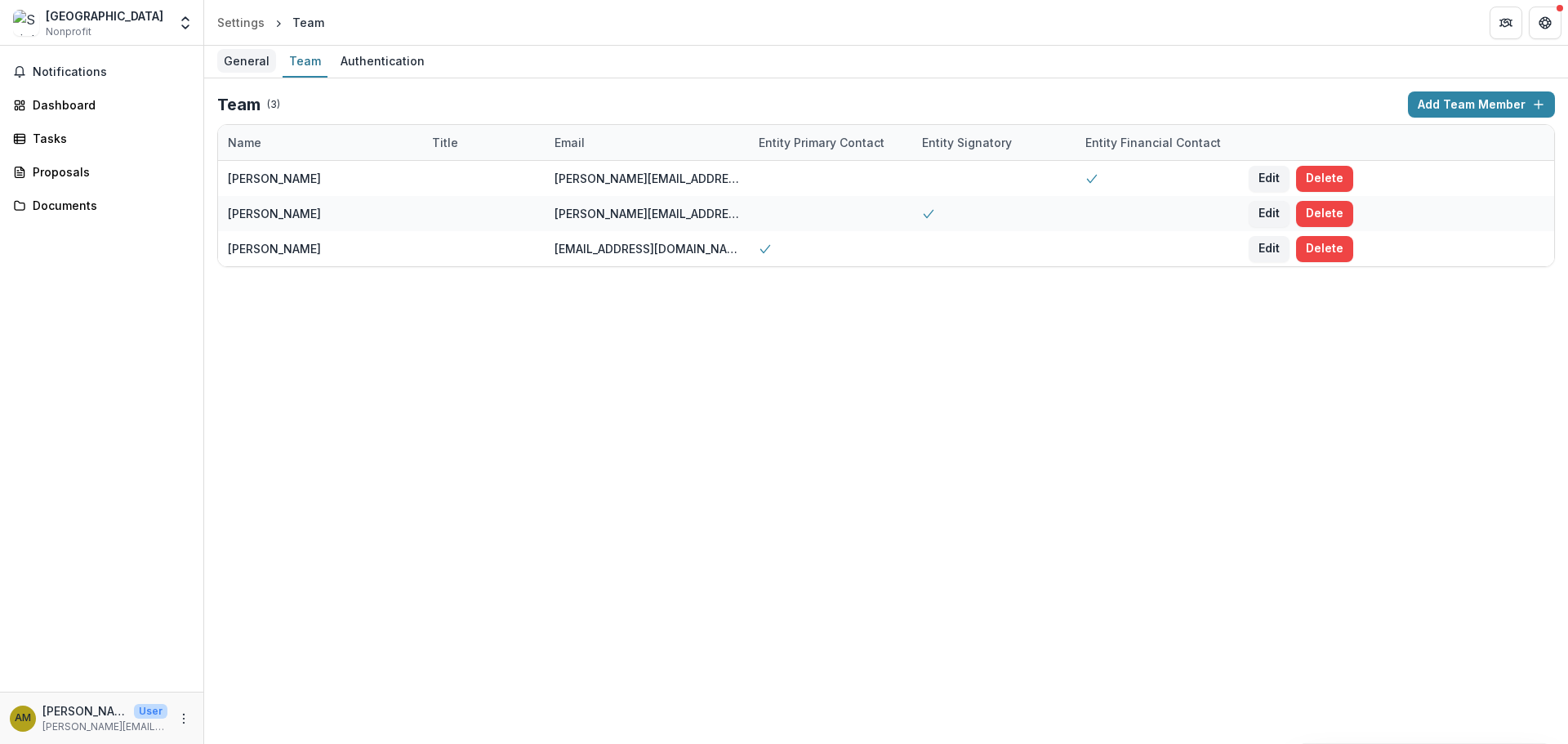
click at [243, 69] on div "General" at bounding box center [246, 60] width 59 height 24
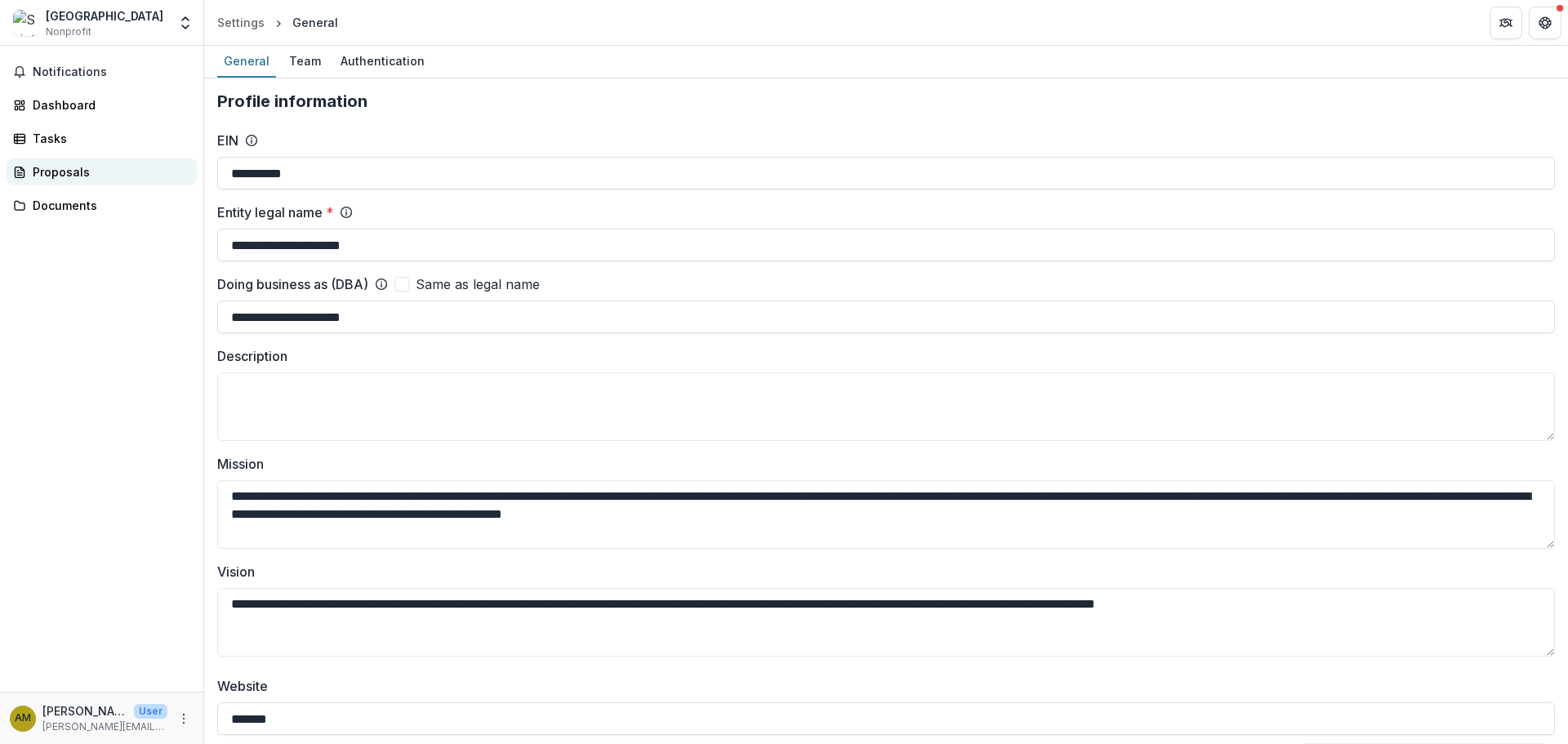
click at [68, 176] on div "Proposals" at bounding box center [107, 172] width 151 height 17
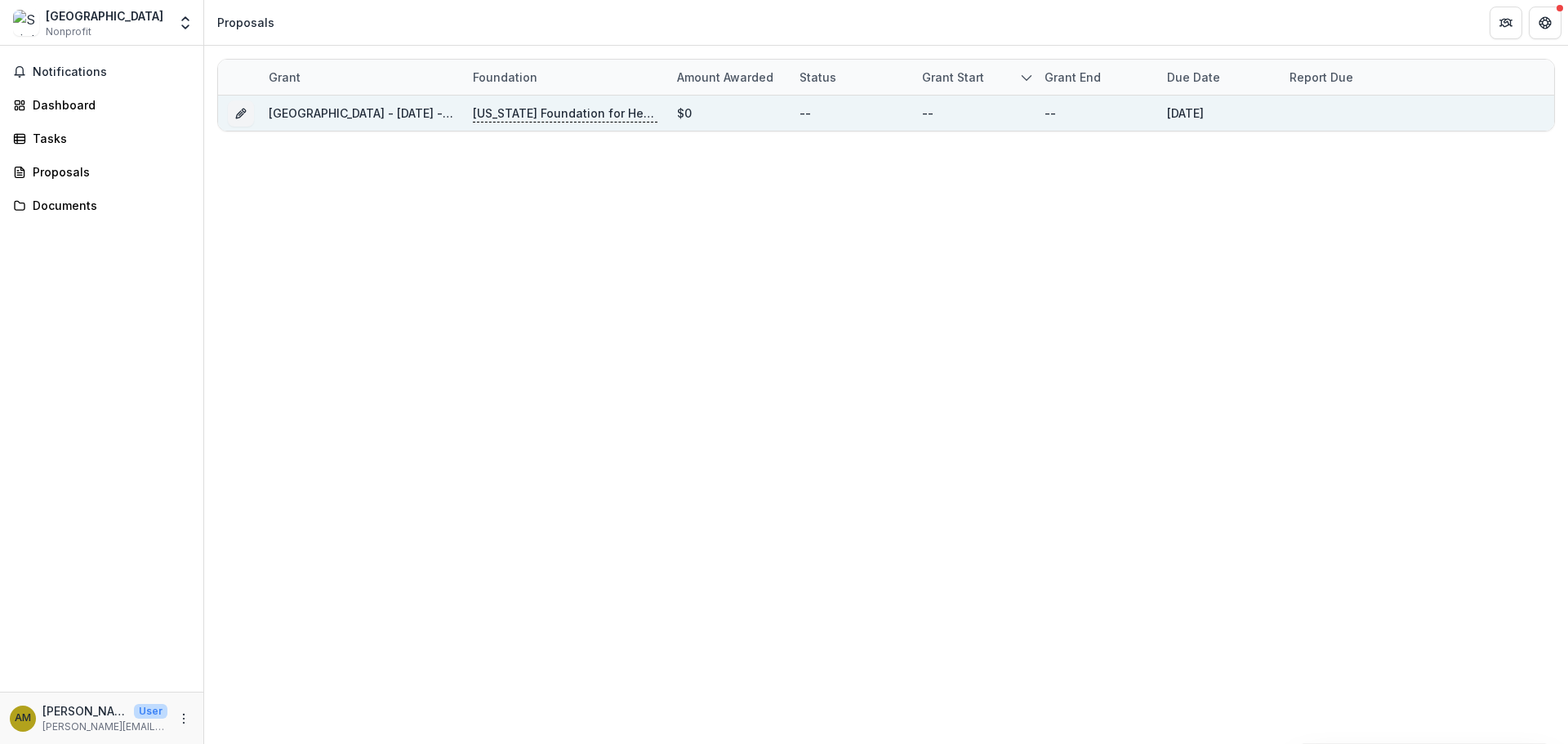
click at [544, 115] on p "[US_STATE] Foundation for Health" at bounding box center [564, 114] width 184 height 18
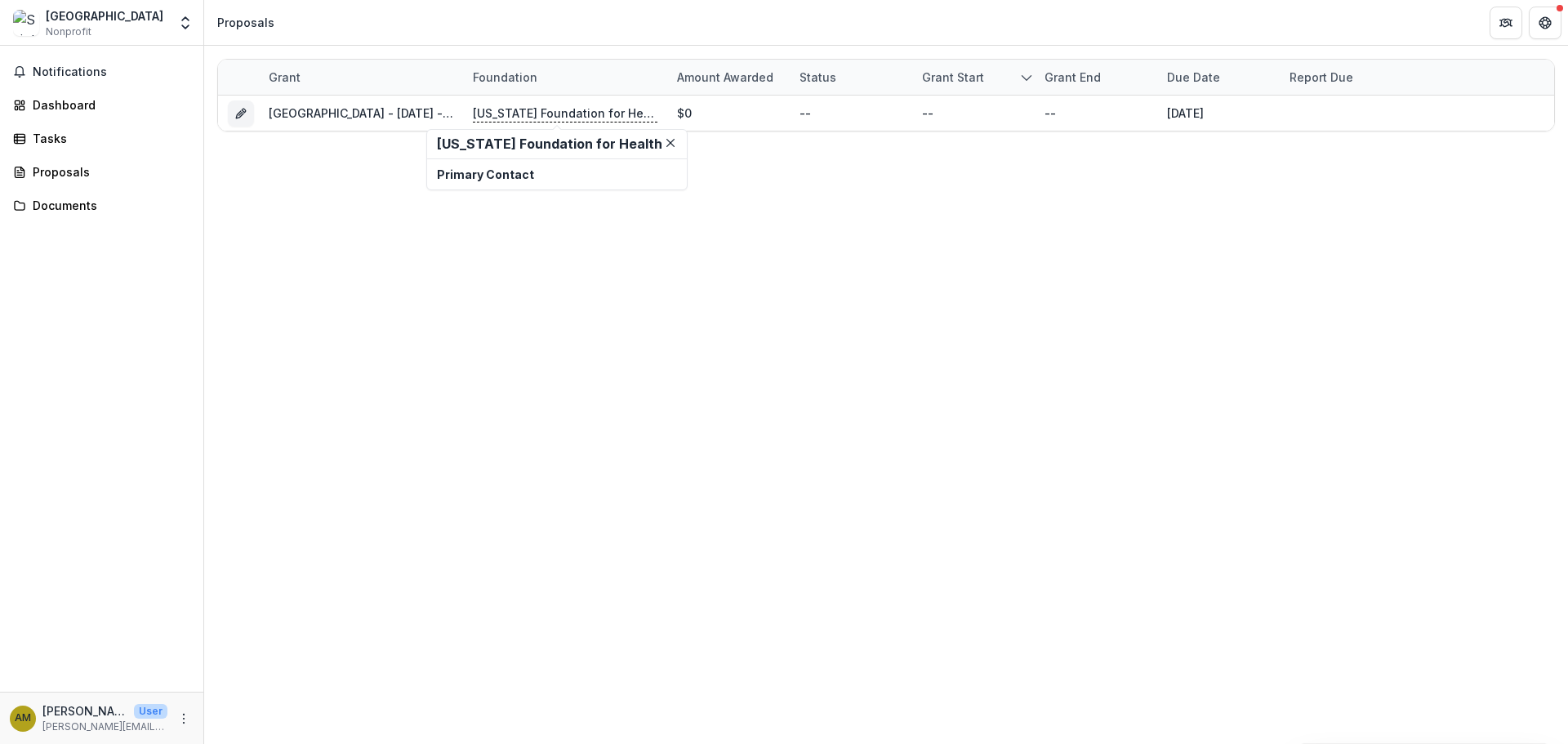
click at [478, 141] on h2 "[US_STATE] Foundation for Health" at bounding box center [556, 144] width 240 height 16
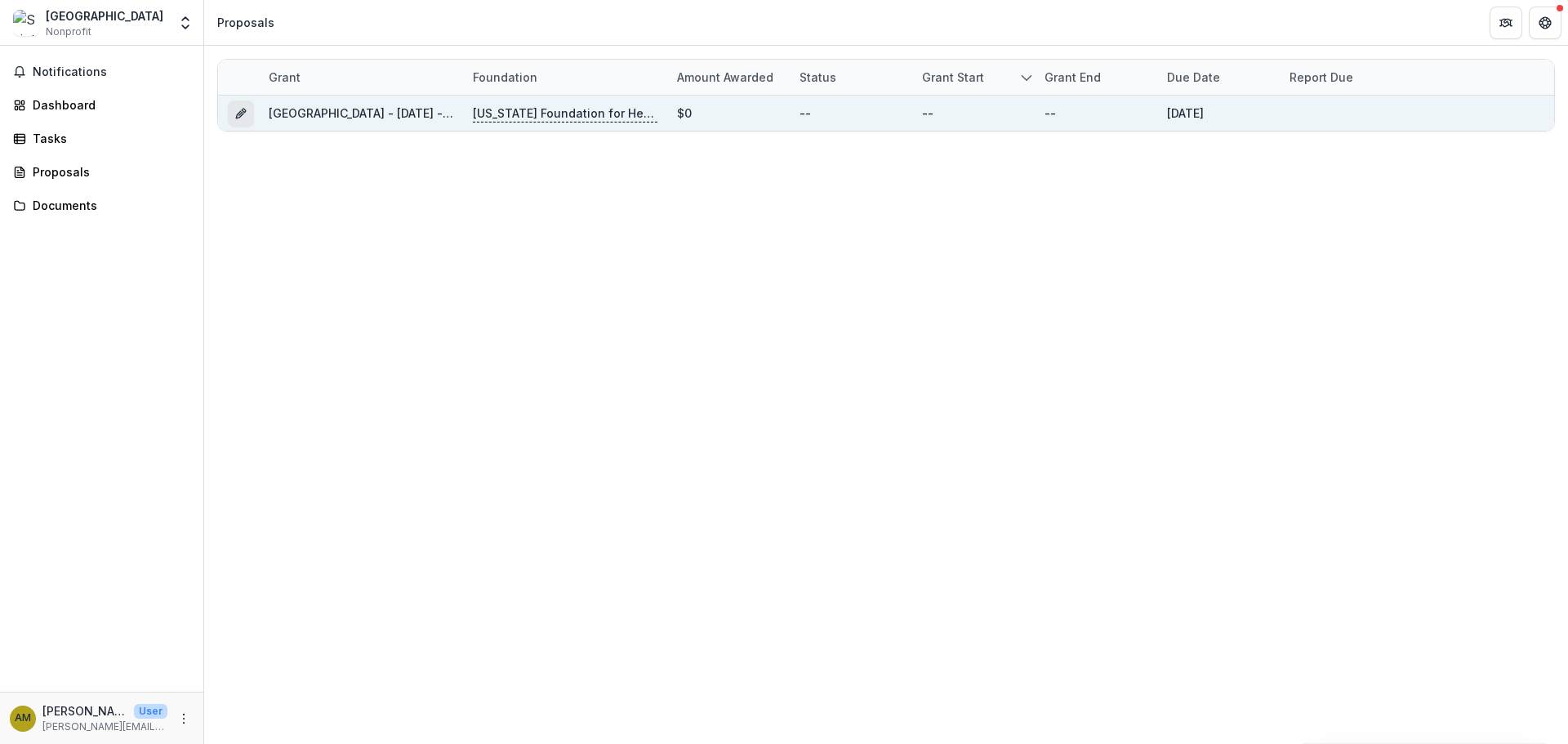
click at [241, 113] on icon "Grant 82ab46c5-576b-41eb-875a-1754206e33dc" at bounding box center [240, 113] width 13 height 13
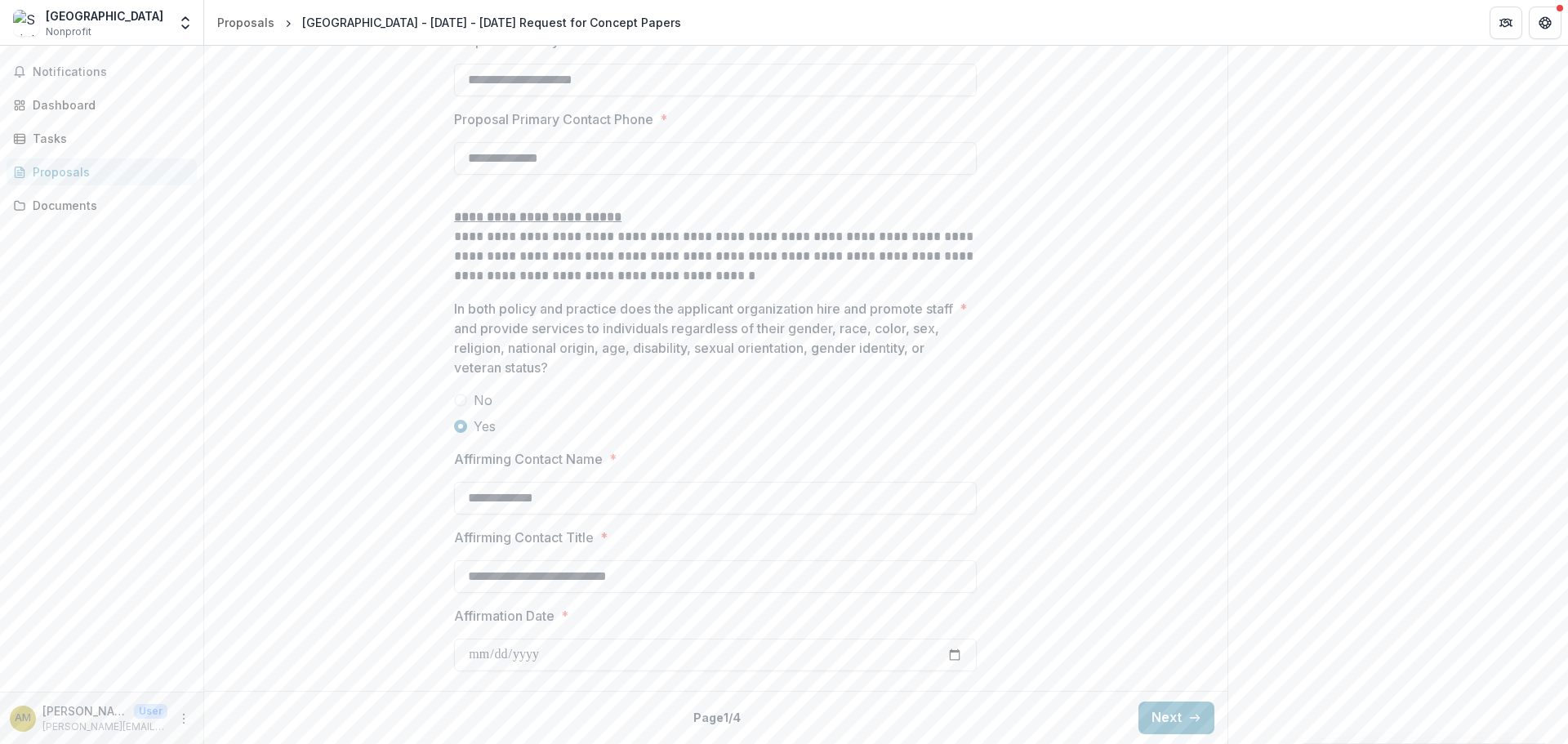
scroll to position [2442, 0]
click at [1160, 723] on button "Next" at bounding box center [1176, 717] width 76 height 32
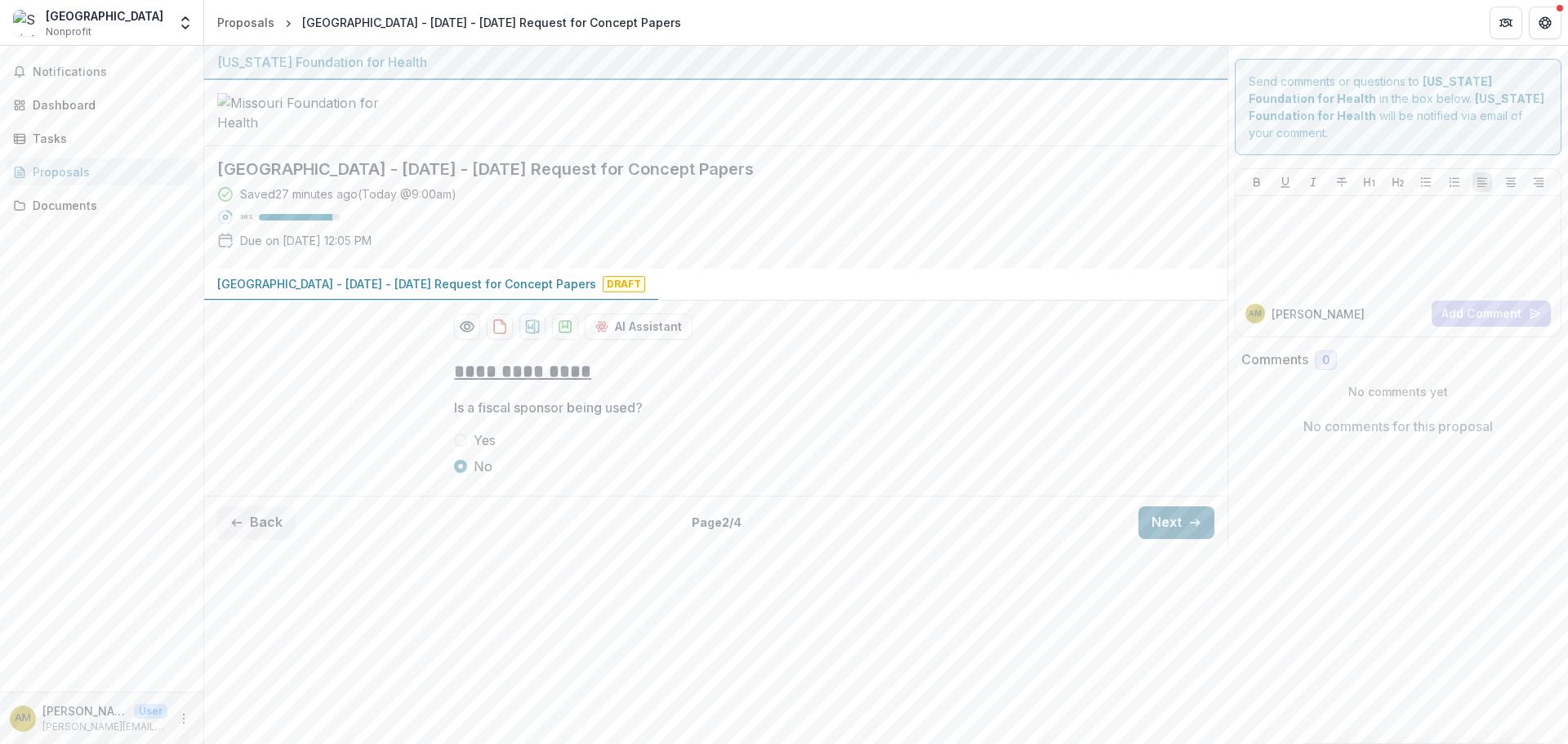
click at [1150, 539] on button "Next" at bounding box center [1176, 522] width 76 height 32
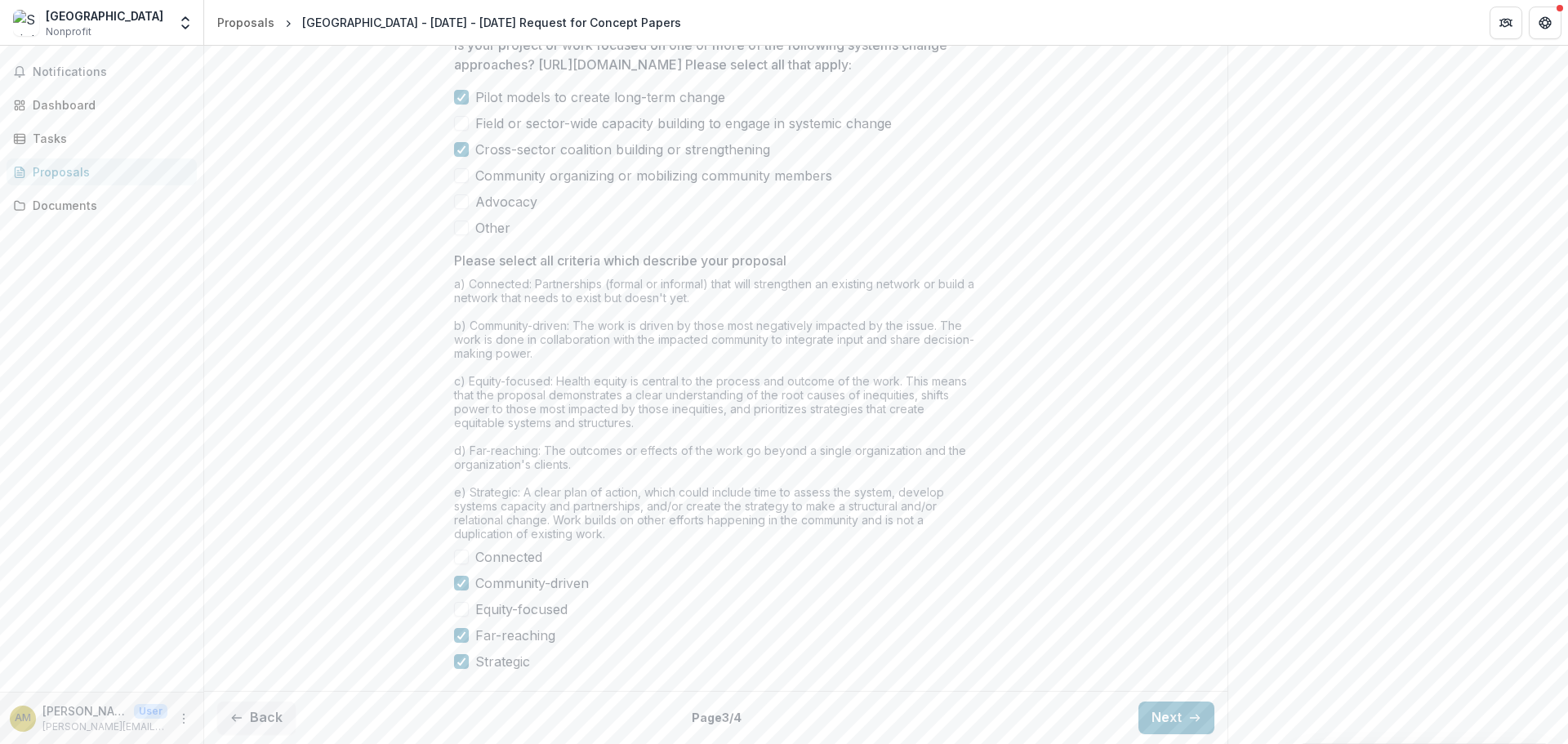
scroll to position [1307, 0]
click at [1159, 714] on button "Next" at bounding box center [1176, 717] width 76 height 32
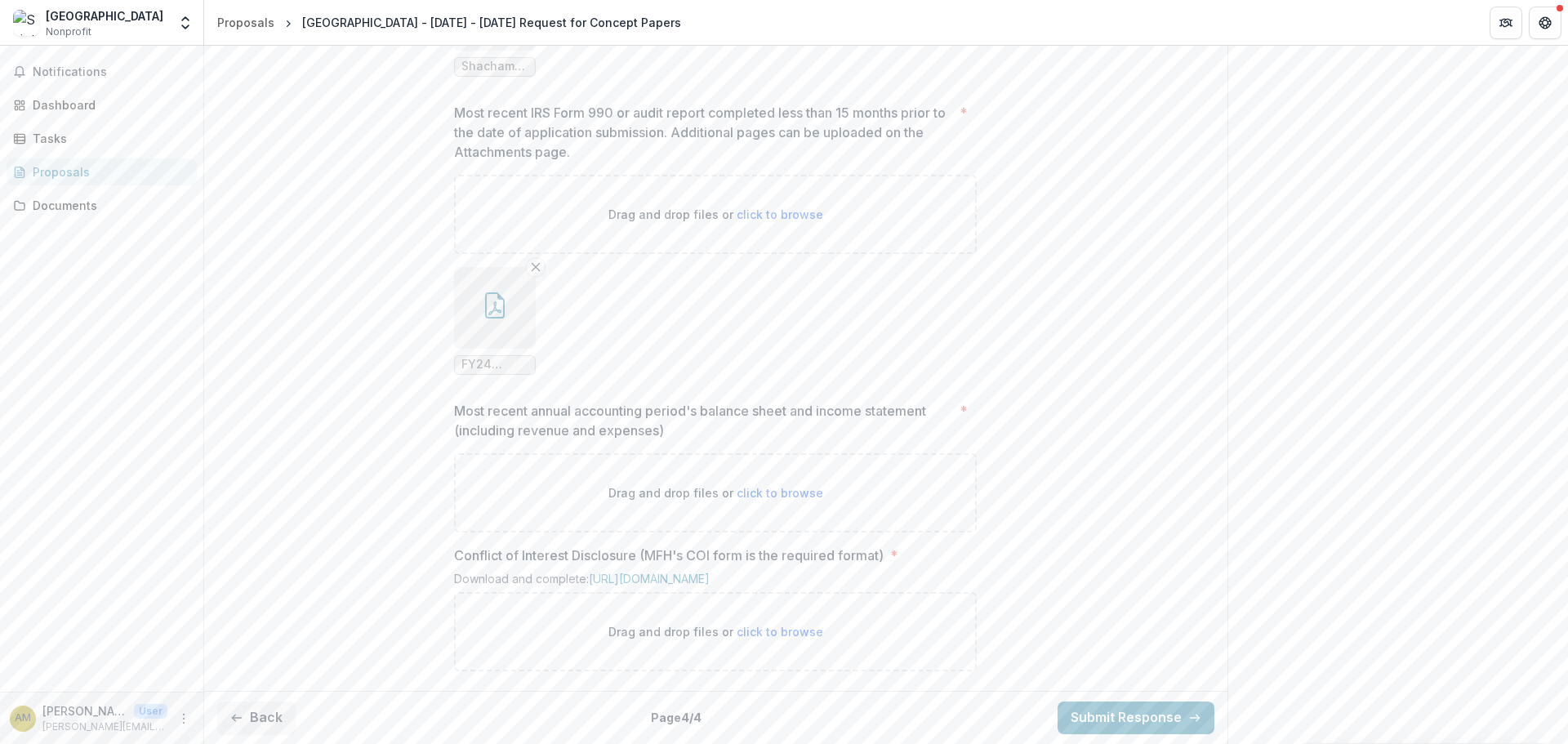
scroll to position [1257, 0]
